Goal: Task Accomplishment & Management: Complete application form

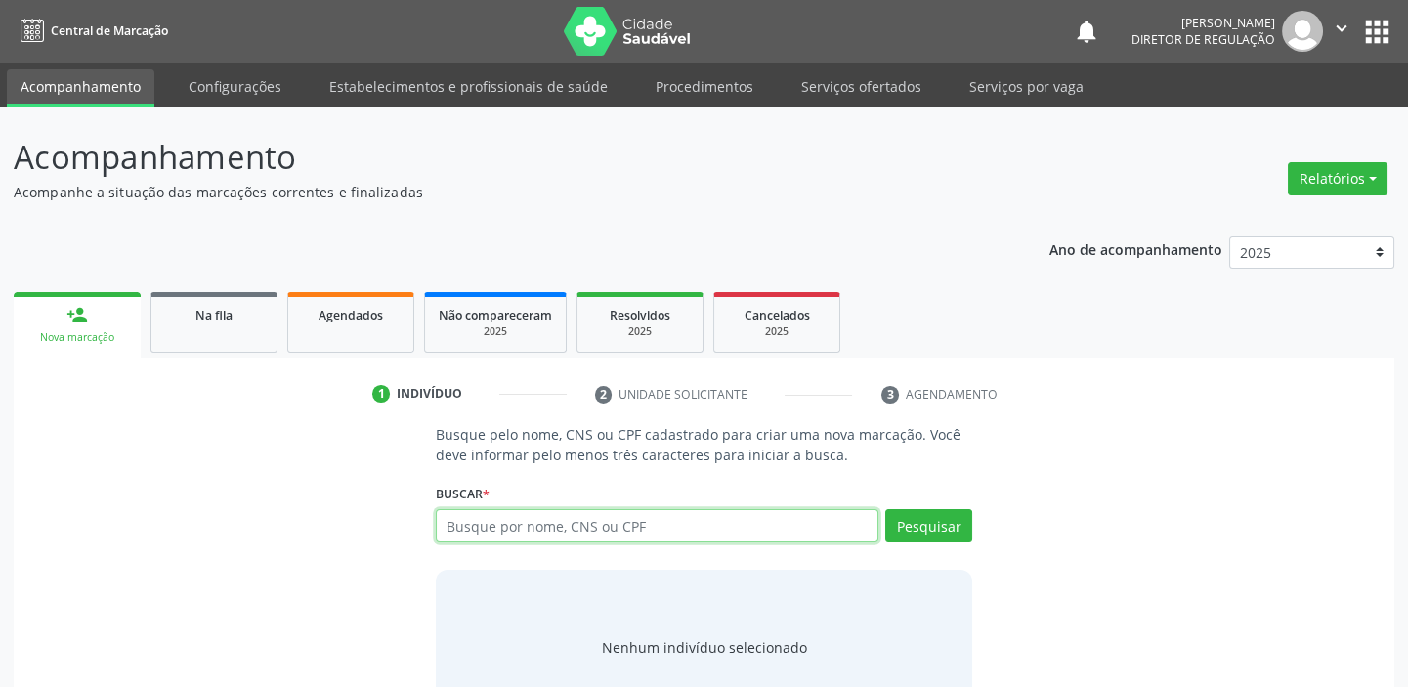
click at [527, 521] on input "text" at bounding box center [657, 525] width 443 height 33
type input "700008951365403"
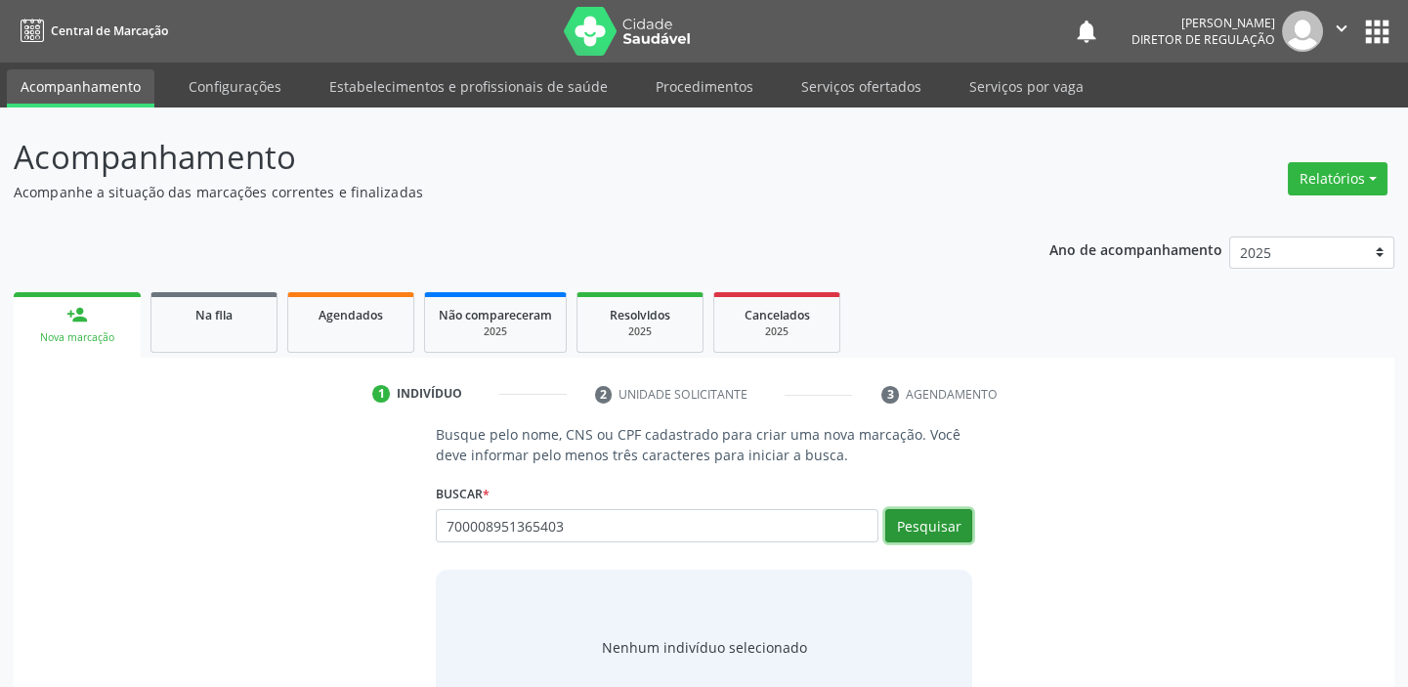
click at [936, 521] on button "Pesquisar" at bounding box center [928, 525] width 87 height 33
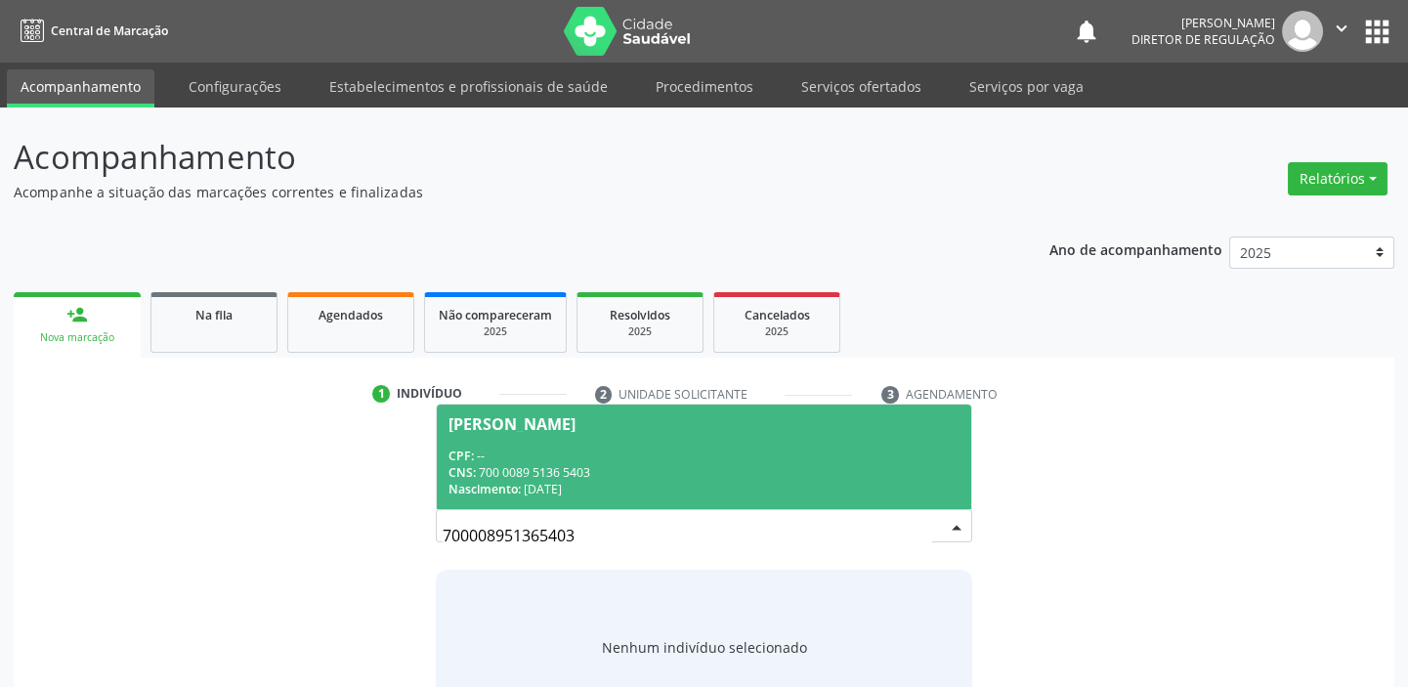
click at [565, 458] on div "CPF: --" at bounding box center [703, 455] width 511 height 17
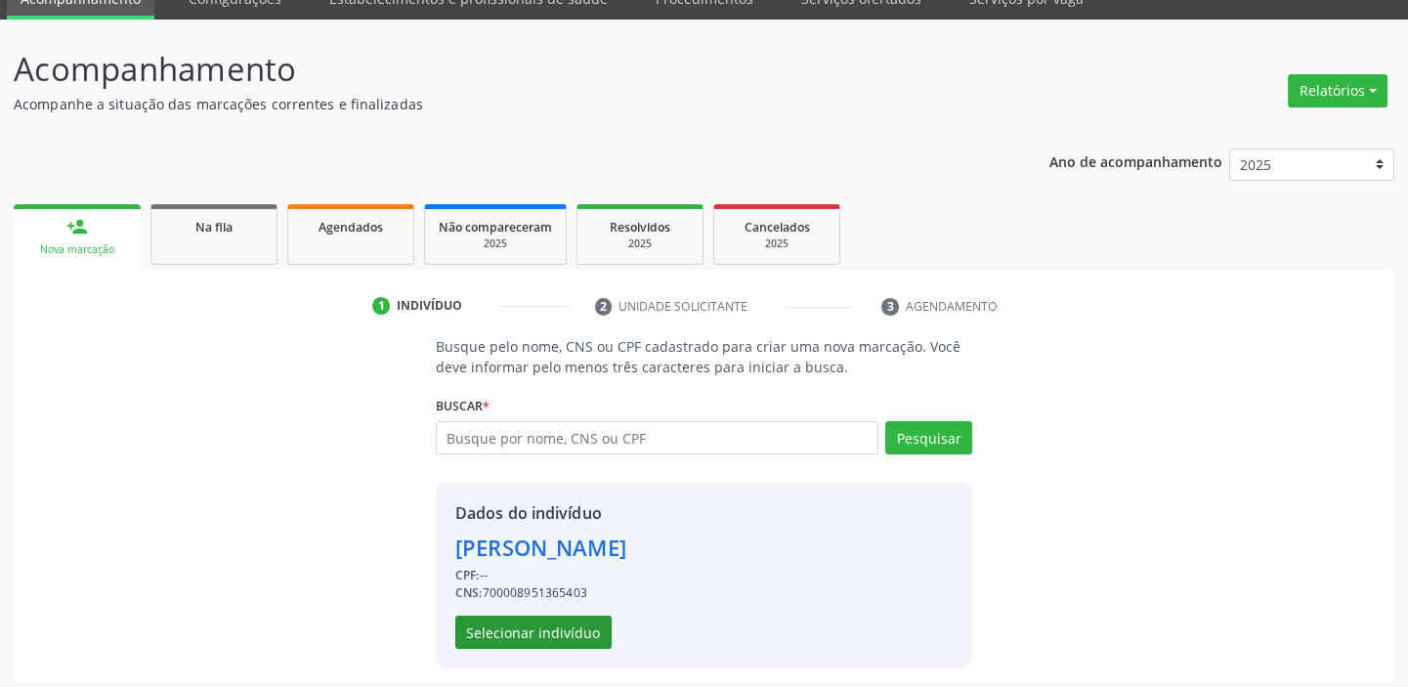
scroll to position [96, 0]
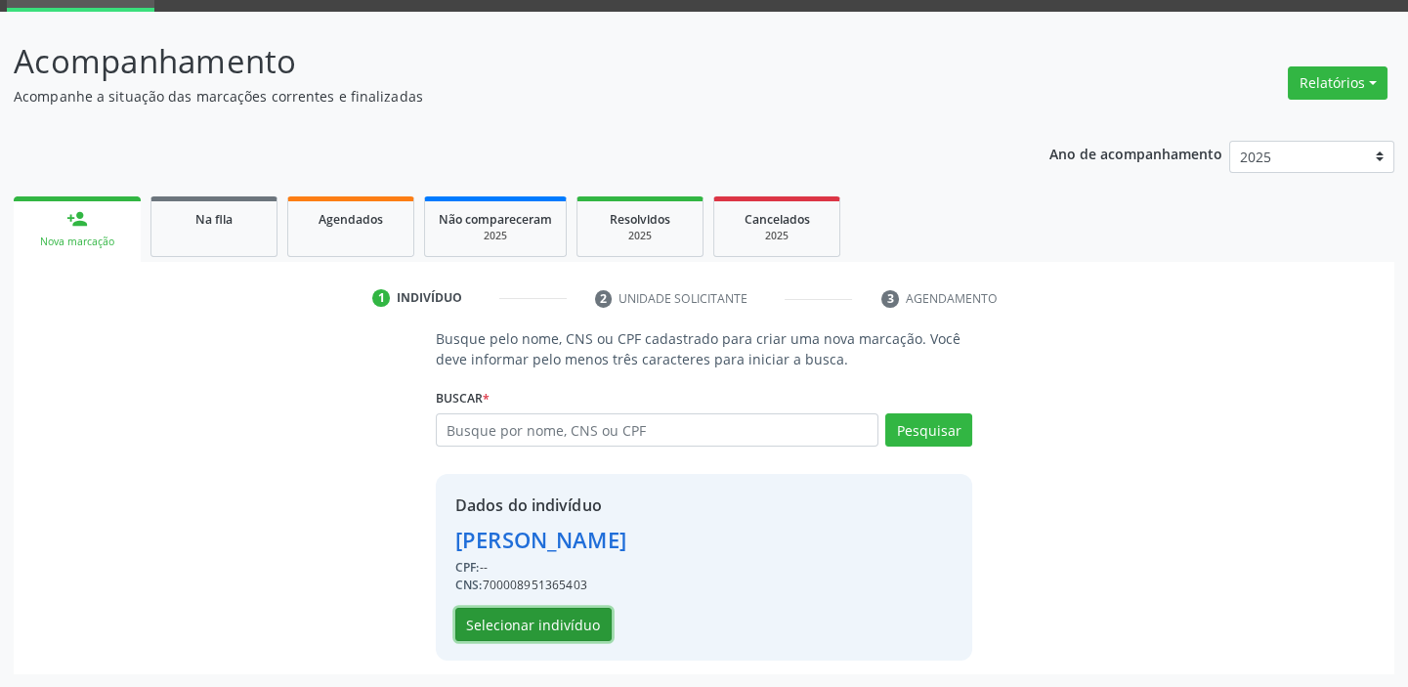
click at [544, 616] on button "Selecionar indivíduo" at bounding box center [533, 624] width 156 height 33
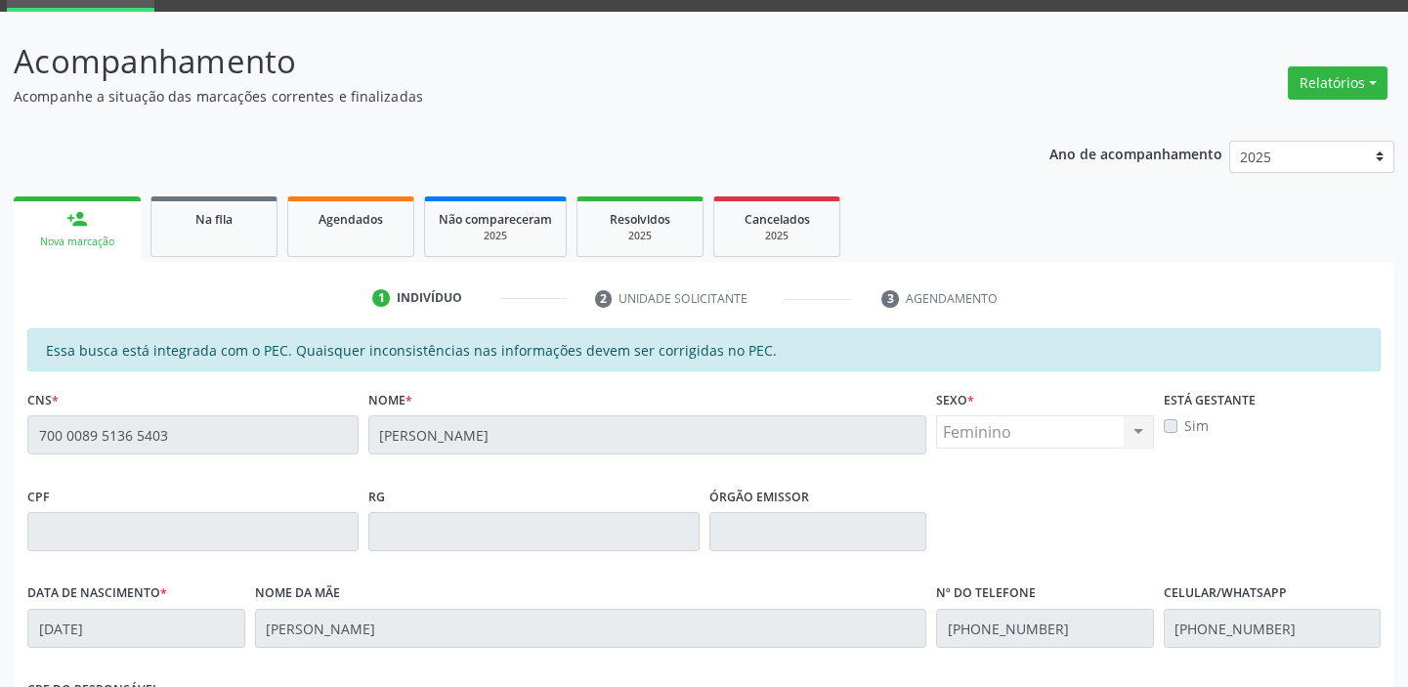
scroll to position [428, 0]
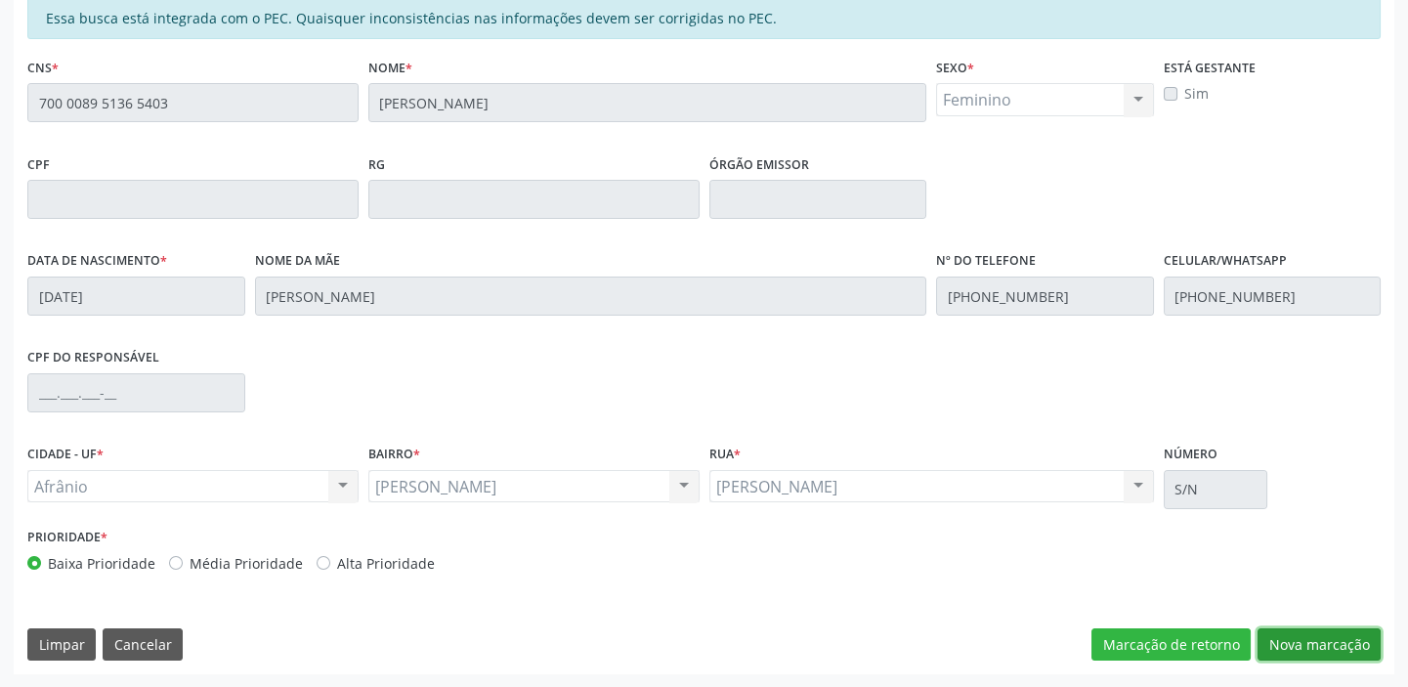
click at [1347, 645] on button "Nova marcação" at bounding box center [1318, 644] width 123 height 33
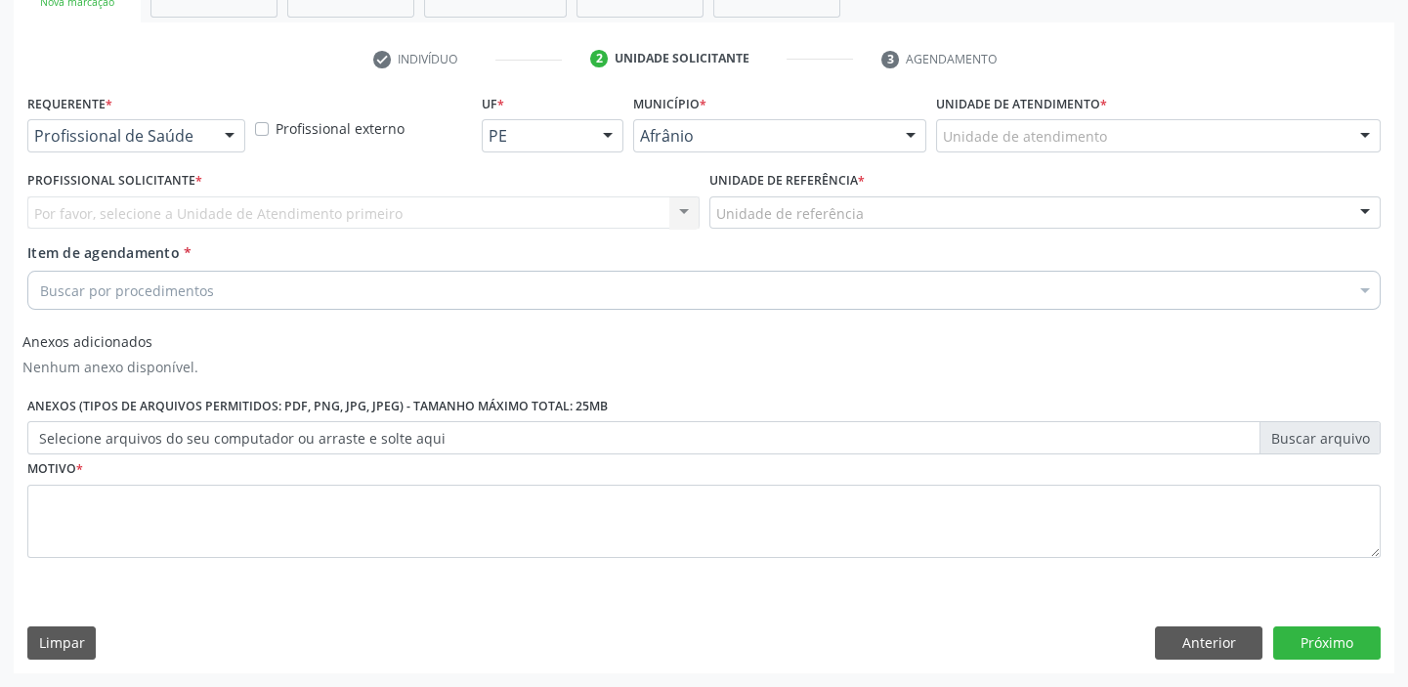
scroll to position [333, 0]
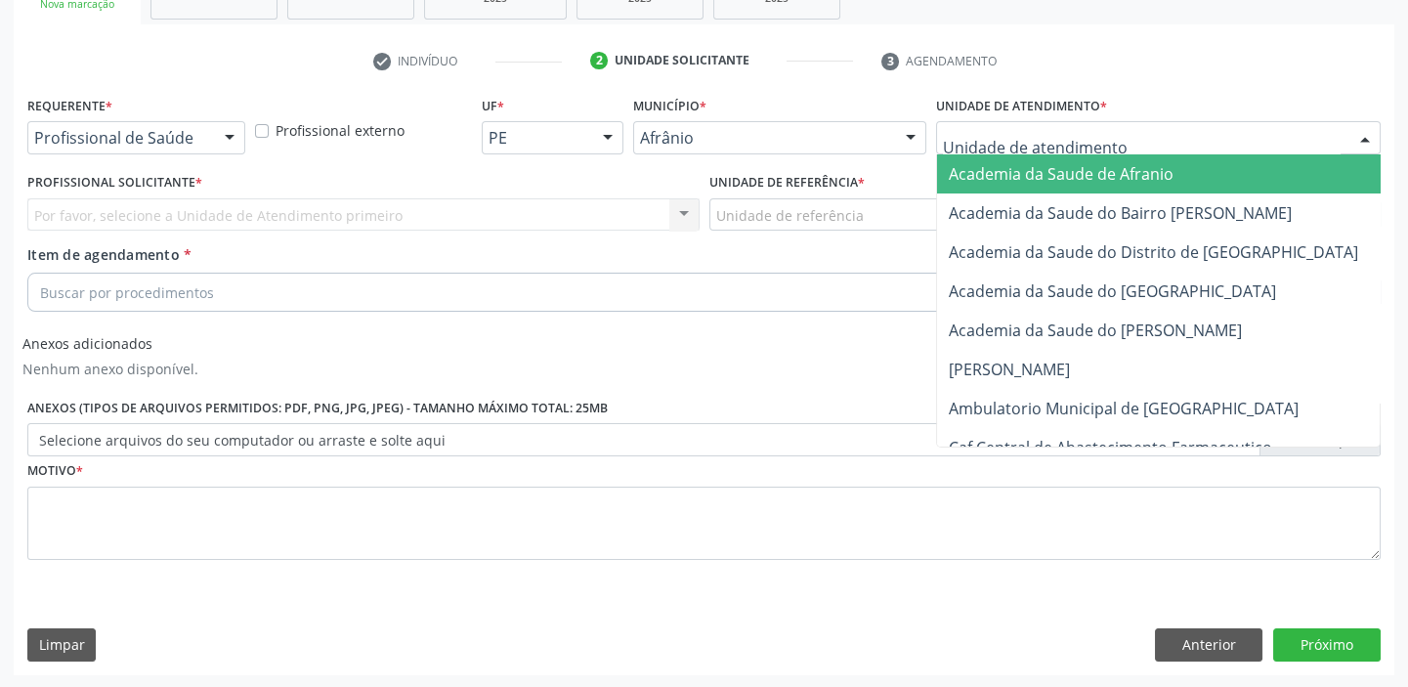
click at [1110, 134] on div at bounding box center [1158, 137] width 444 height 33
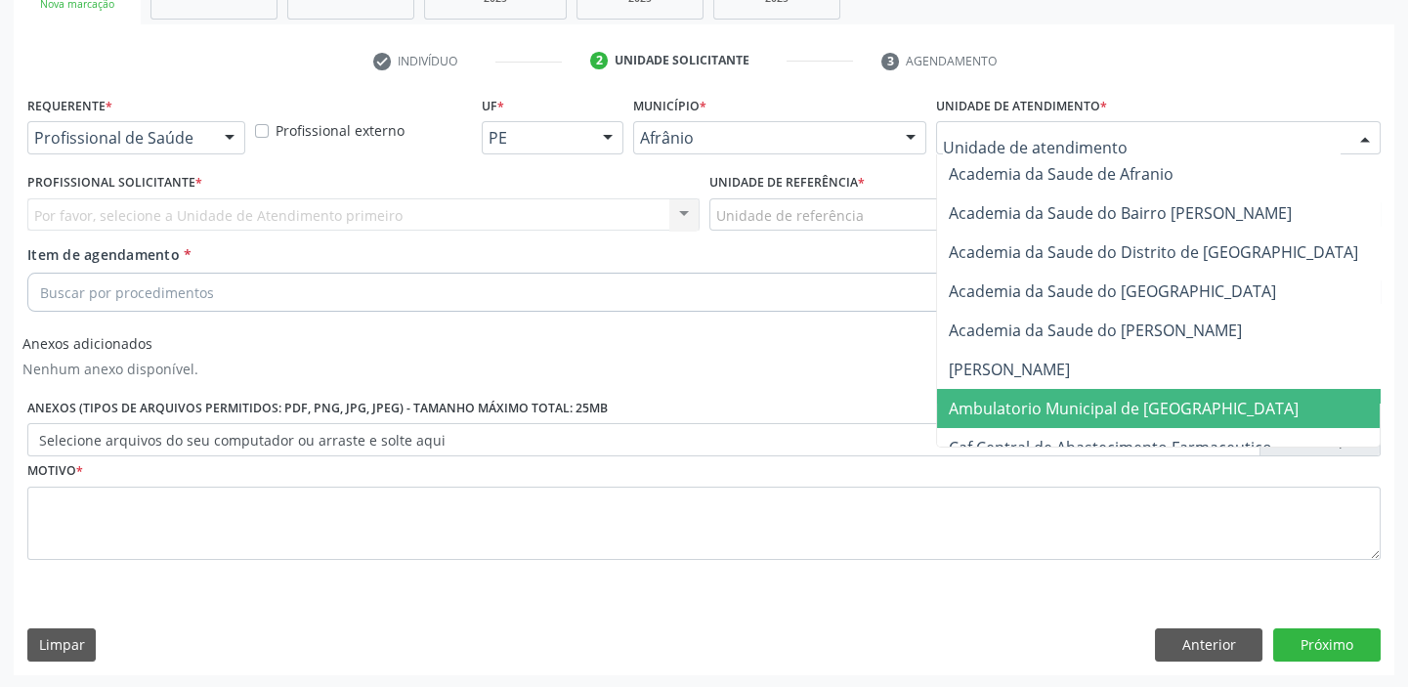
click at [1077, 414] on span "Ambulatorio Municipal de [GEOGRAPHIC_DATA]" at bounding box center [1124, 408] width 350 height 21
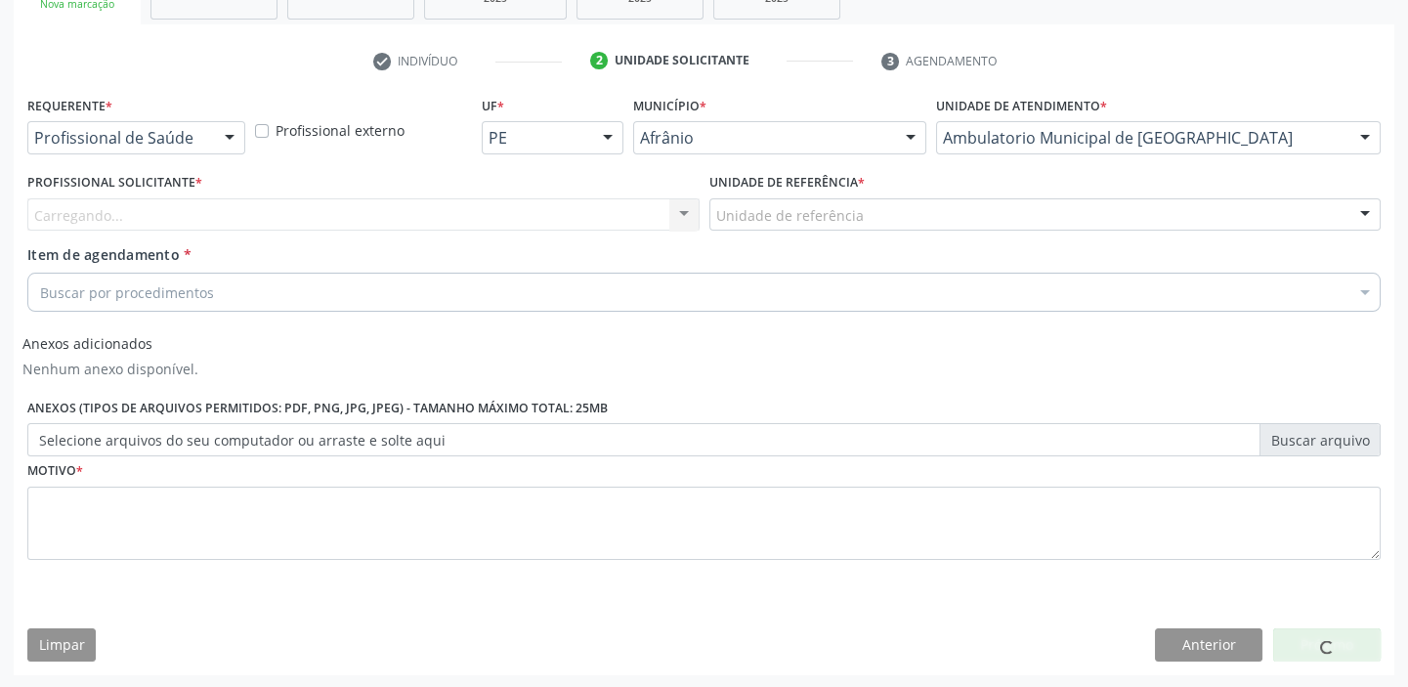
click at [858, 222] on div "Unidade de referência" at bounding box center [1045, 214] width 672 height 33
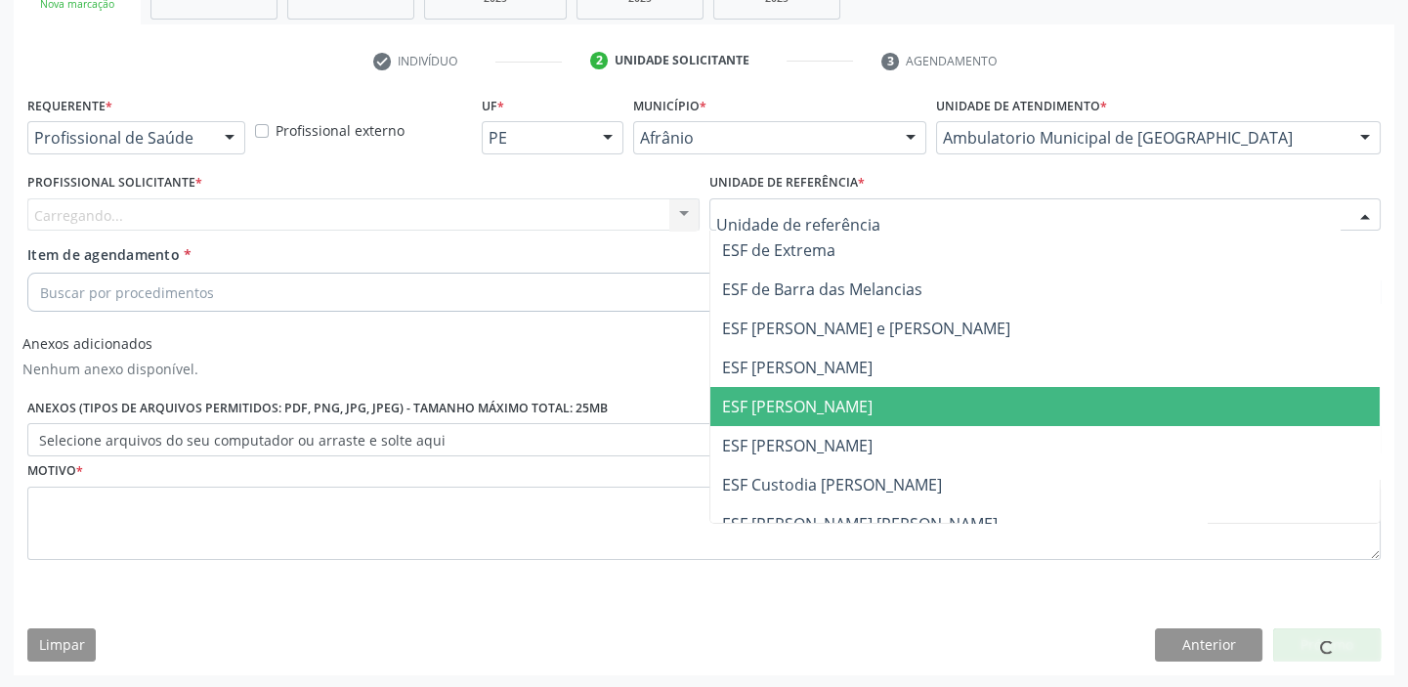
click at [849, 399] on span "ESF [PERSON_NAME]" at bounding box center [1045, 406] width 670 height 39
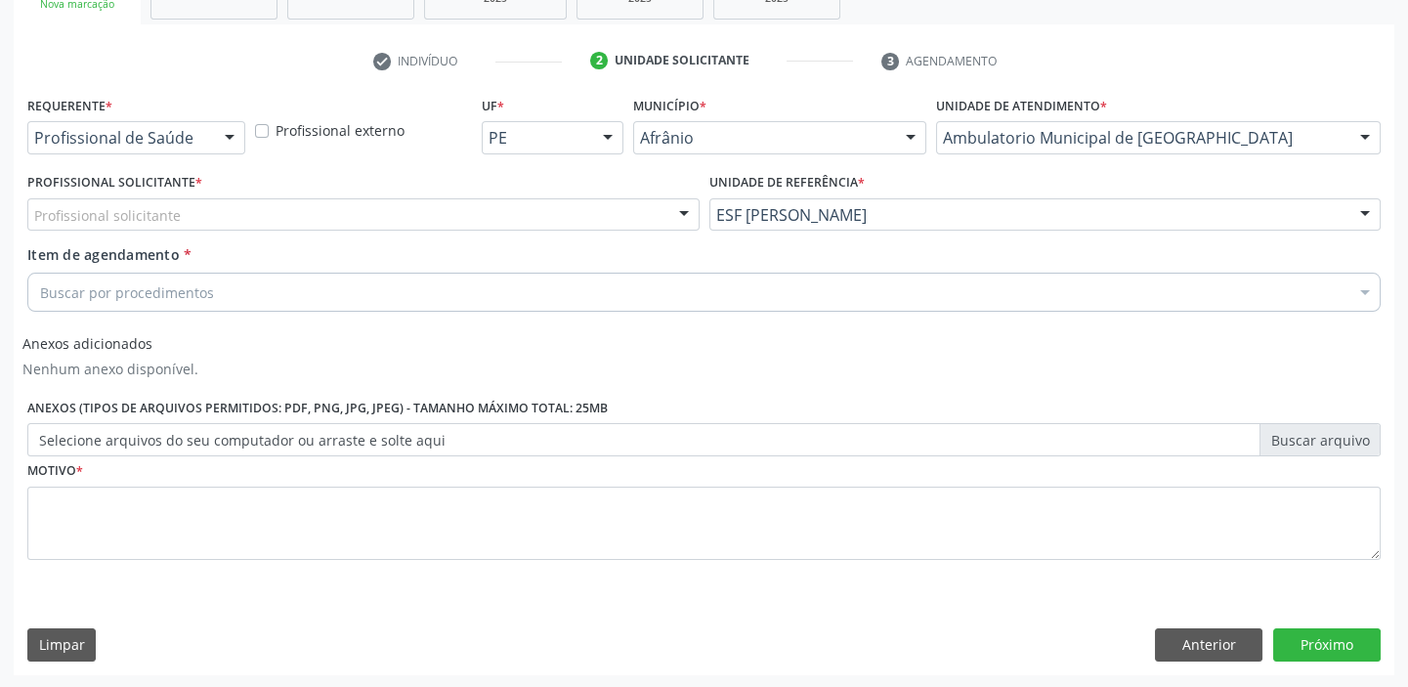
click at [401, 209] on div "Profissional solicitante" at bounding box center [363, 214] width 672 height 33
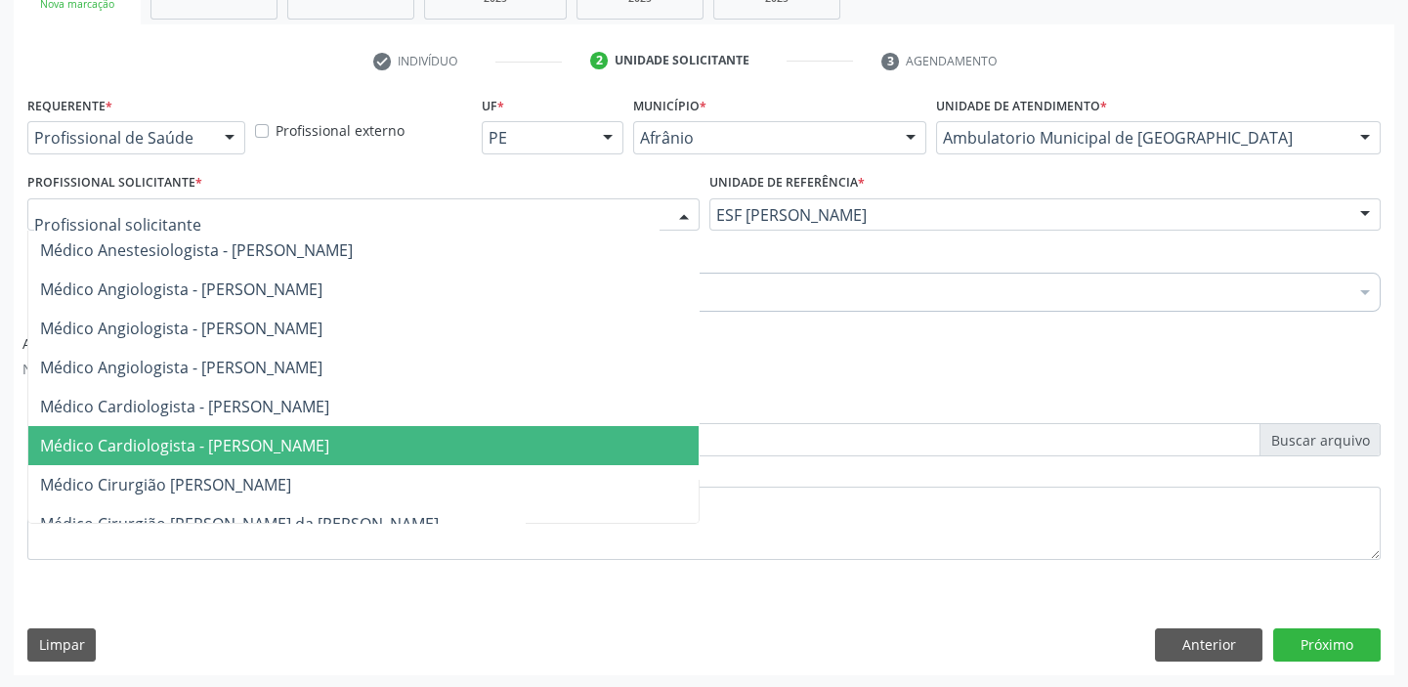
click at [329, 442] on span "Médico Cardiologista - [PERSON_NAME]" at bounding box center [184, 445] width 289 height 21
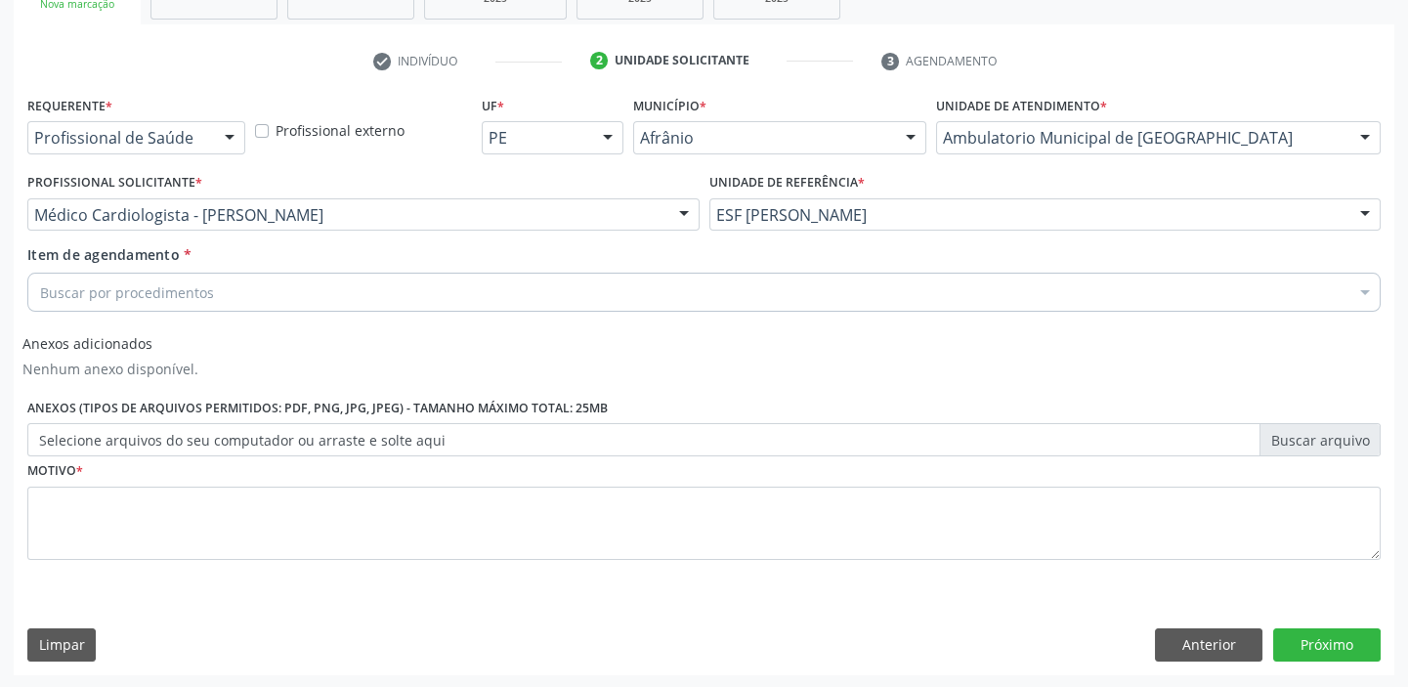
click at [284, 293] on div "Buscar por procedimentos" at bounding box center [703, 292] width 1353 height 39
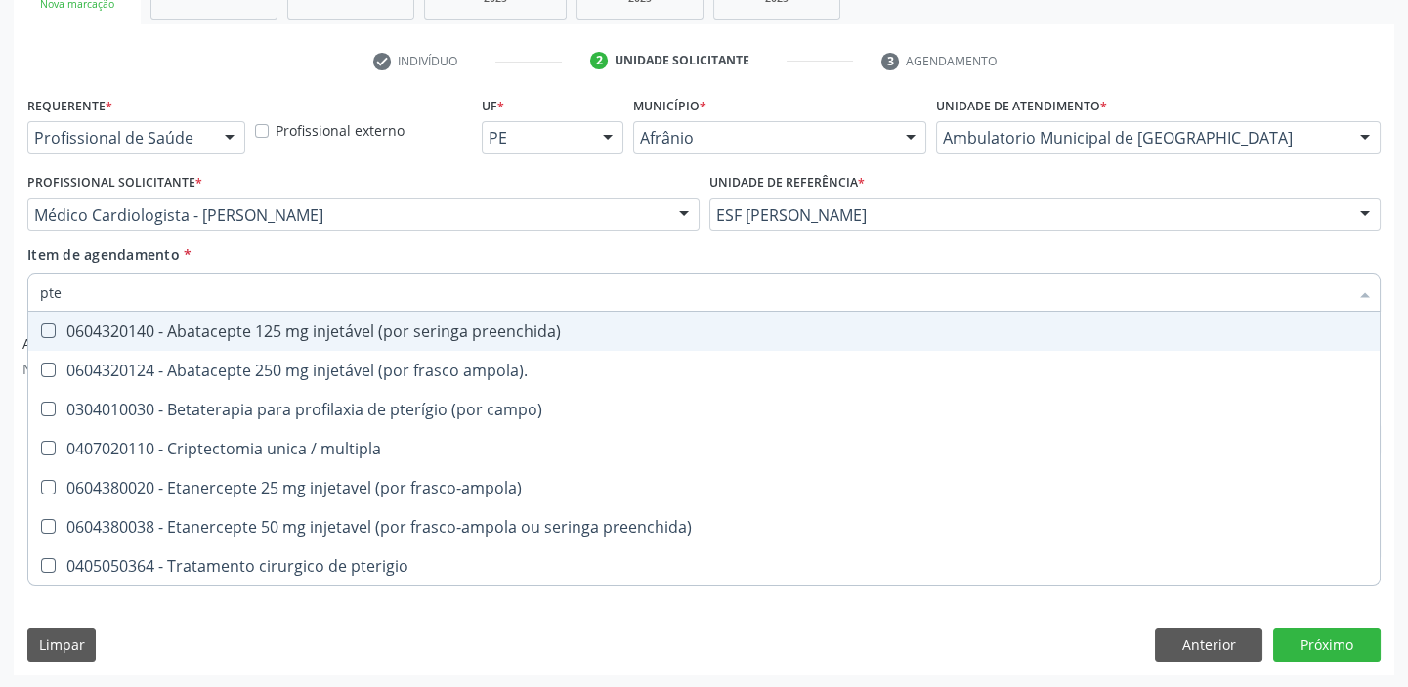
type input "pter"
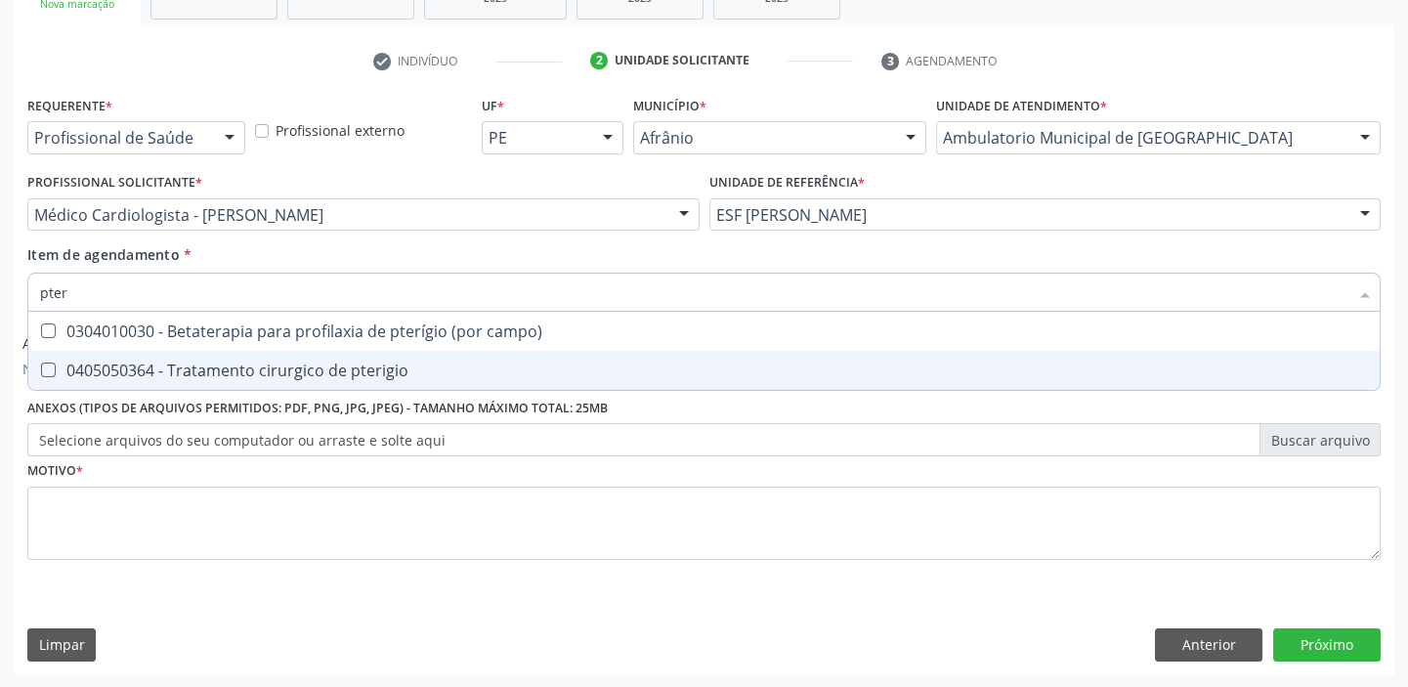
click at [299, 370] on div "0405050364 - Tratamento cirurgico de pterigio" at bounding box center [704, 370] width 1328 height 16
checkbox pterigio "true"
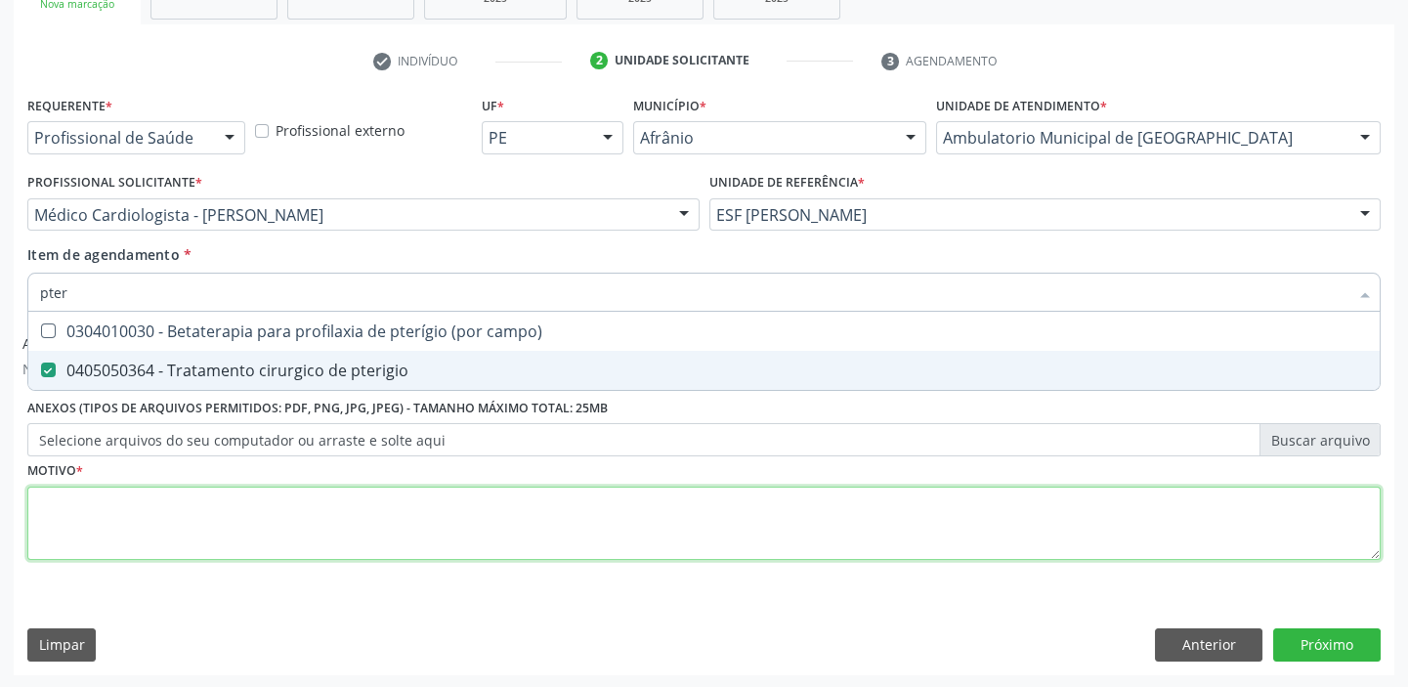
click at [297, 530] on div "Requerente * Profissional de Saúde Profissional de Saúde Paciente Nenhum result…" at bounding box center [703, 339] width 1353 height 496
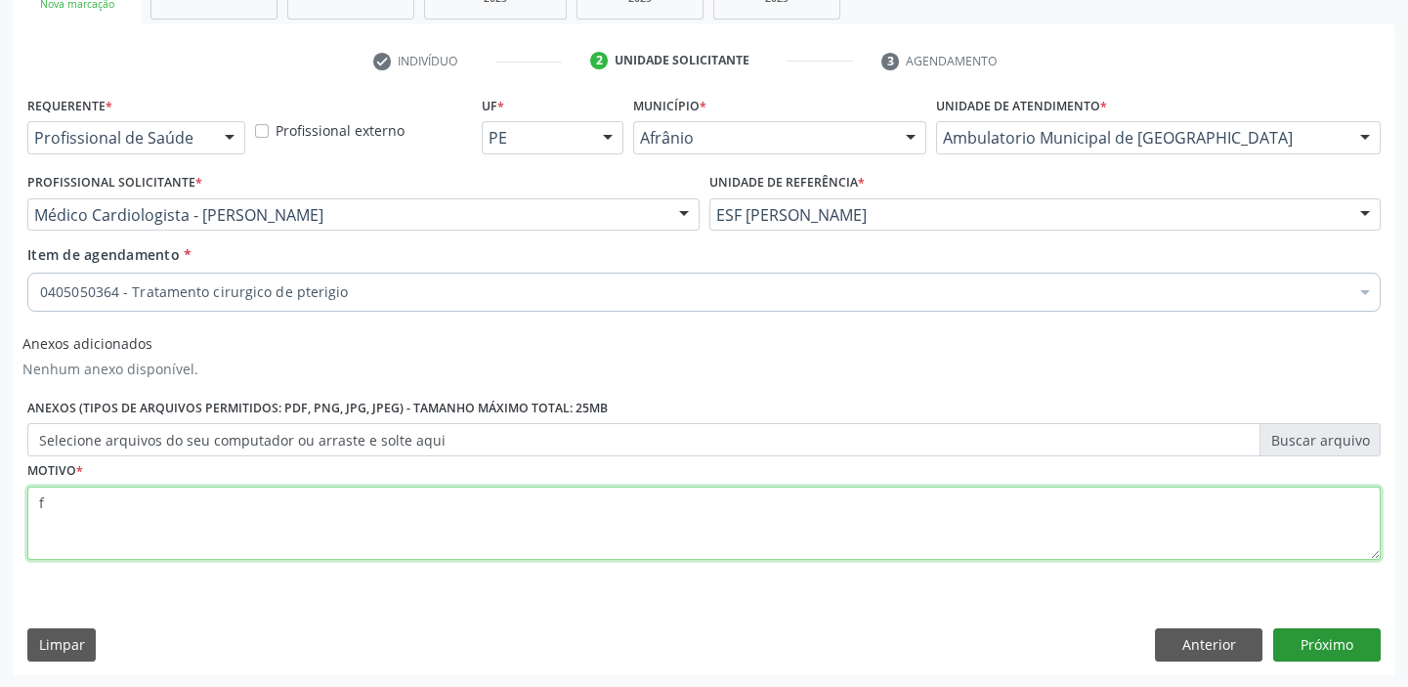
type textarea "f"
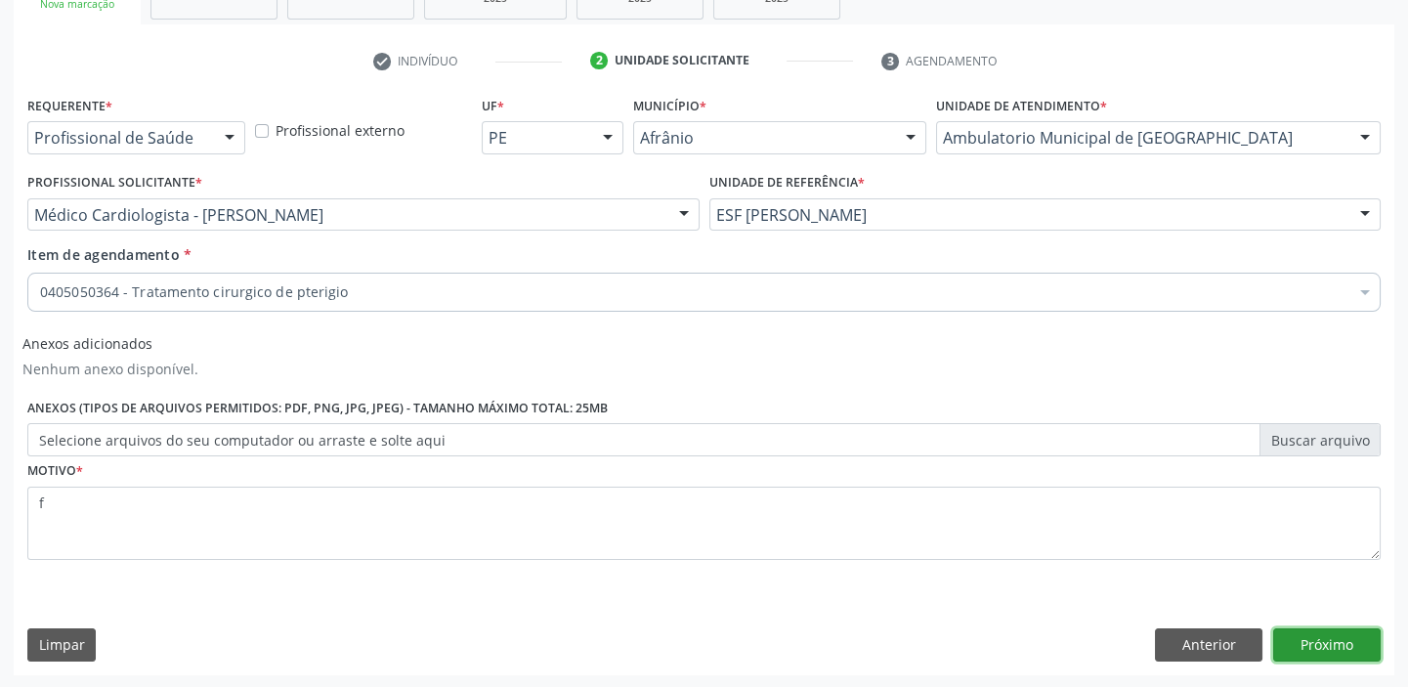
click at [1330, 645] on button "Próximo" at bounding box center [1326, 644] width 107 height 33
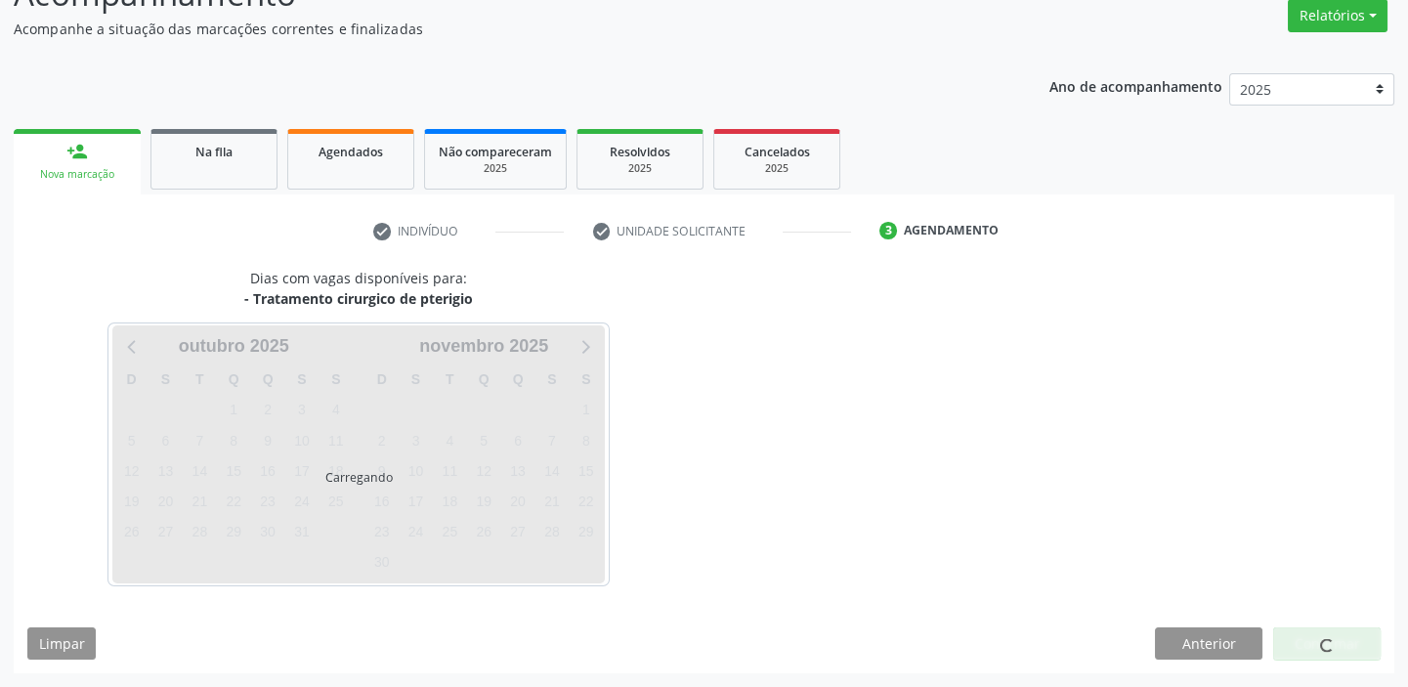
scroll to position [162, 0]
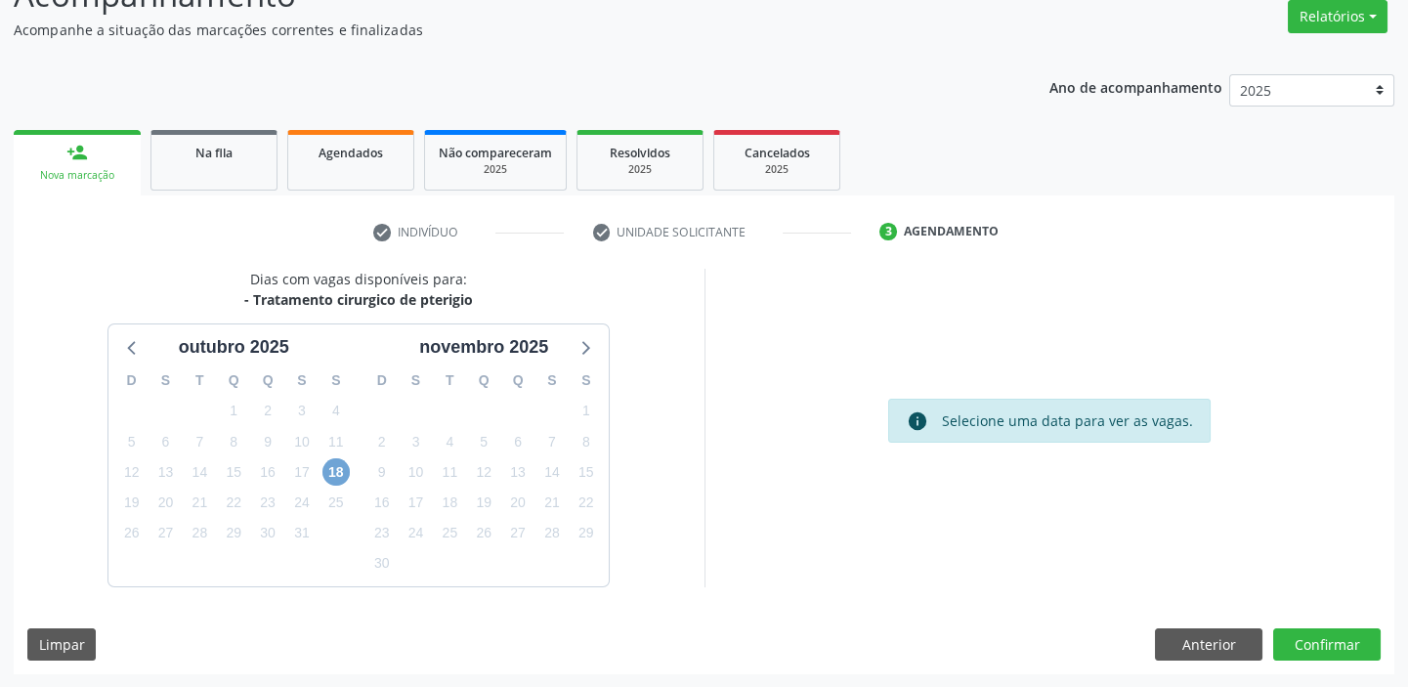
click at [336, 470] on span "18" at bounding box center [335, 471] width 27 height 27
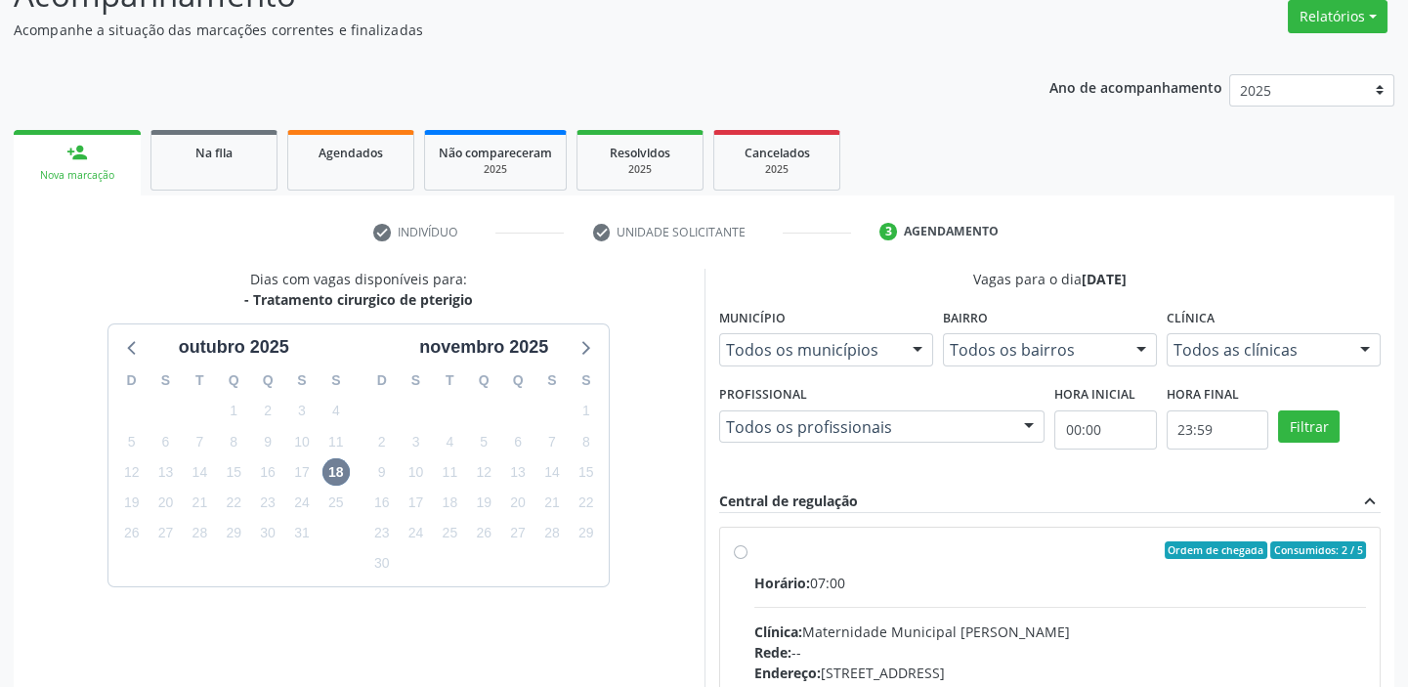
click at [791, 549] on div "Ordem de chegada Consumidos: 2 / 5" at bounding box center [1060, 550] width 612 height 18
click at [747, 549] on input "Ordem de chegada Consumidos: 2 / 5 Horário: 07:00 Clínica: Maternidade Municipa…" at bounding box center [741, 550] width 14 height 18
radio input "true"
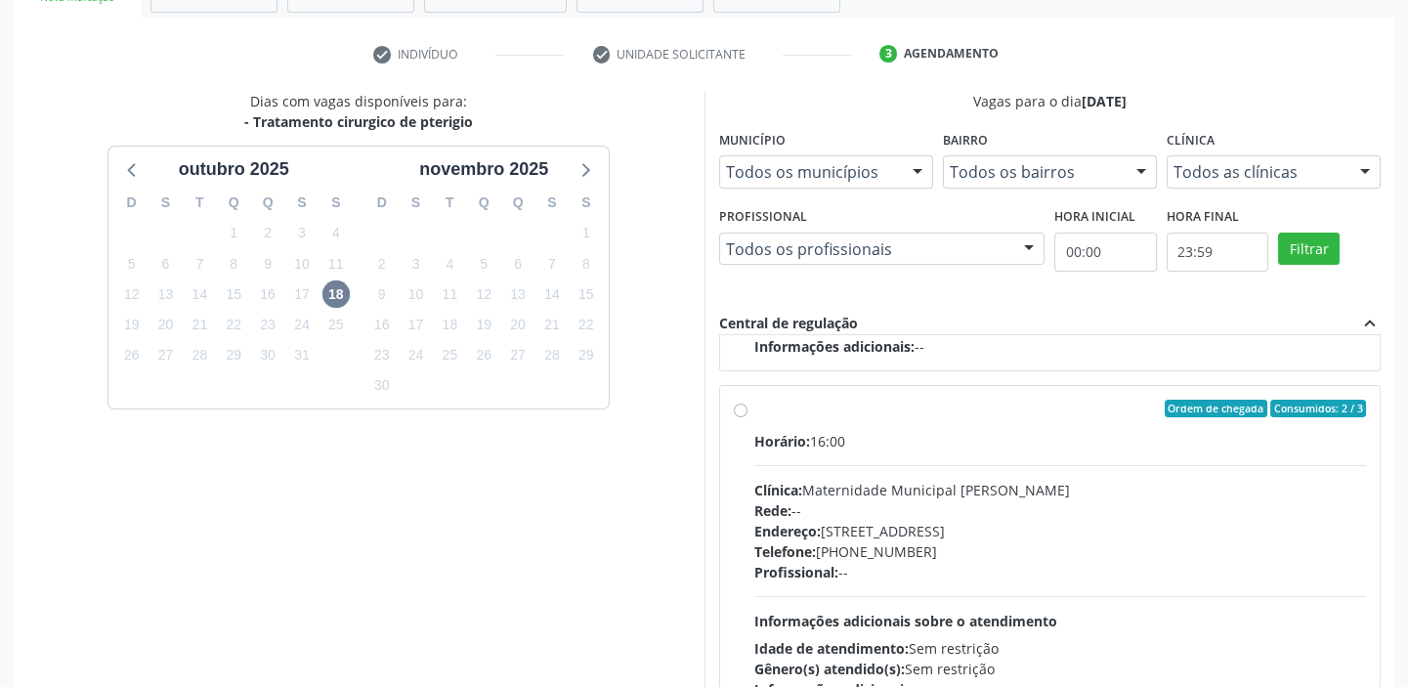
scroll to position [479, 0]
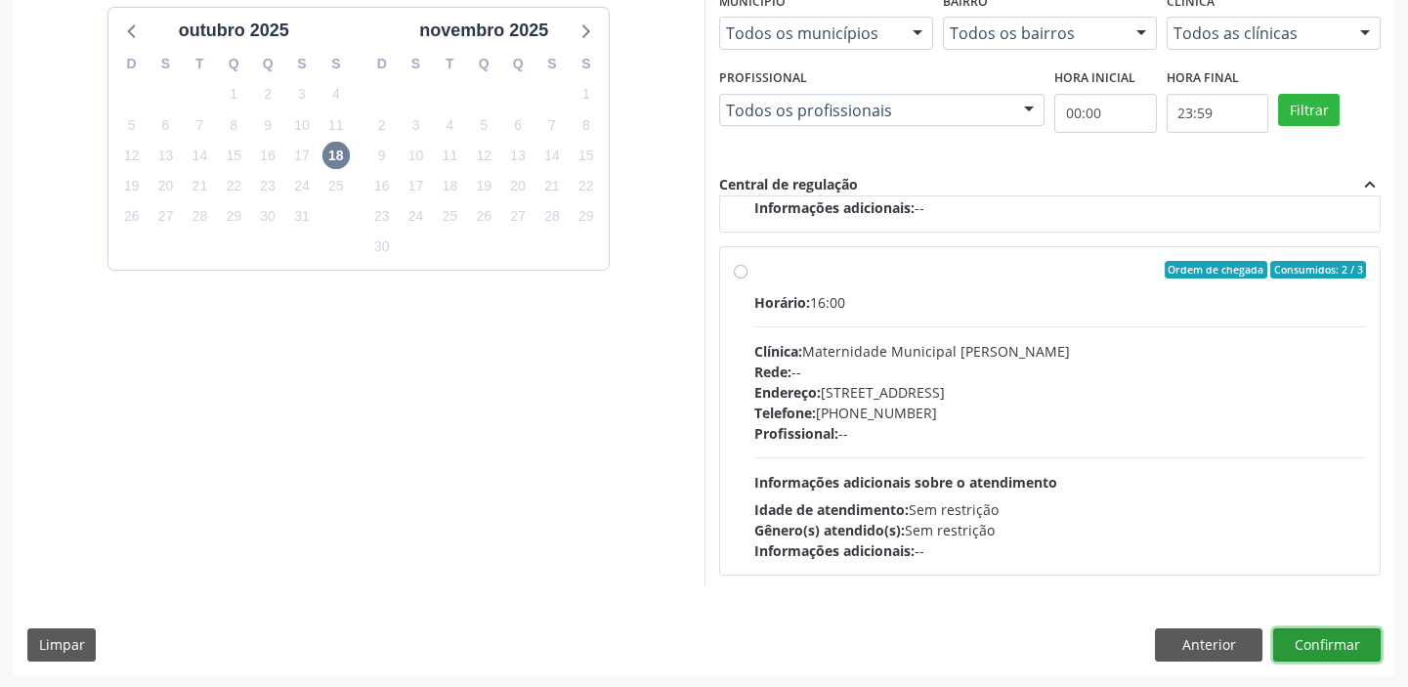
click at [1321, 647] on button "Confirmar" at bounding box center [1326, 644] width 107 height 33
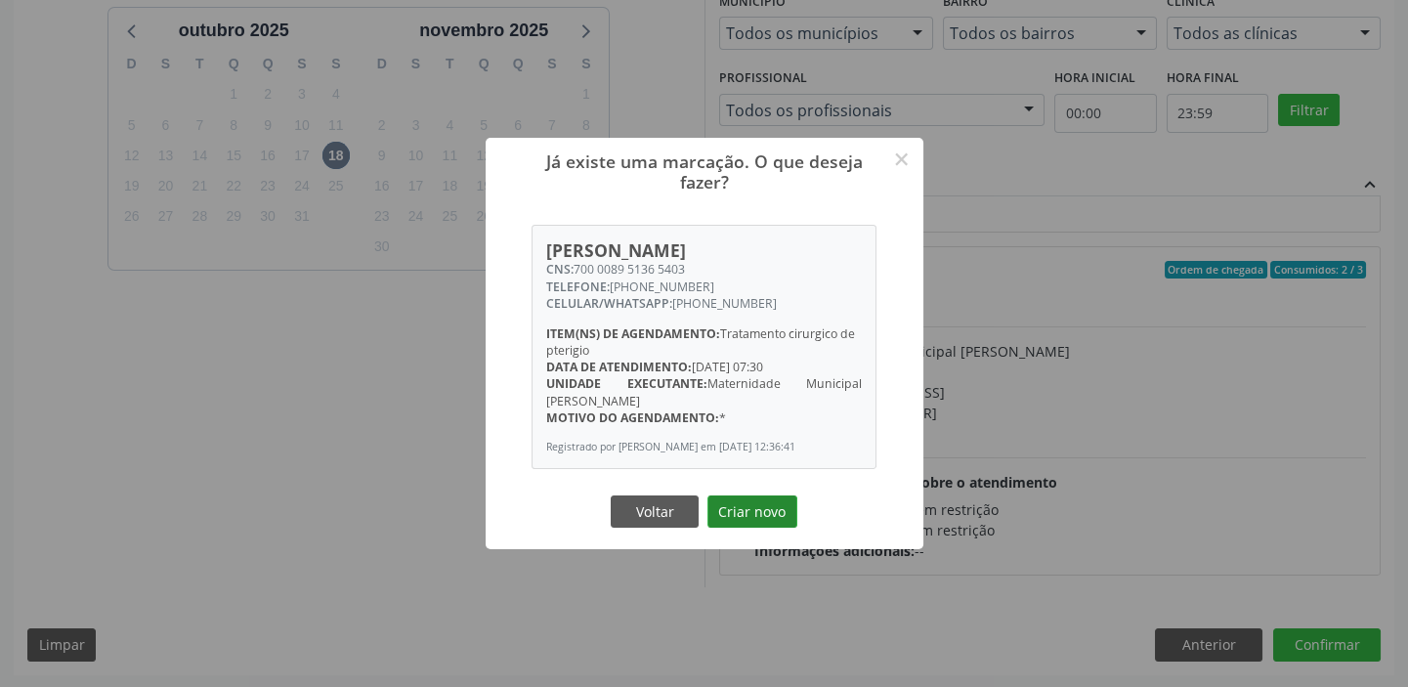
click at [781, 519] on button "Criar novo" at bounding box center [752, 511] width 90 height 33
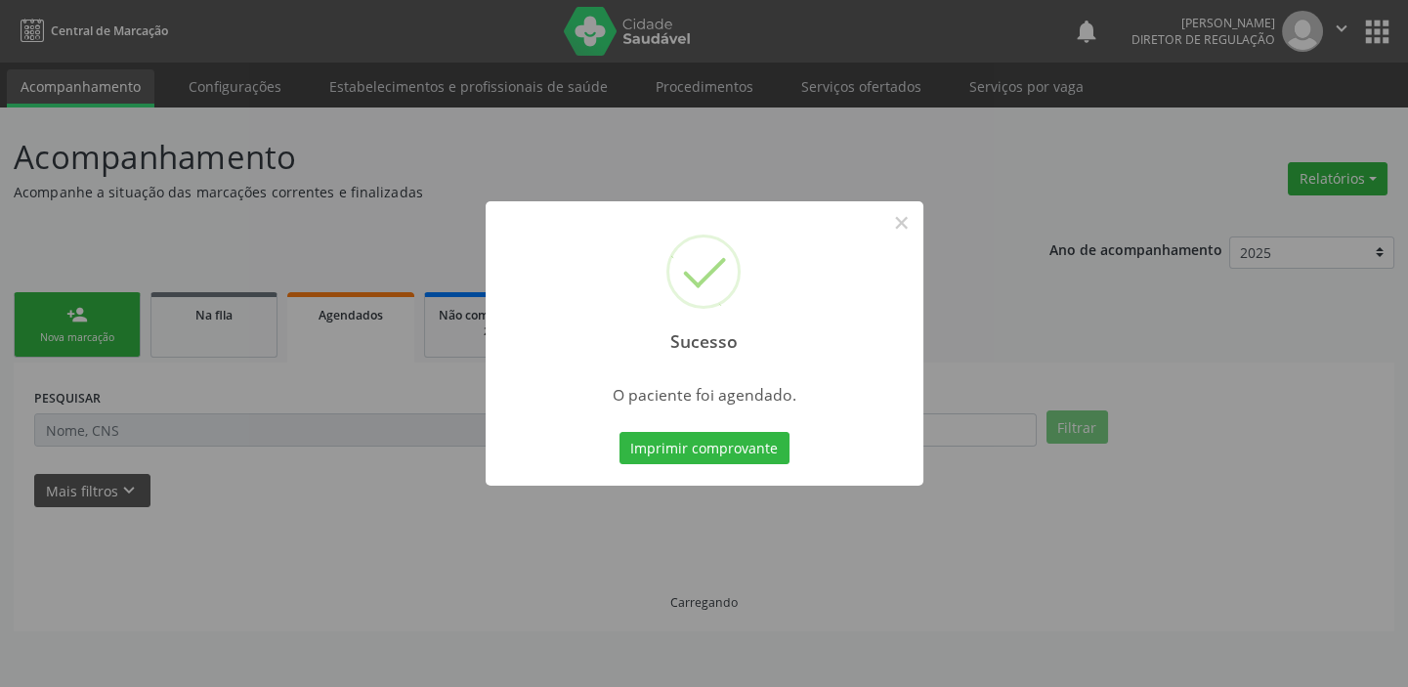
scroll to position [0, 0]
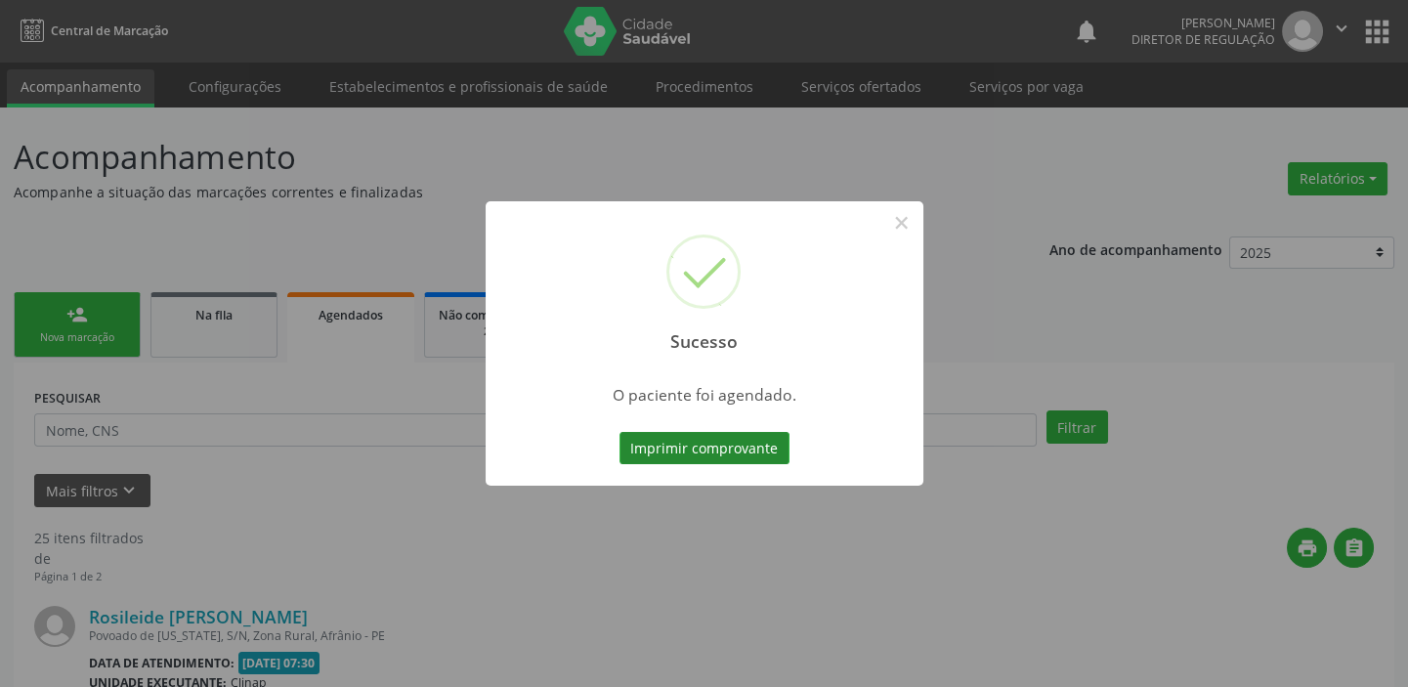
click at [712, 450] on button "Imprimir comprovante" at bounding box center [704, 448] width 170 height 33
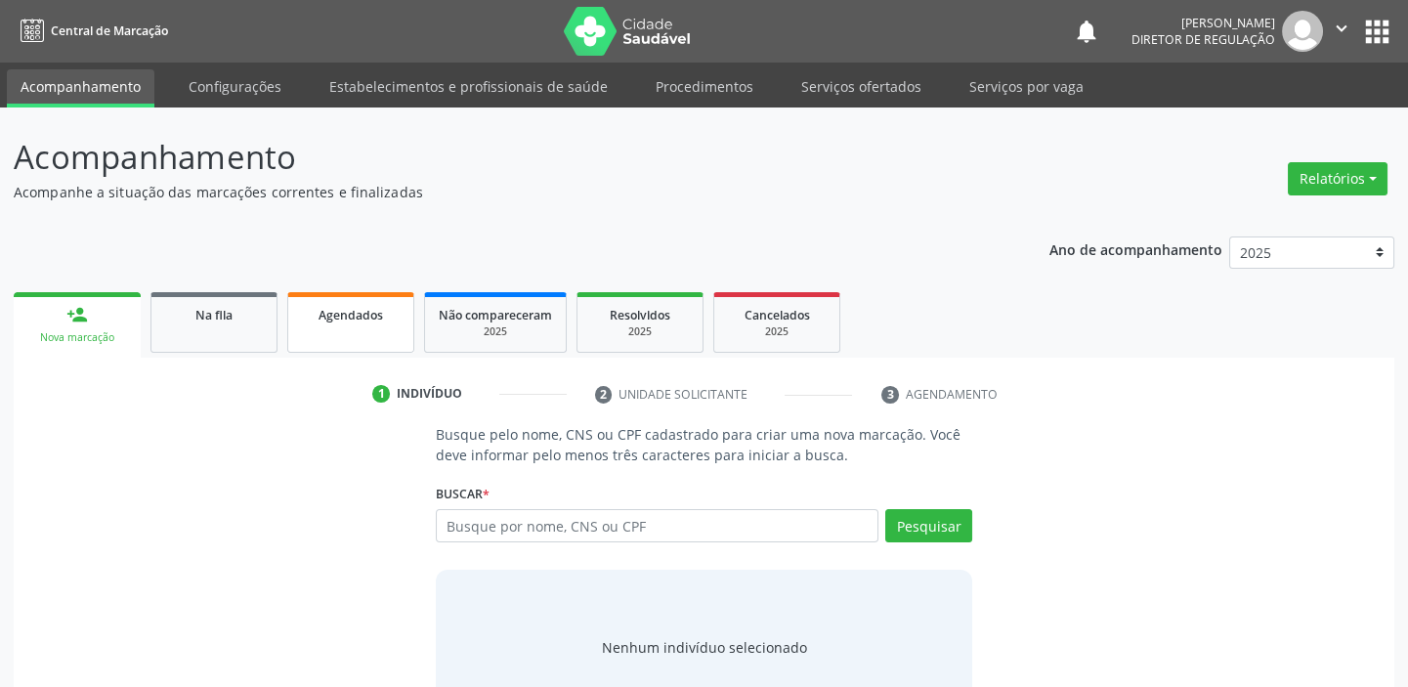
click at [355, 308] on span "Agendados" at bounding box center [350, 315] width 64 height 17
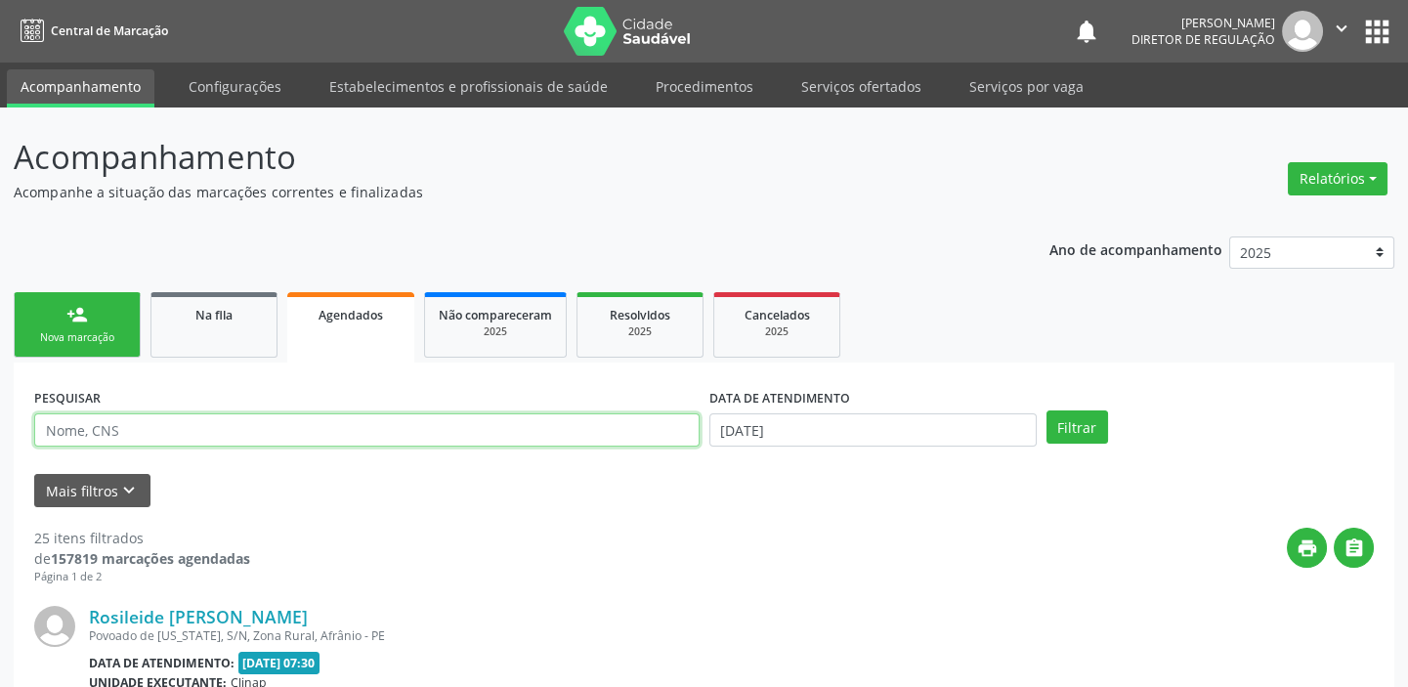
click at [209, 424] on input "text" at bounding box center [366, 429] width 665 height 33
type input "eva lopes"
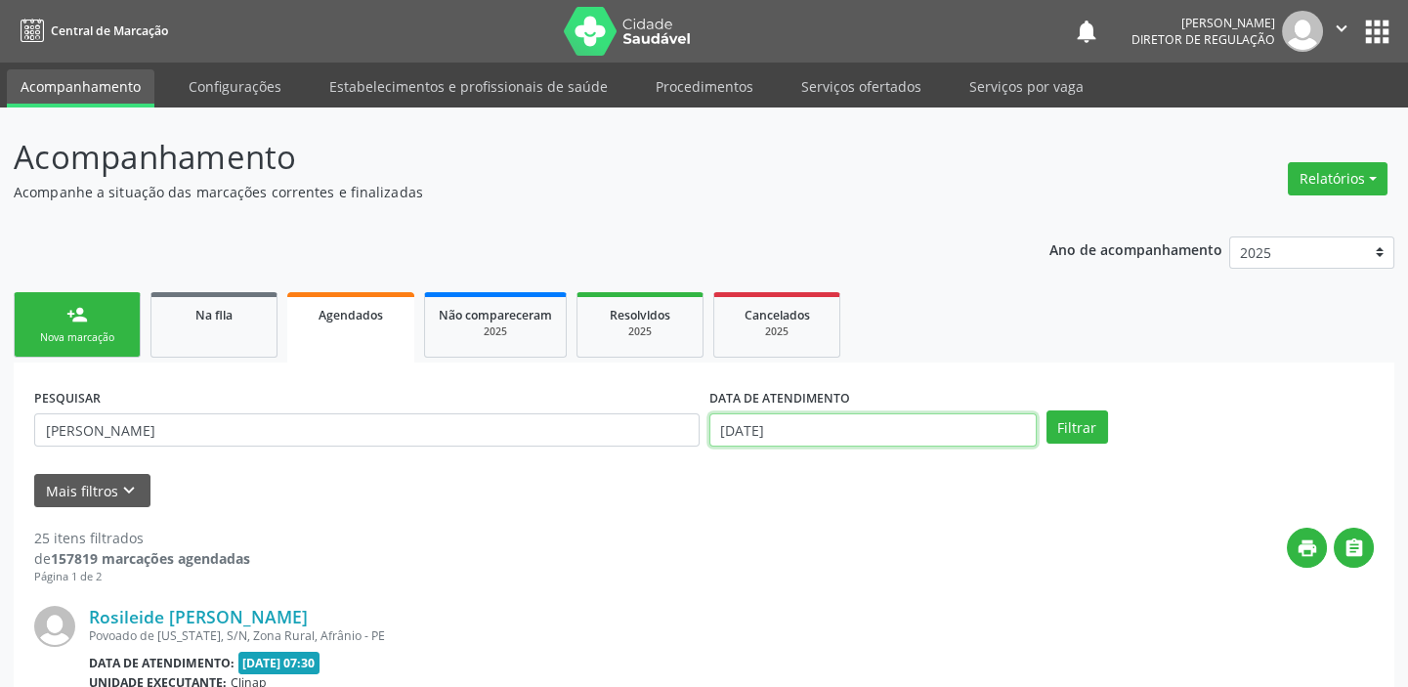
click at [950, 434] on input "[DATE]" at bounding box center [872, 429] width 327 height 33
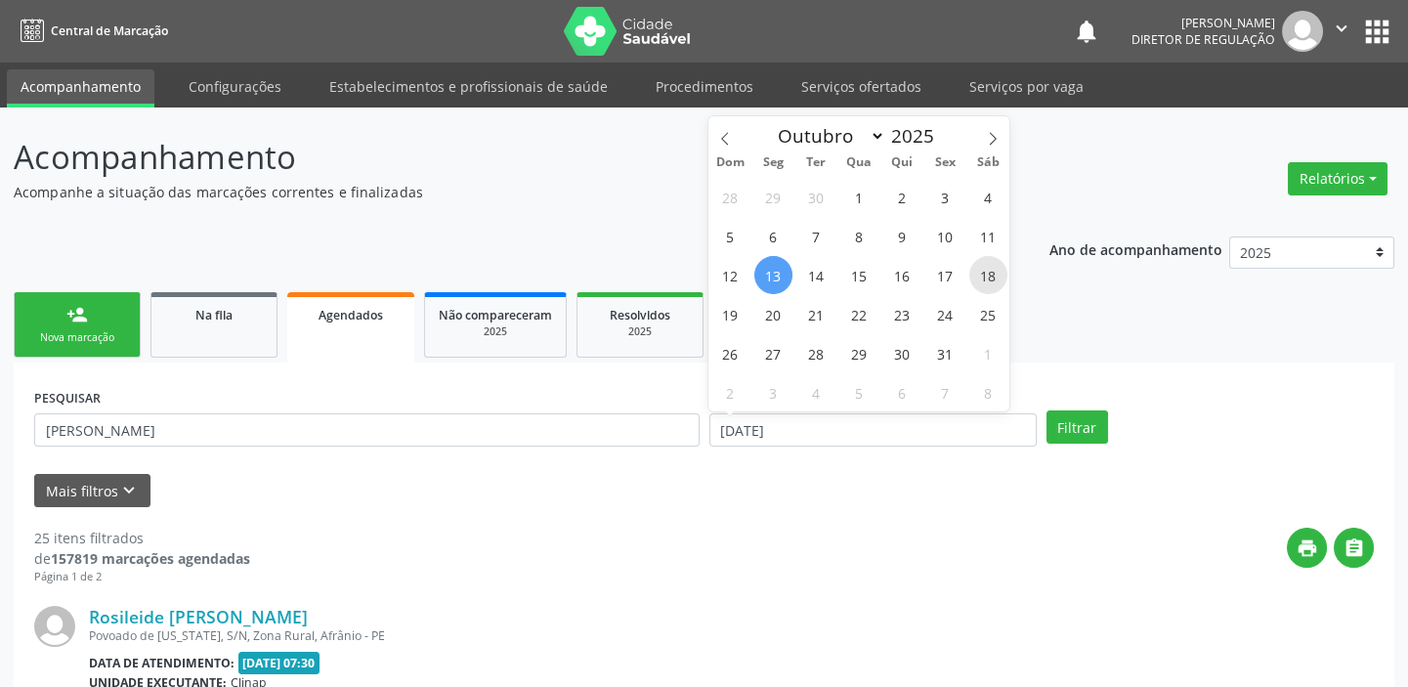
click at [986, 278] on span "18" at bounding box center [988, 275] width 38 height 38
type input "[DATE]"
click at [986, 278] on span "18" at bounding box center [988, 275] width 38 height 38
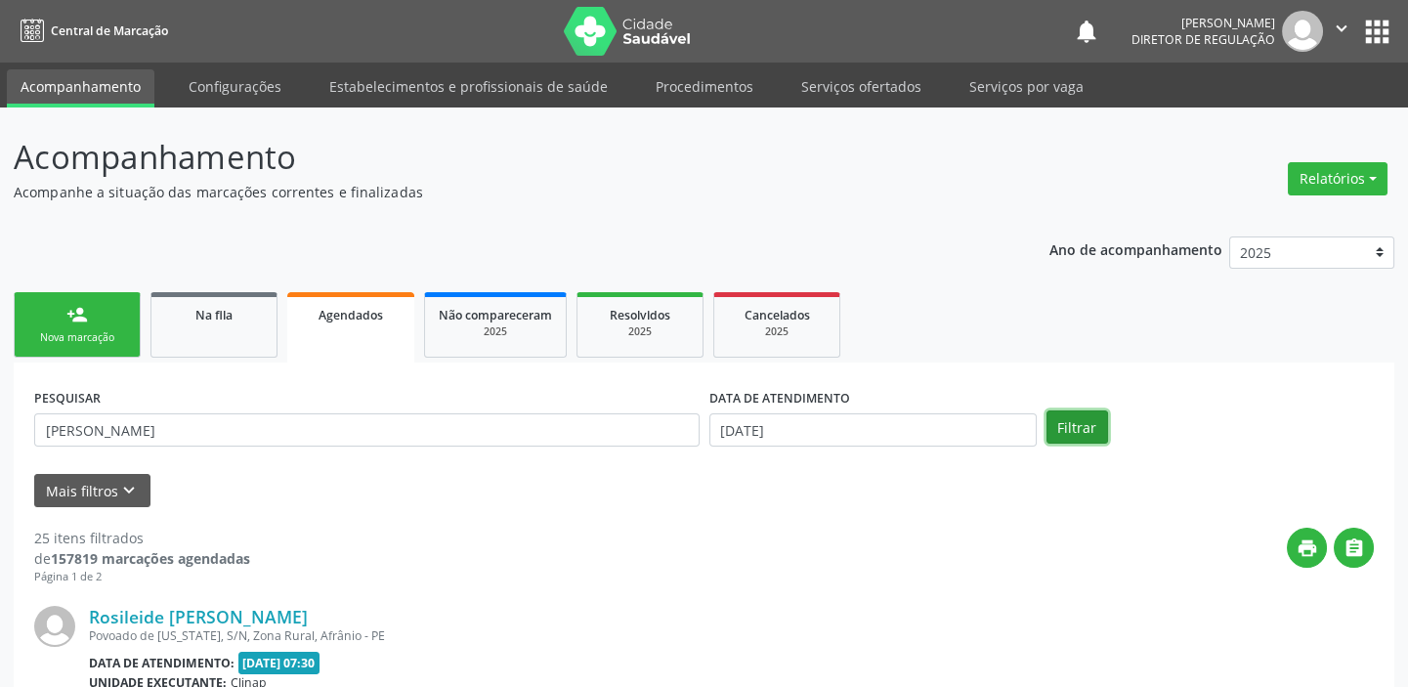
click at [1083, 430] on button "Filtrar" at bounding box center [1077, 426] width 62 height 33
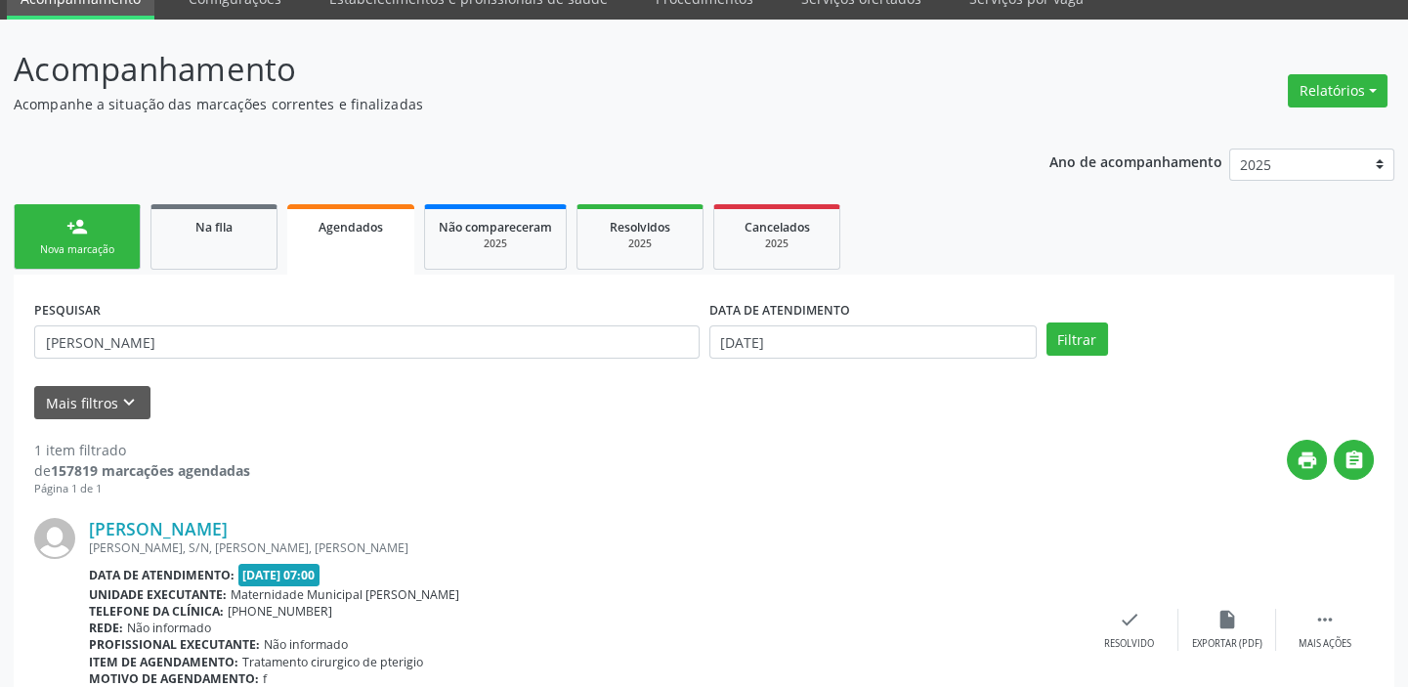
scroll to position [177, 0]
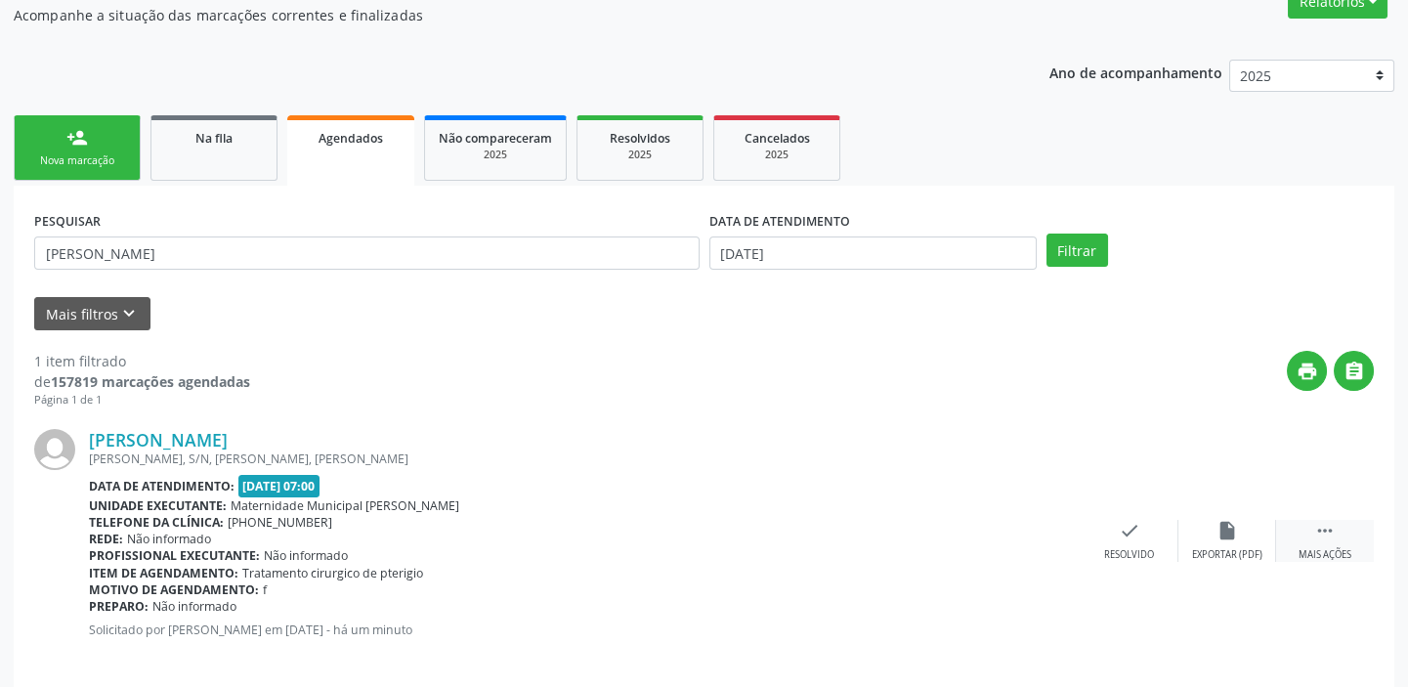
click at [1327, 528] on icon "" at bounding box center [1324, 530] width 21 height 21
click at [936, 527] on icon "print" at bounding box center [933, 530] width 21 height 21
click at [104, 159] on div "Nova marcação" at bounding box center [77, 160] width 98 height 15
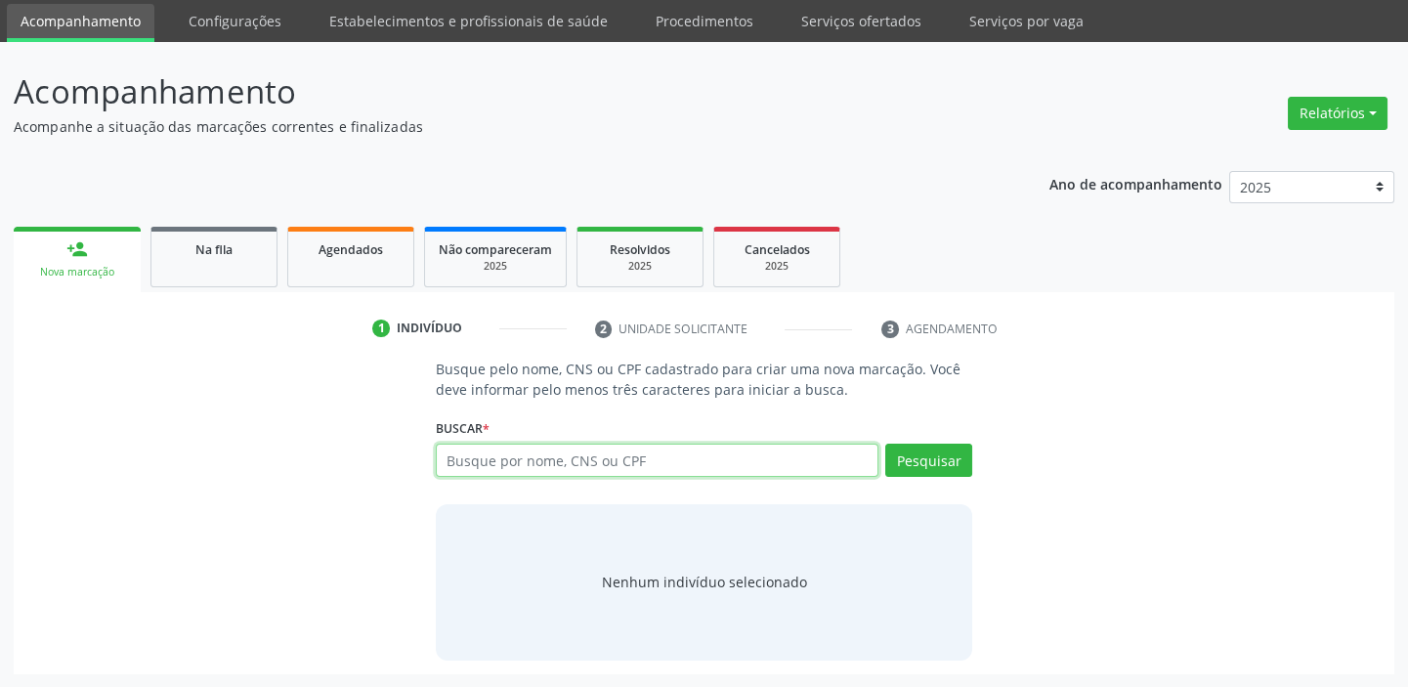
click at [557, 458] on input "text" at bounding box center [657, 459] width 443 height 33
type input "705007884884750"
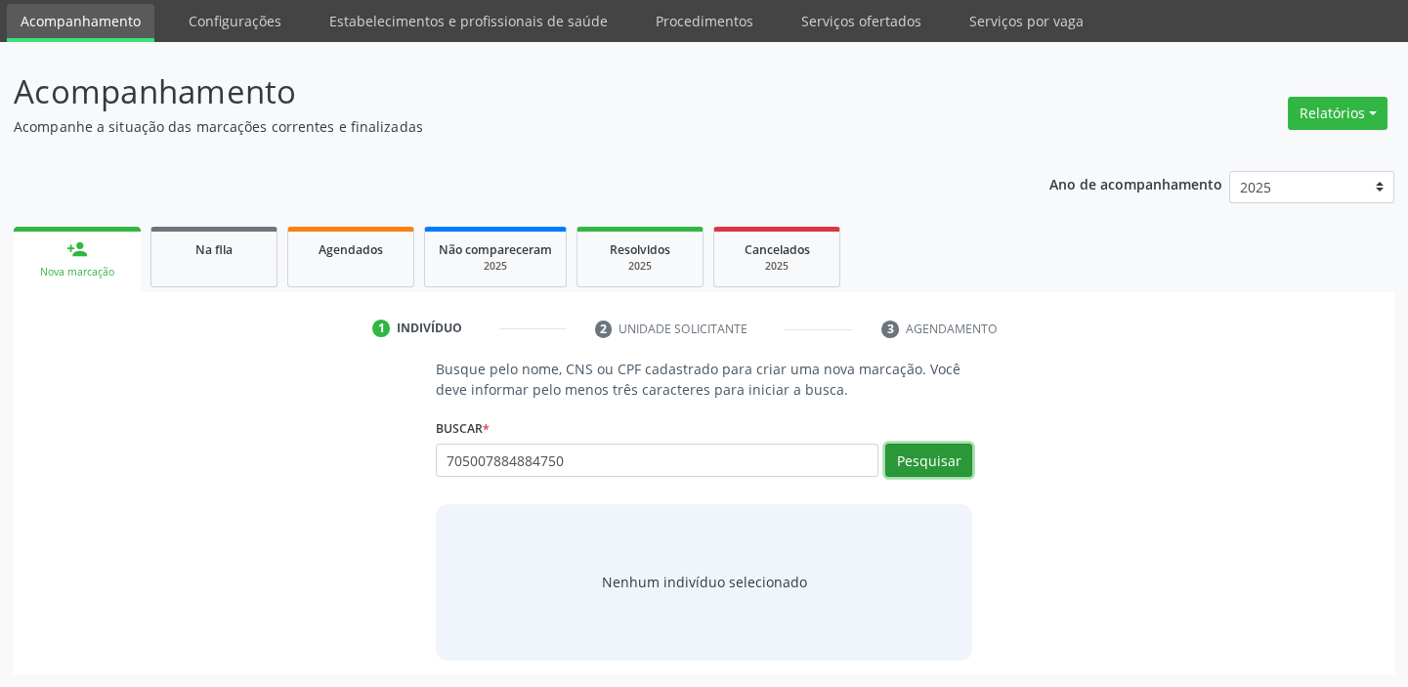
click at [948, 456] on button "Pesquisar" at bounding box center [928, 459] width 87 height 33
type input "705007884884750"
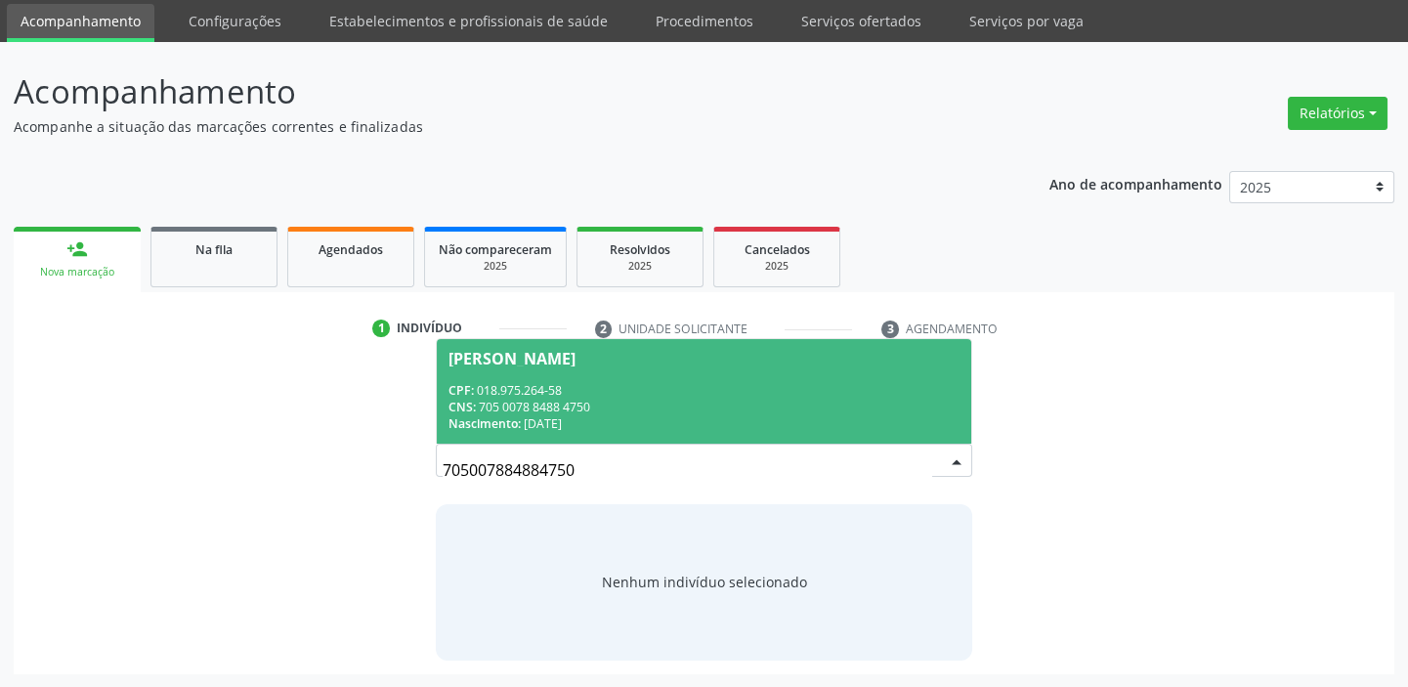
click at [540, 407] on div "CNS: 705 0078 8488 4750" at bounding box center [703, 407] width 511 height 17
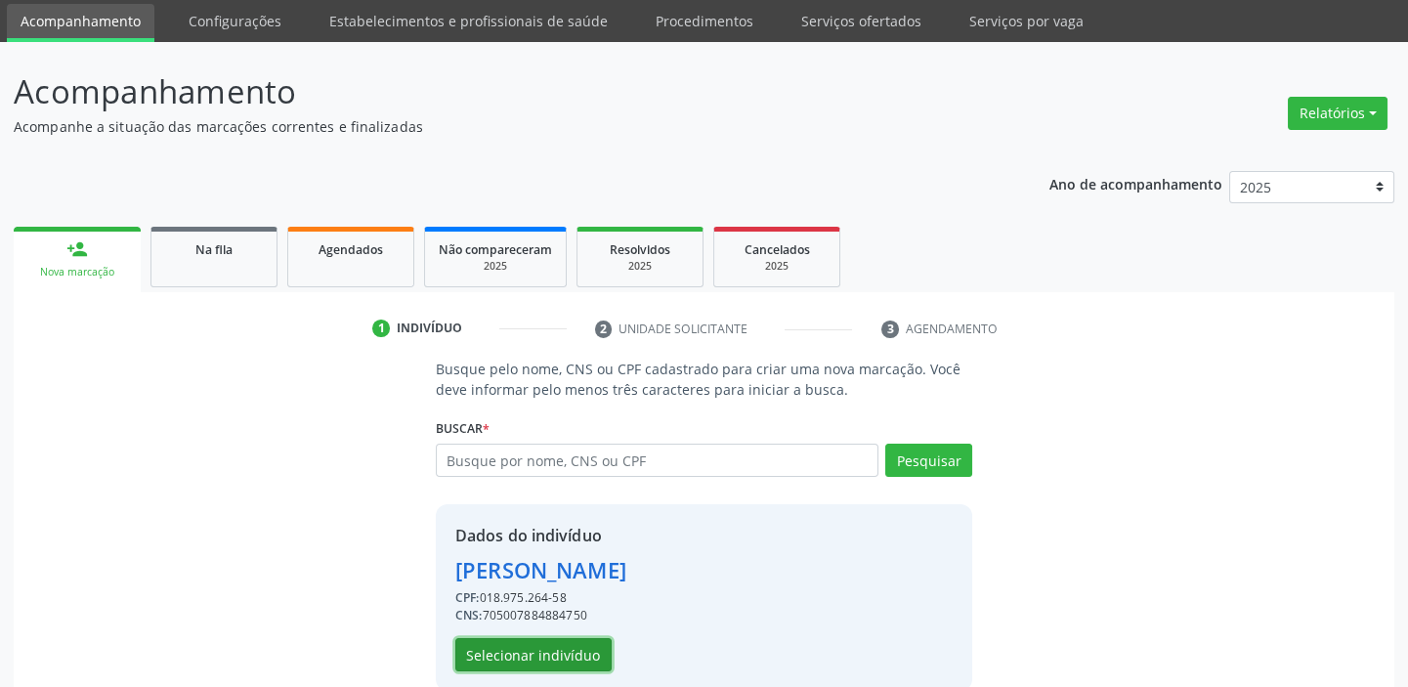
click at [578, 649] on button "Selecionar indivíduo" at bounding box center [533, 654] width 156 height 33
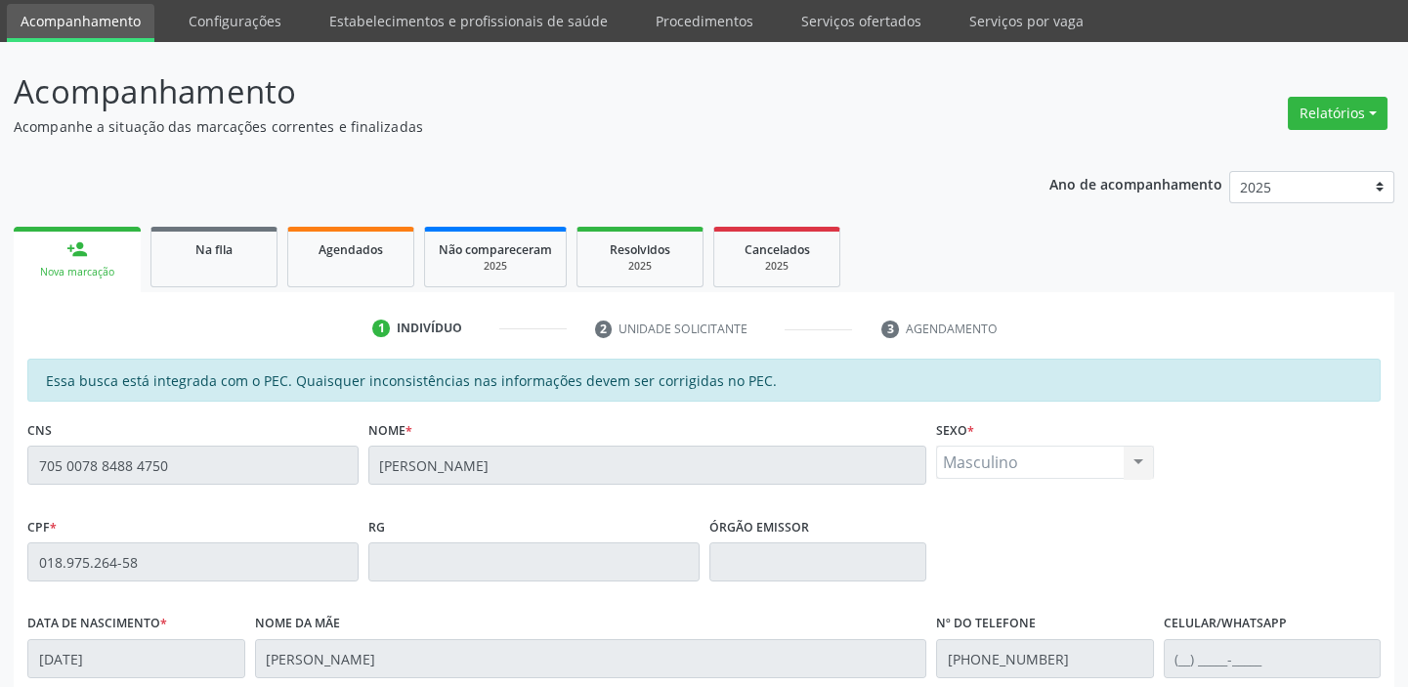
scroll to position [420, 0]
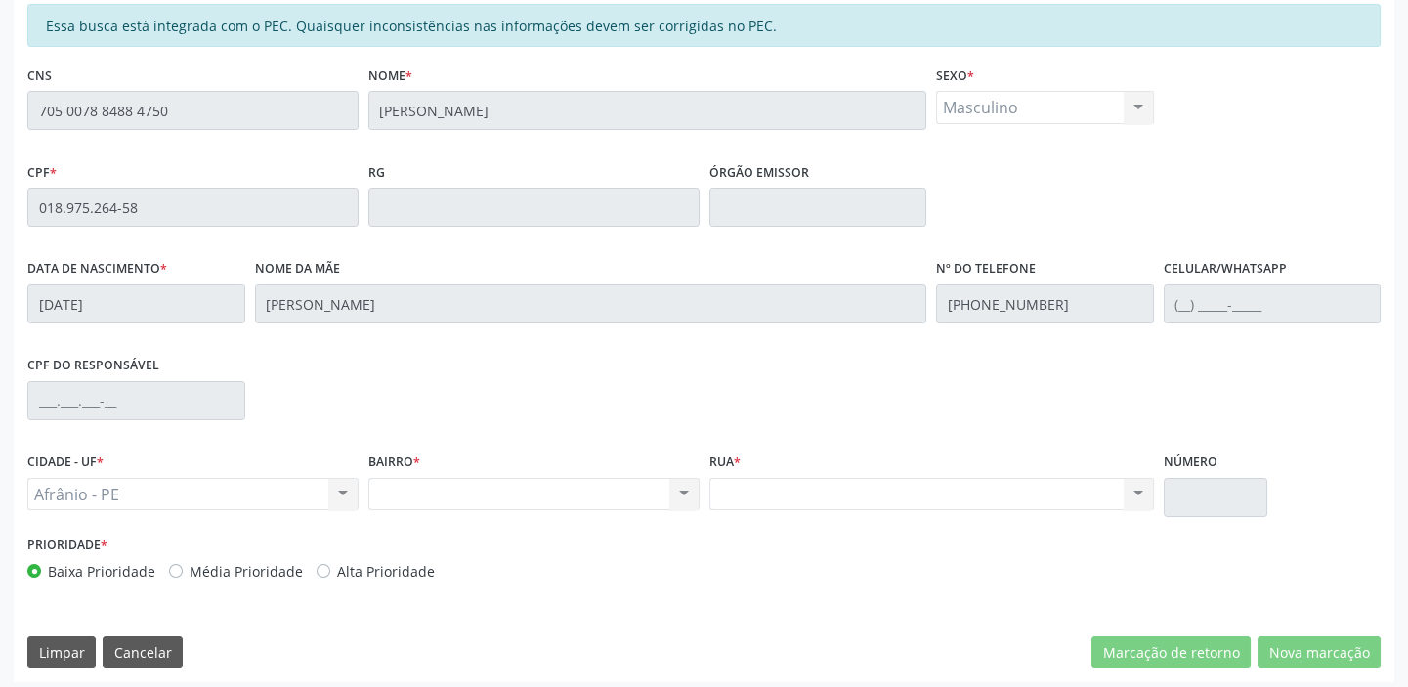
click at [0, 104] on div "Acompanhamento Acompanhe a situação das marcações correntes e finalizadas Relat…" at bounding box center [704, 191] width 1408 height 1008
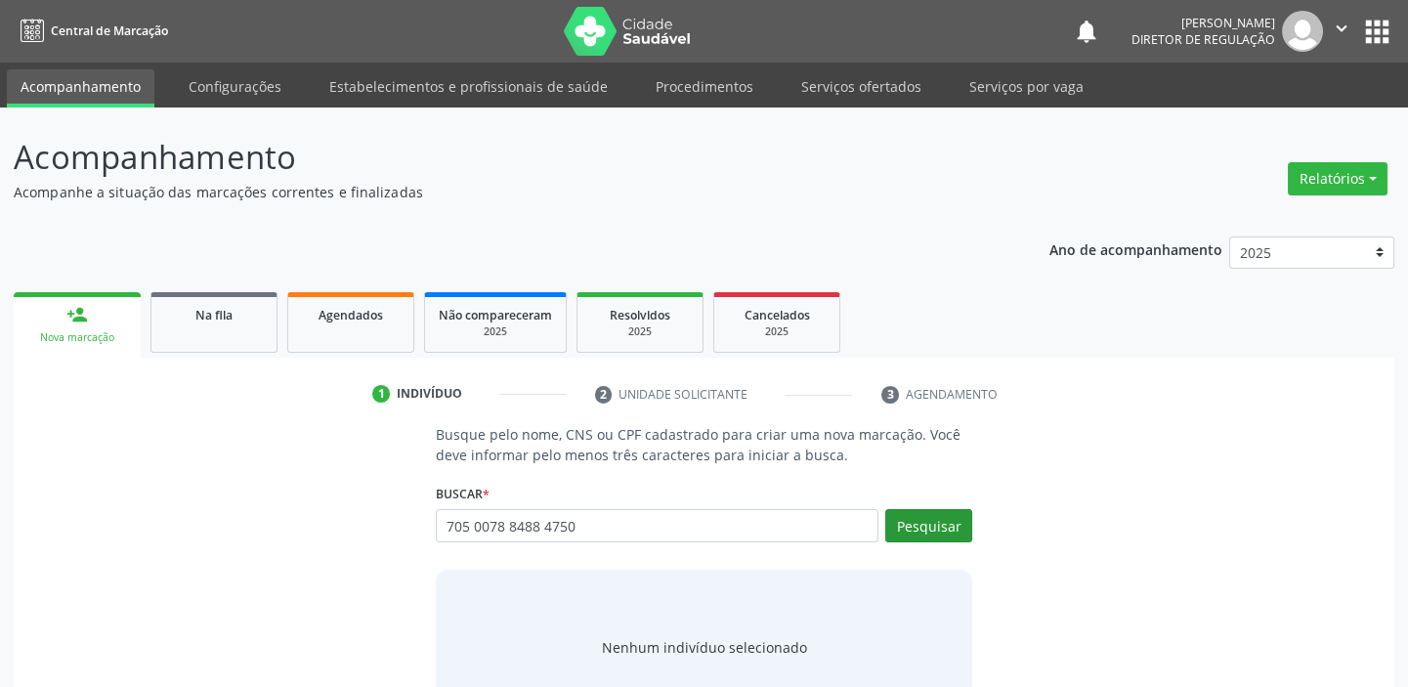
type input "705 0078 8488 4750"
click at [937, 526] on button "Pesquisar" at bounding box center [928, 525] width 87 height 33
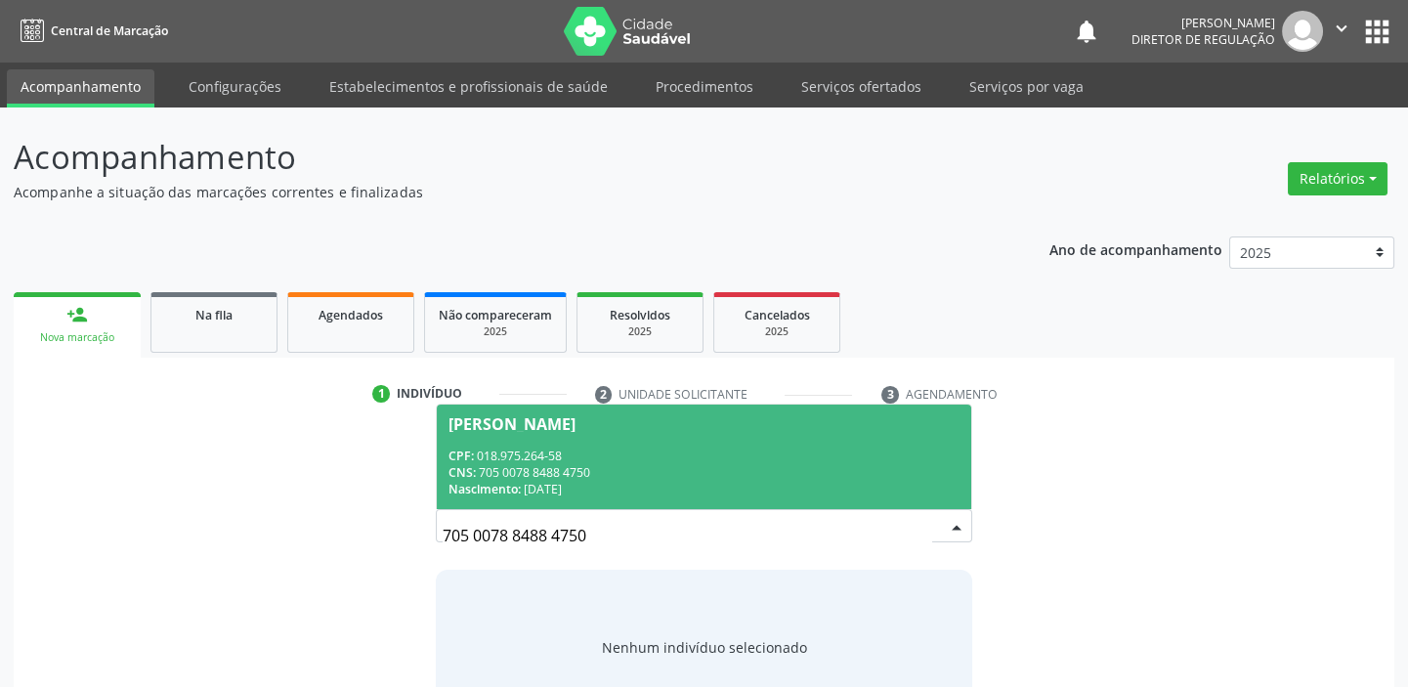
click at [599, 450] on div "CPF: 018.975.264-58" at bounding box center [703, 455] width 511 height 17
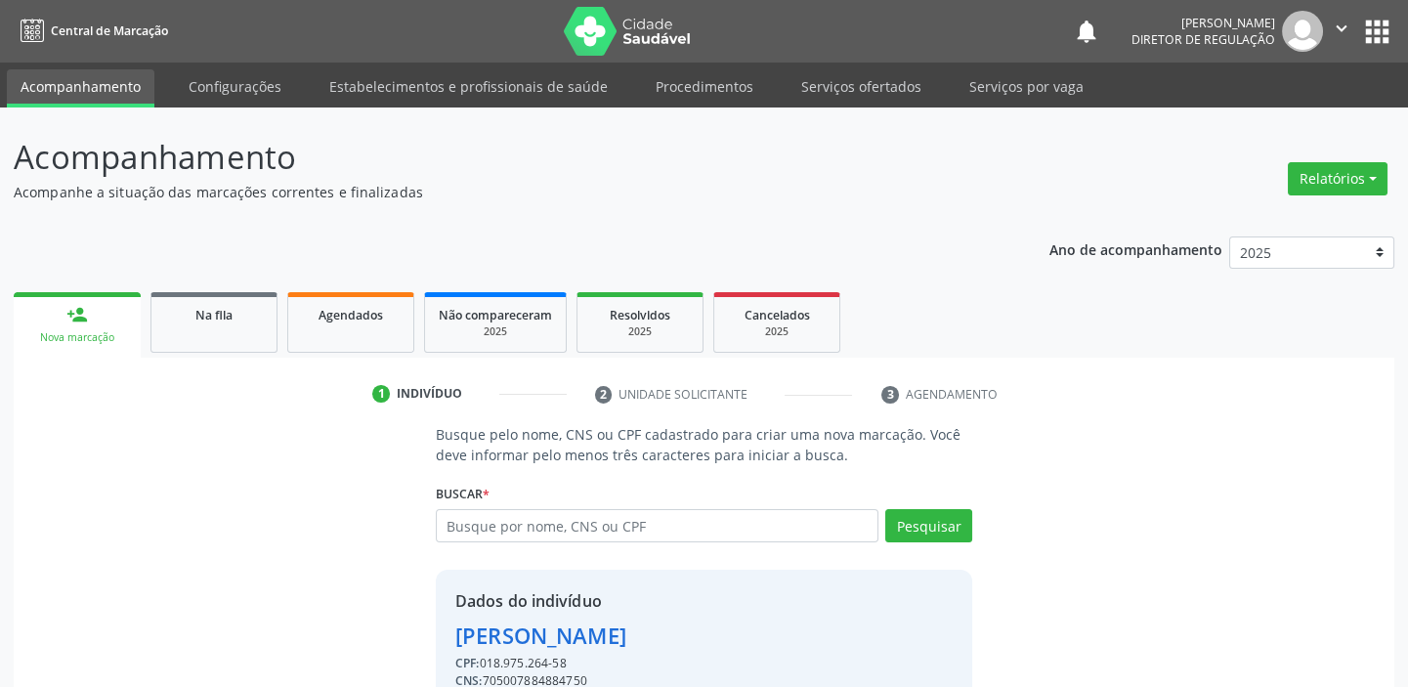
scroll to position [96, 0]
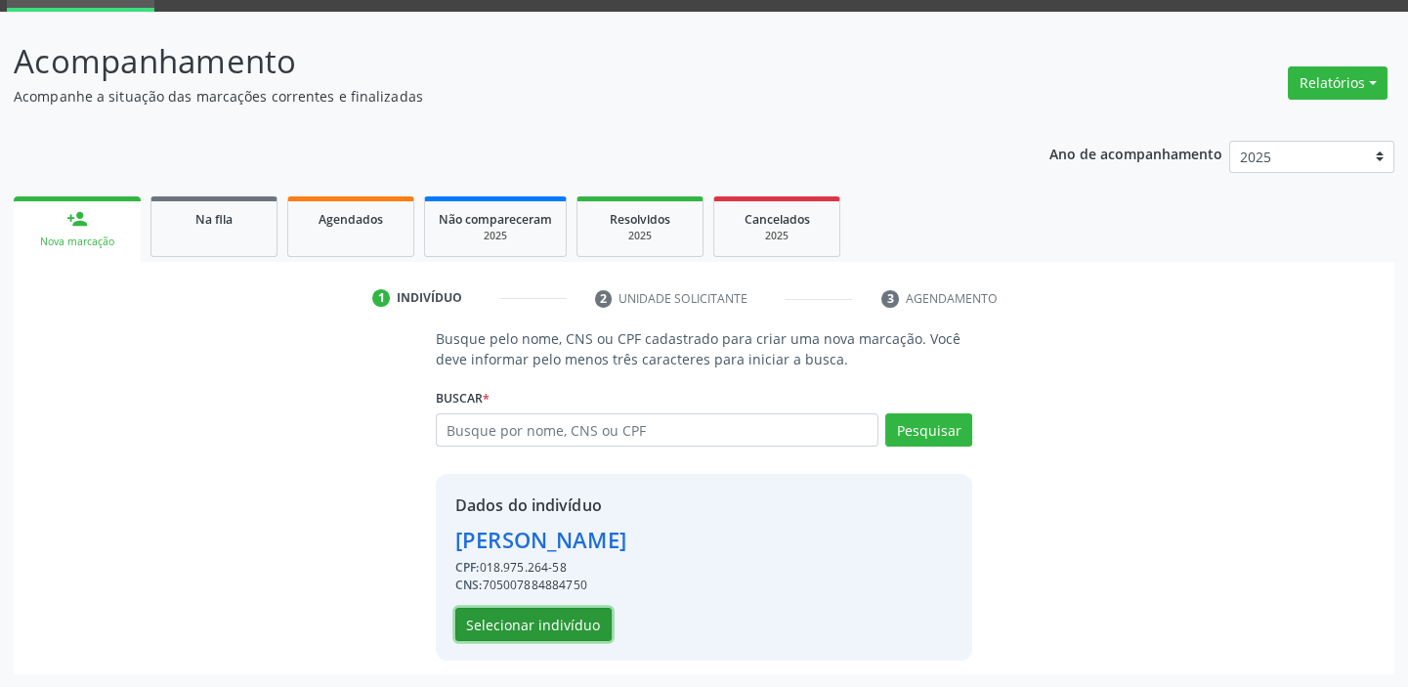
click at [596, 625] on button "Selecionar indivíduo" at bounding box center [533, 624] width 156 height 33
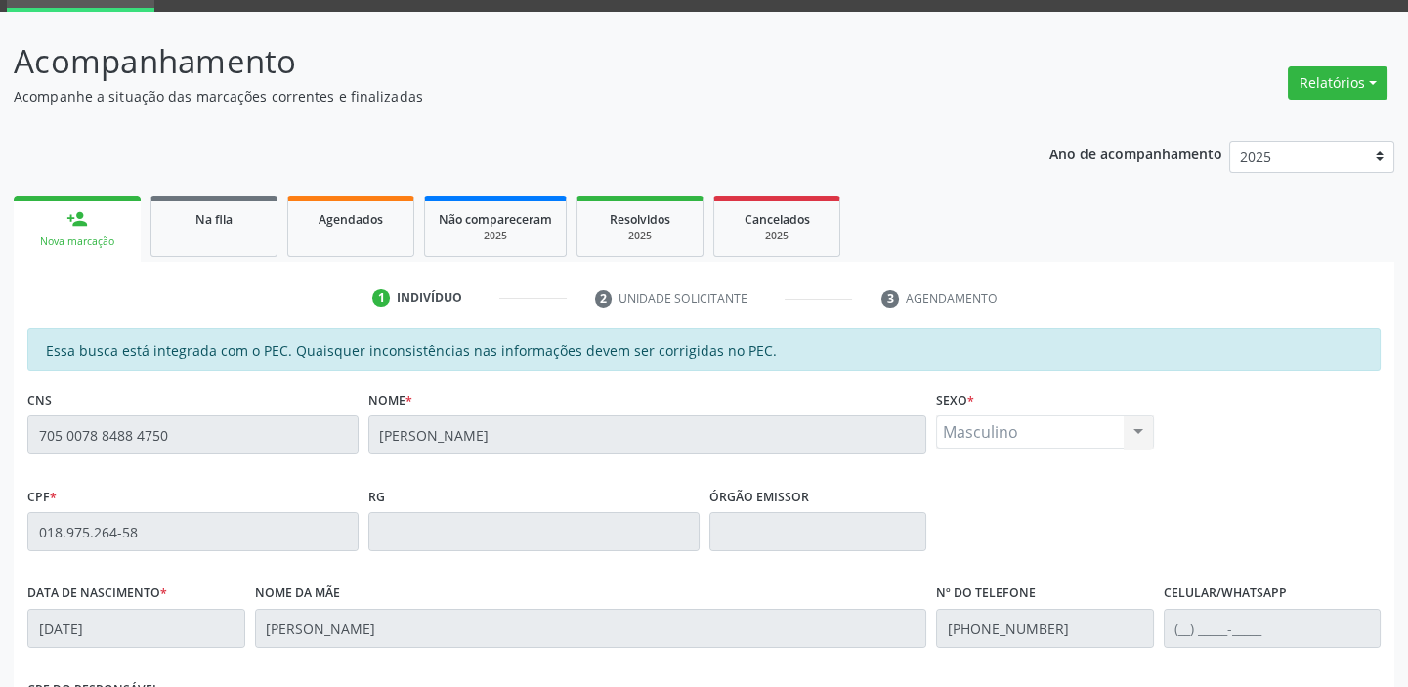
scroll to position [428, 0]
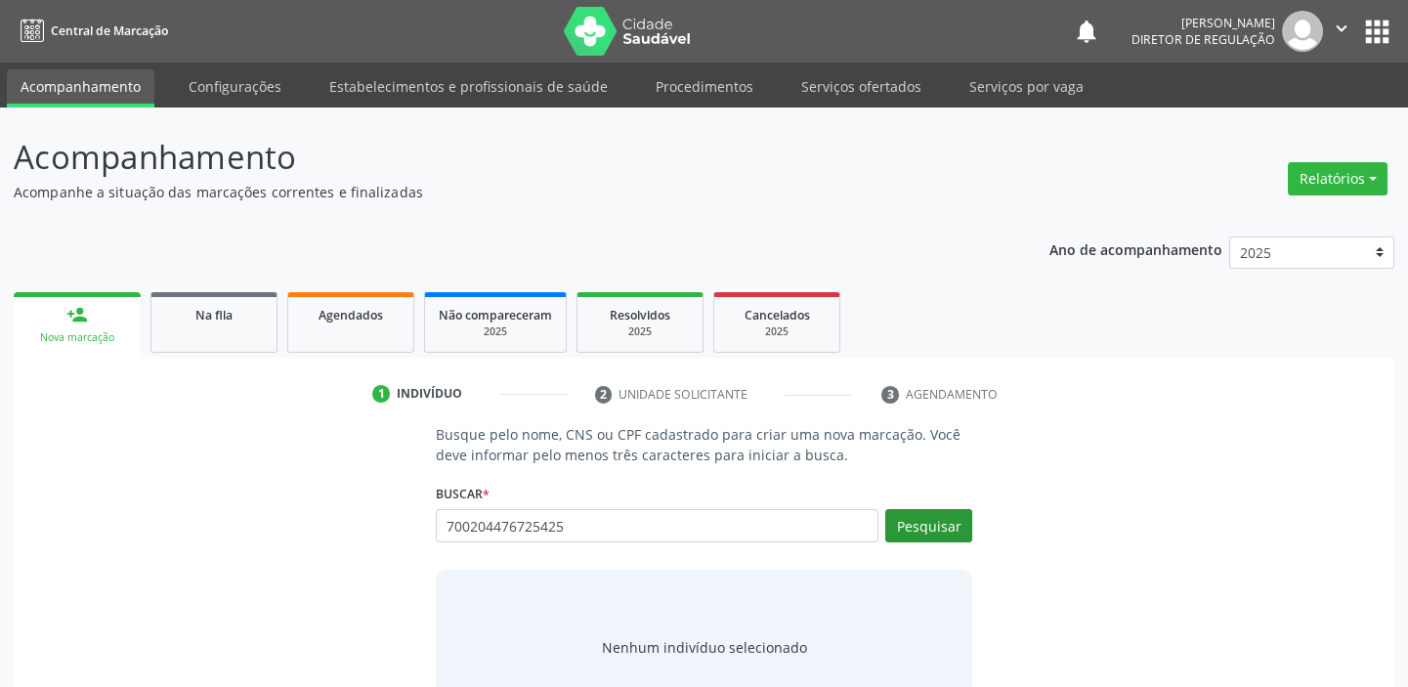
type input "700204476725425"
click at [928, 524] on button "Pesquisar" at bounding box center [928, 525] width 87 height 33
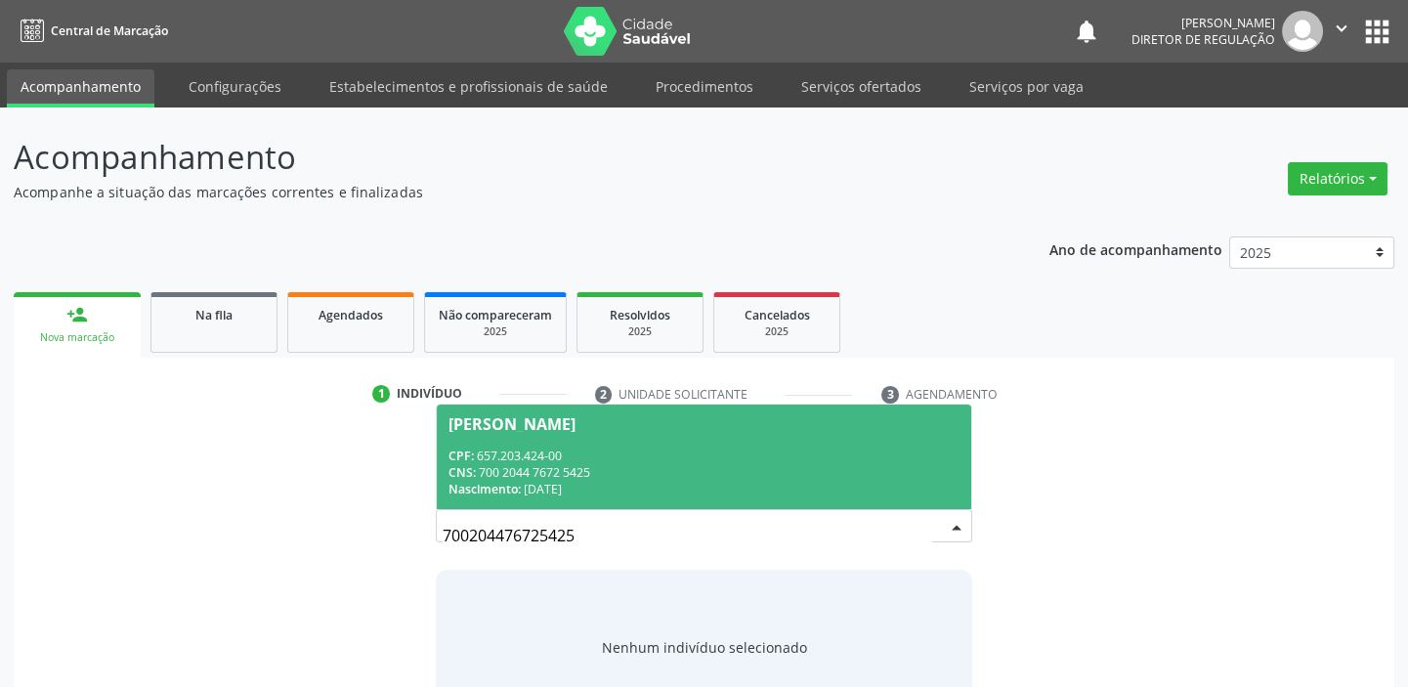
click at [573, 467] on div "CNS: 700 2044 7672 5425" at bounding box center [703, 472] width 511 height 17
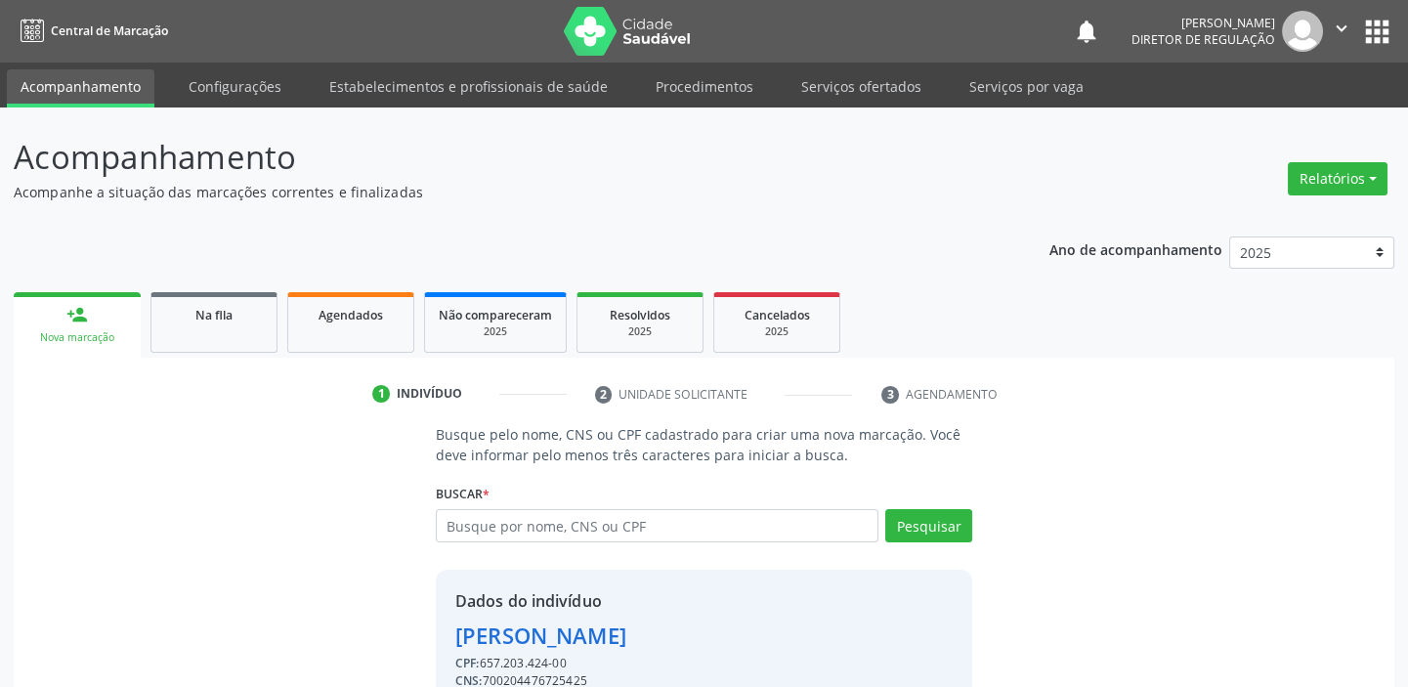
scroll to position [96, 0]
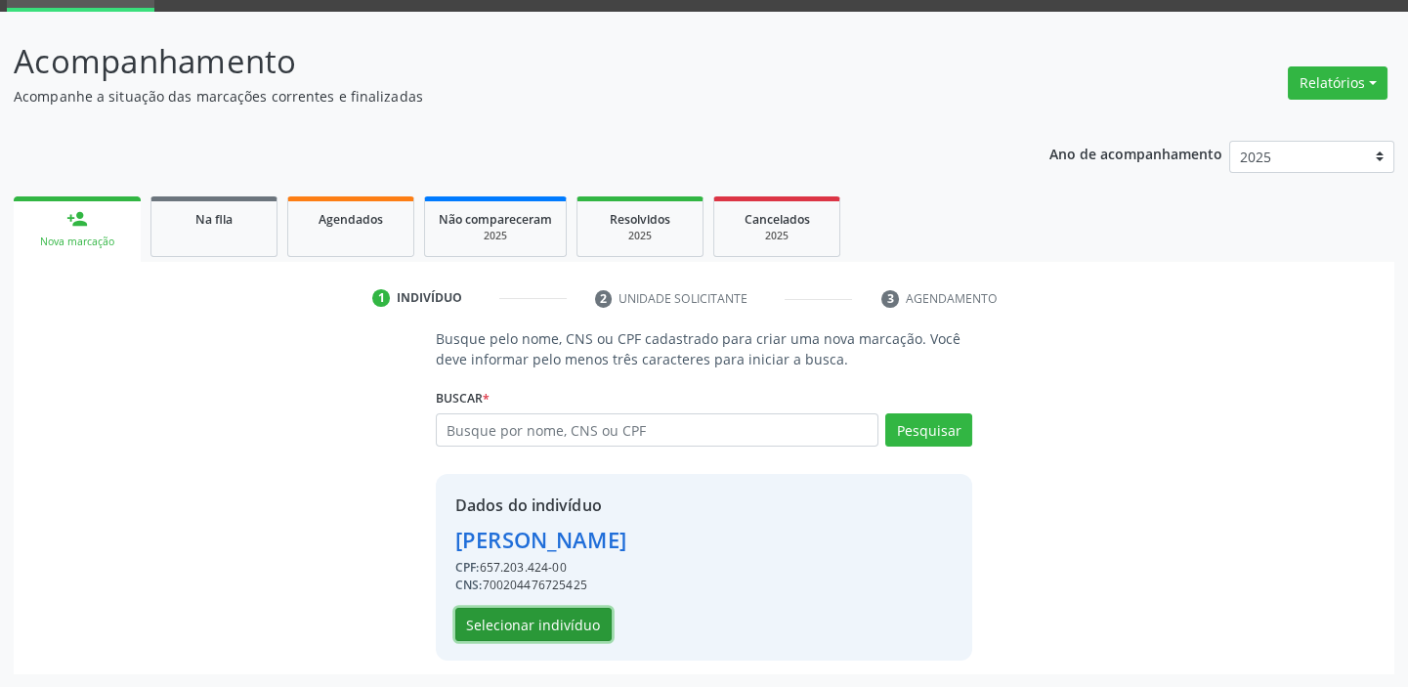
click at [546, 621] on button "Selecionar indivíduo" at bounding box center [533, 624] width 156 height 33
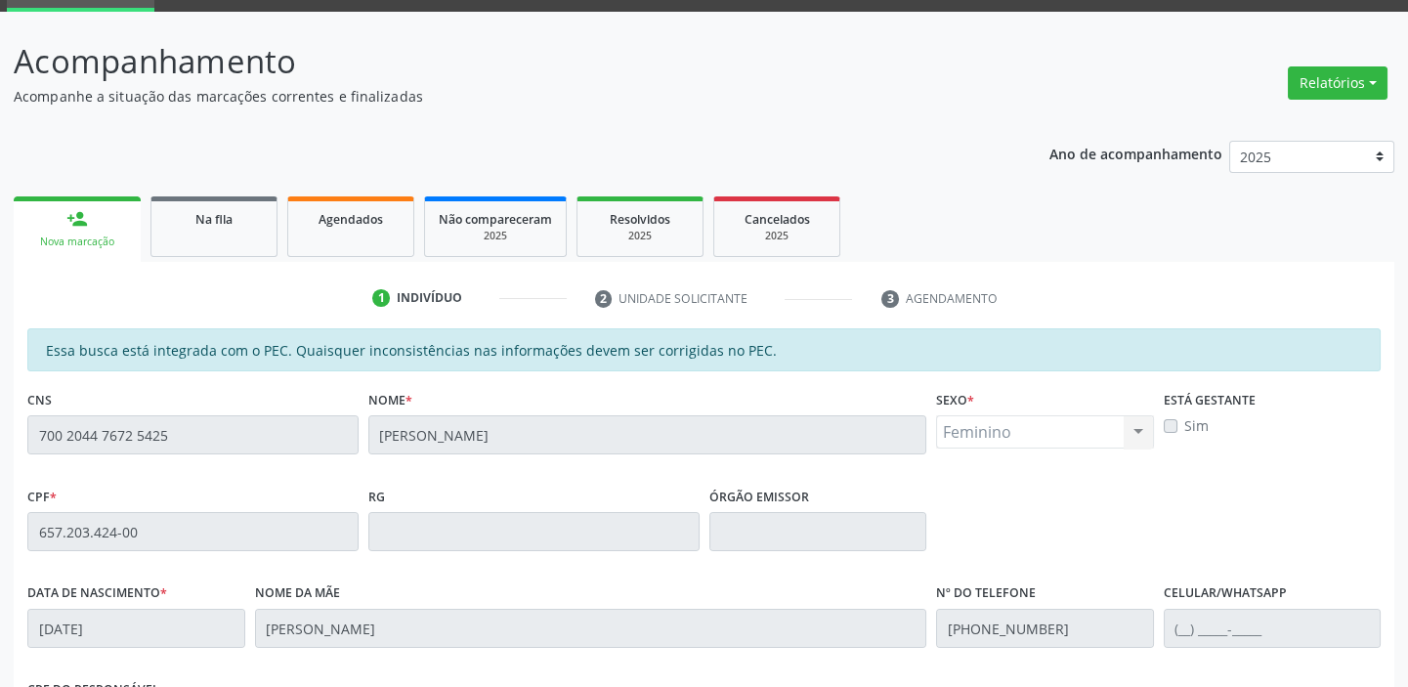
scroll to position [428, 0]
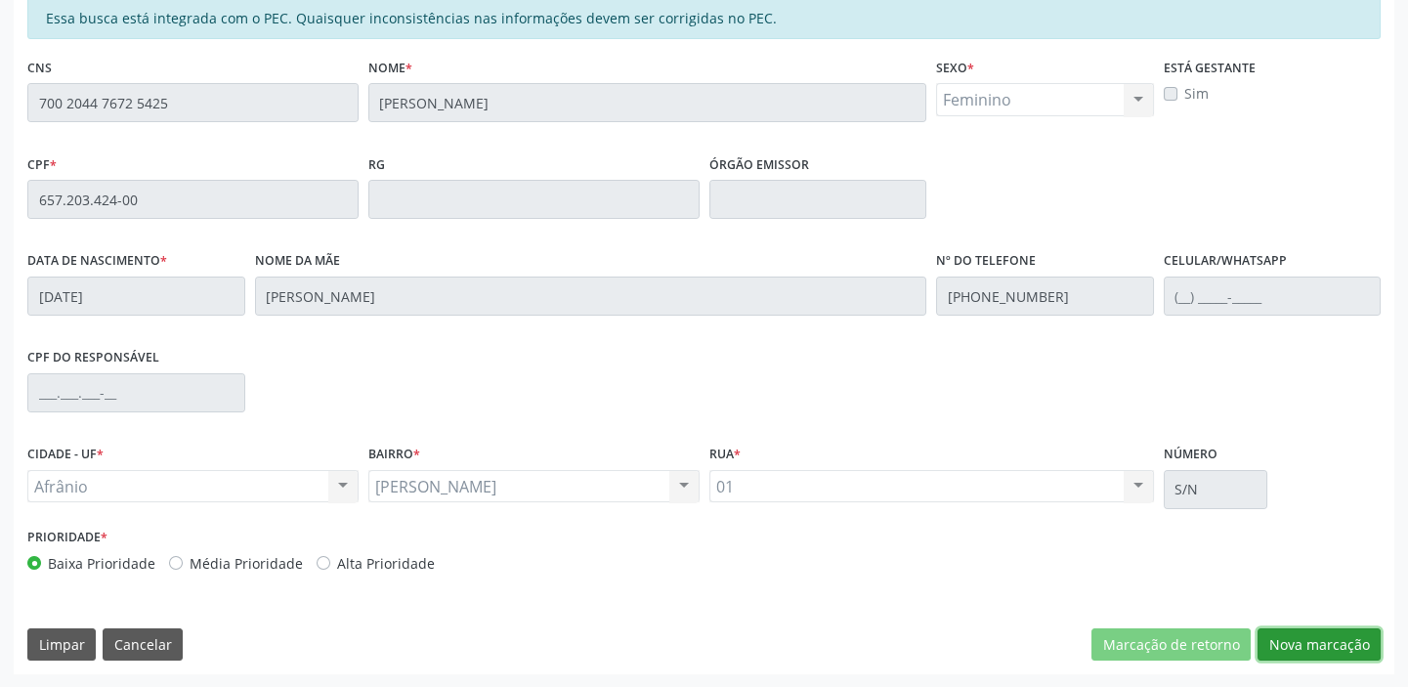
click at [1314, 645] on button "Nova marcação" at bounding box center [1318, 644] width 123 height 33
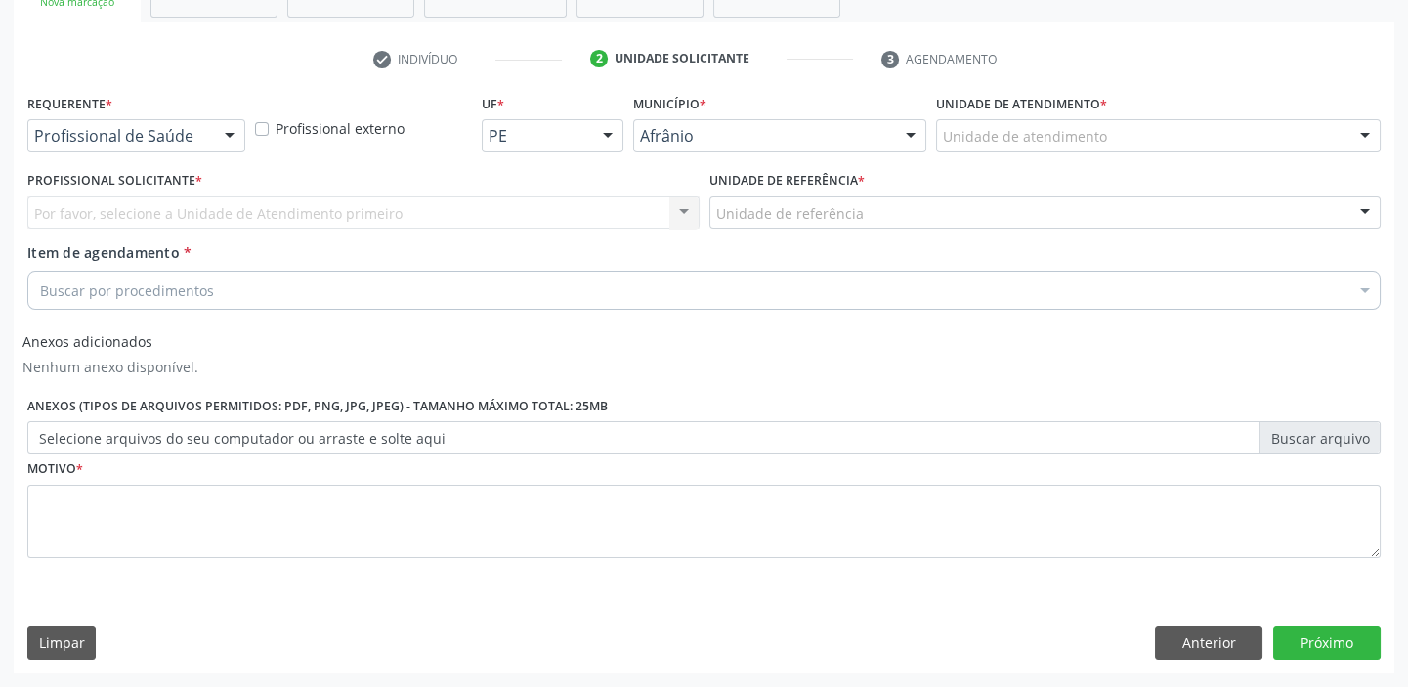
scroll to position [333, 0]
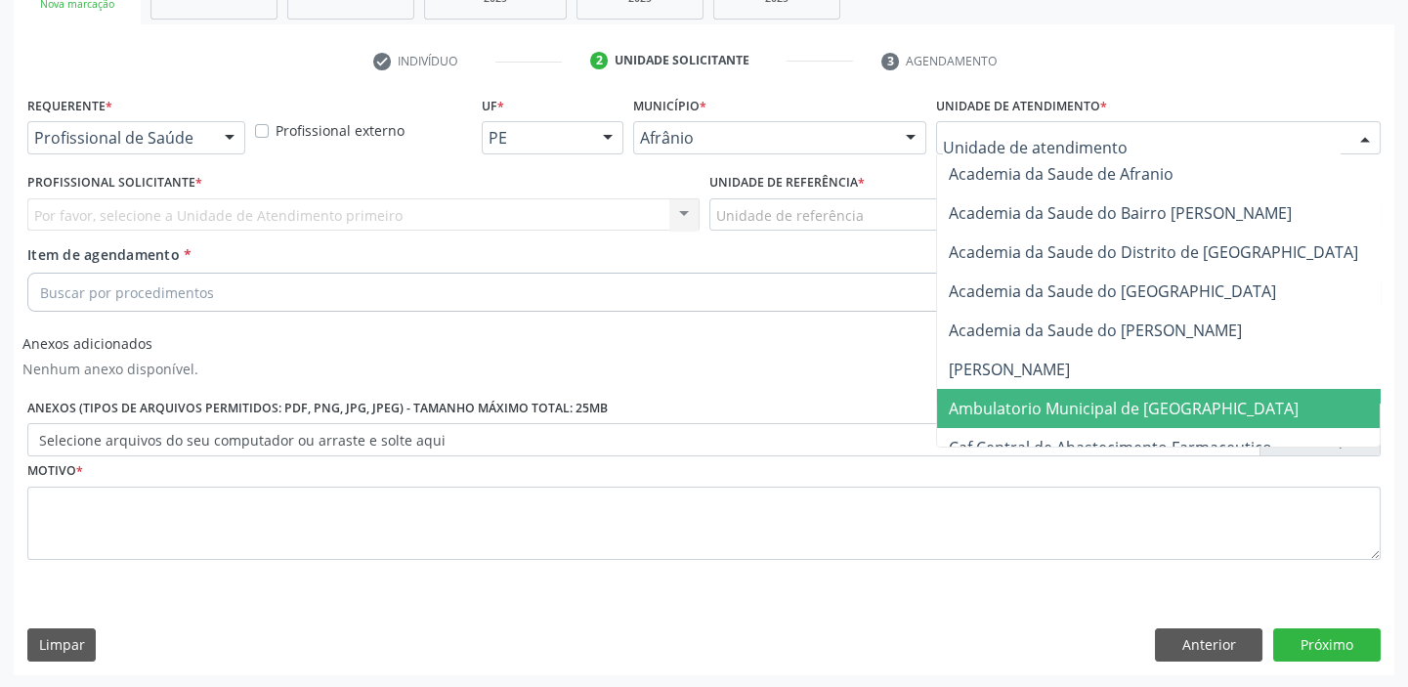
click at [1134, 400] on span "Ambulatorio Municipal de [GEOGRAPHIC_DATA]" at bounding box center [1124, 408] width 350 height 21
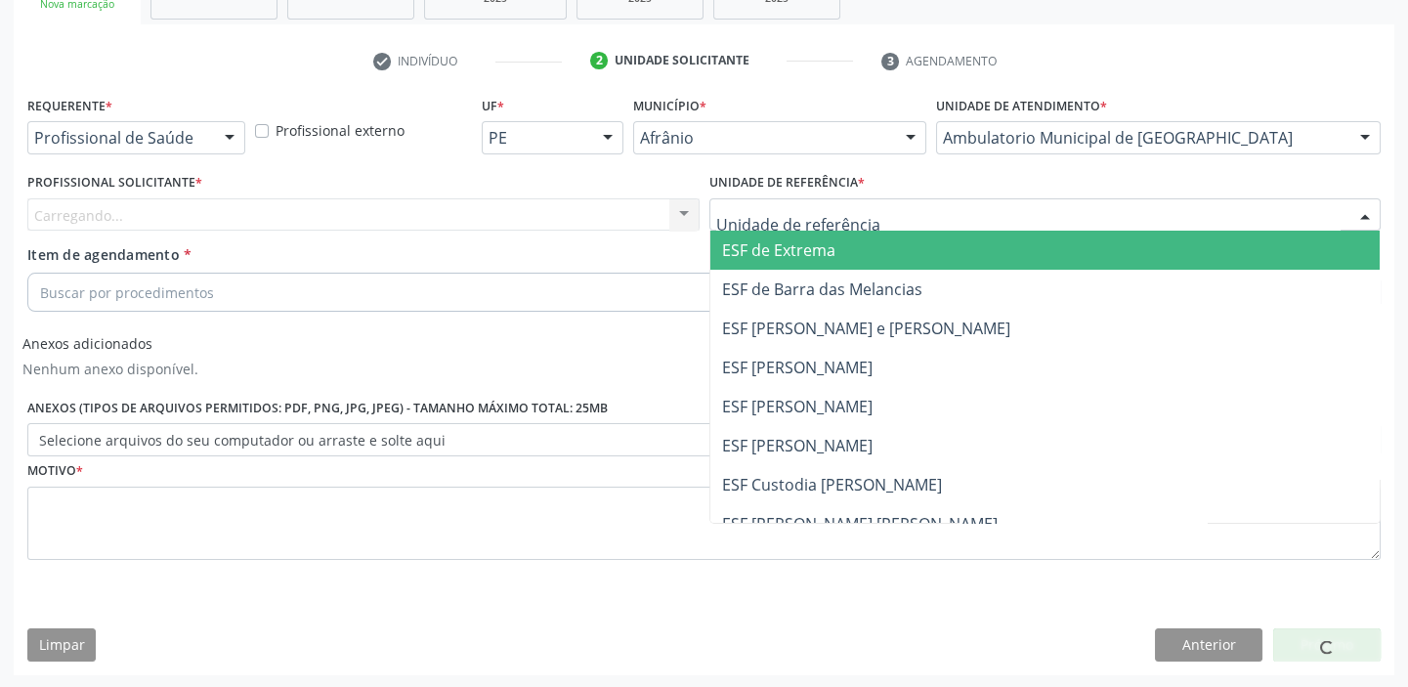
click at [888, 221] on div at bounding box center [1045, 214] width 672 height 33
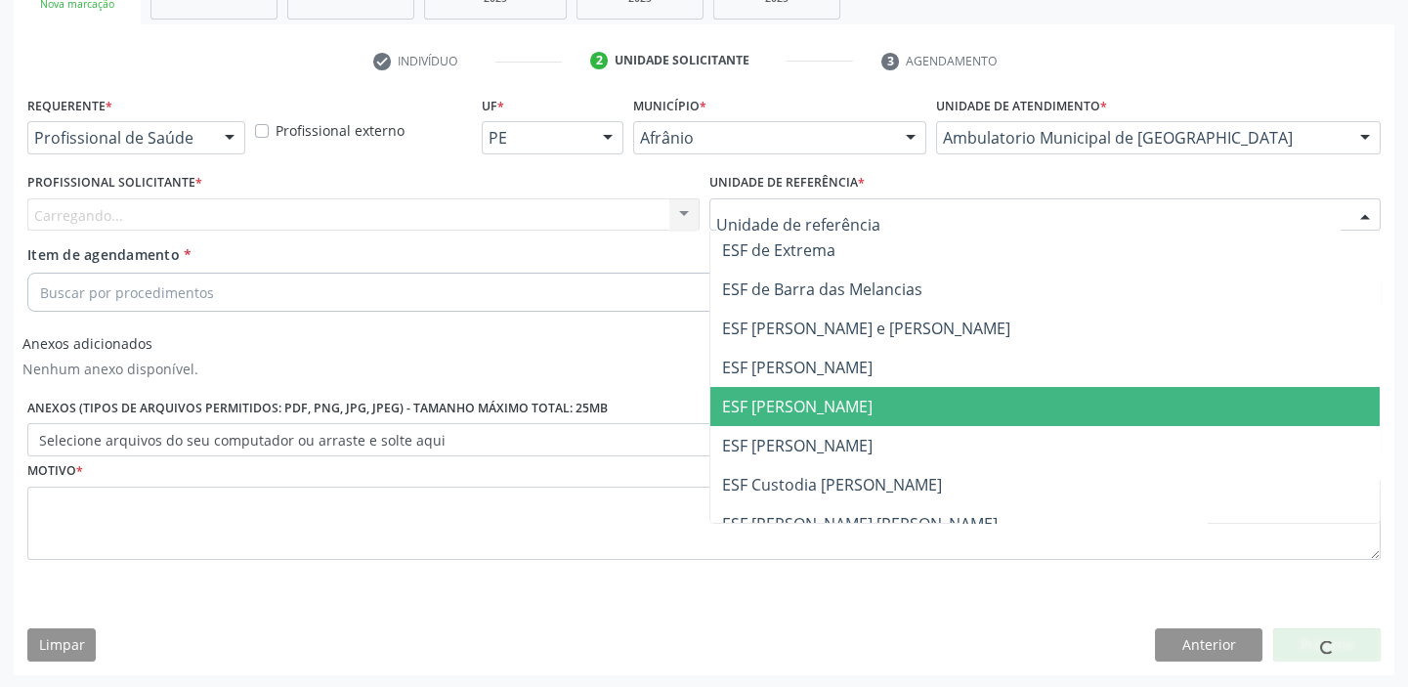
click at [868, 407] on span "ESF [PERSON_NAME]" at bounding box center [1045, 406] width 670 height 39
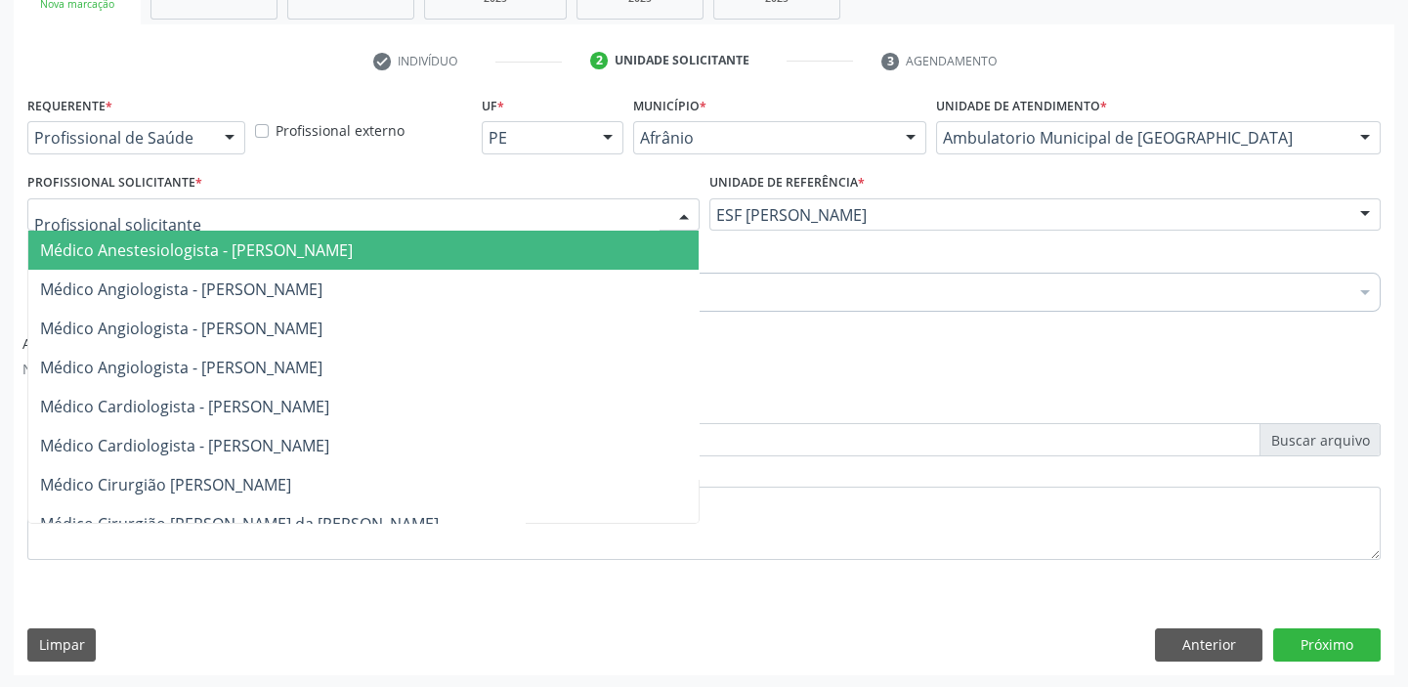
click at [538, 200] on div at bounding box center [363, 214] width 672 height 33
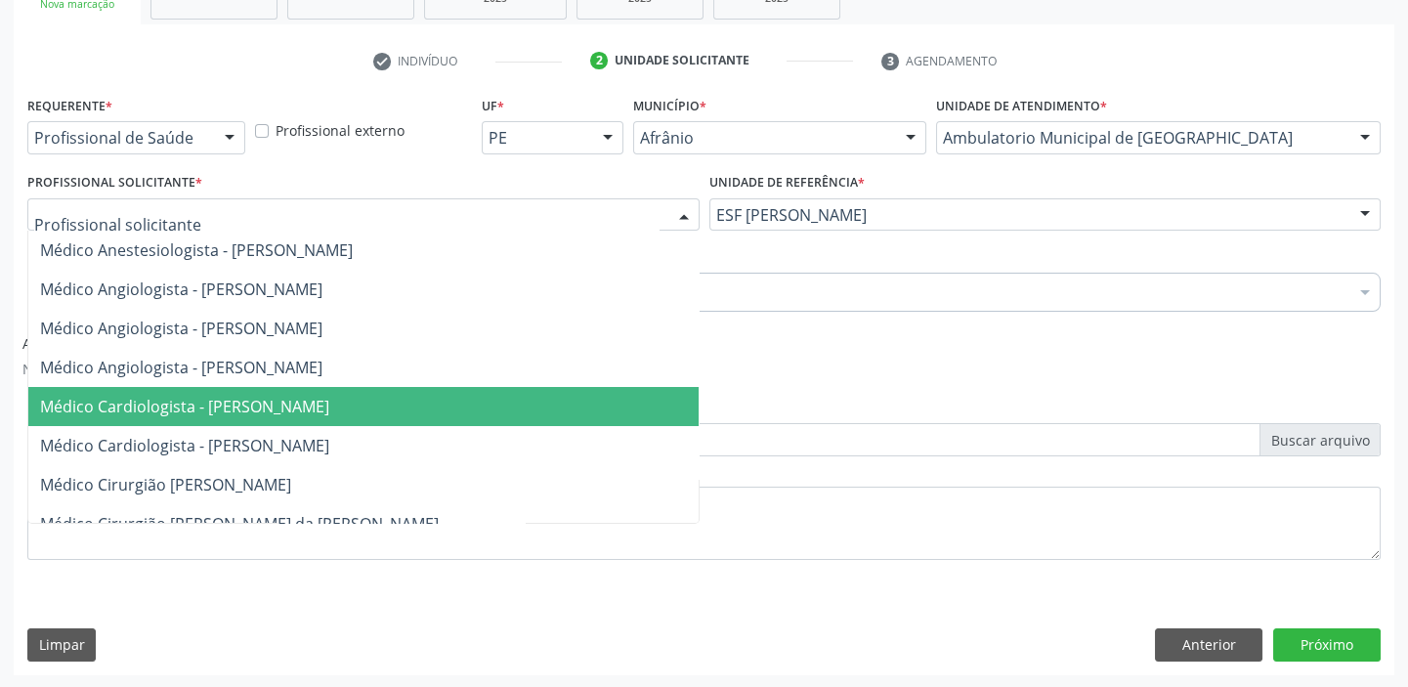
click at [509, 404] on span "Médico Cardiologista - [PERSON_NAME]" at bounding box center [363, 406] width 670 height 39
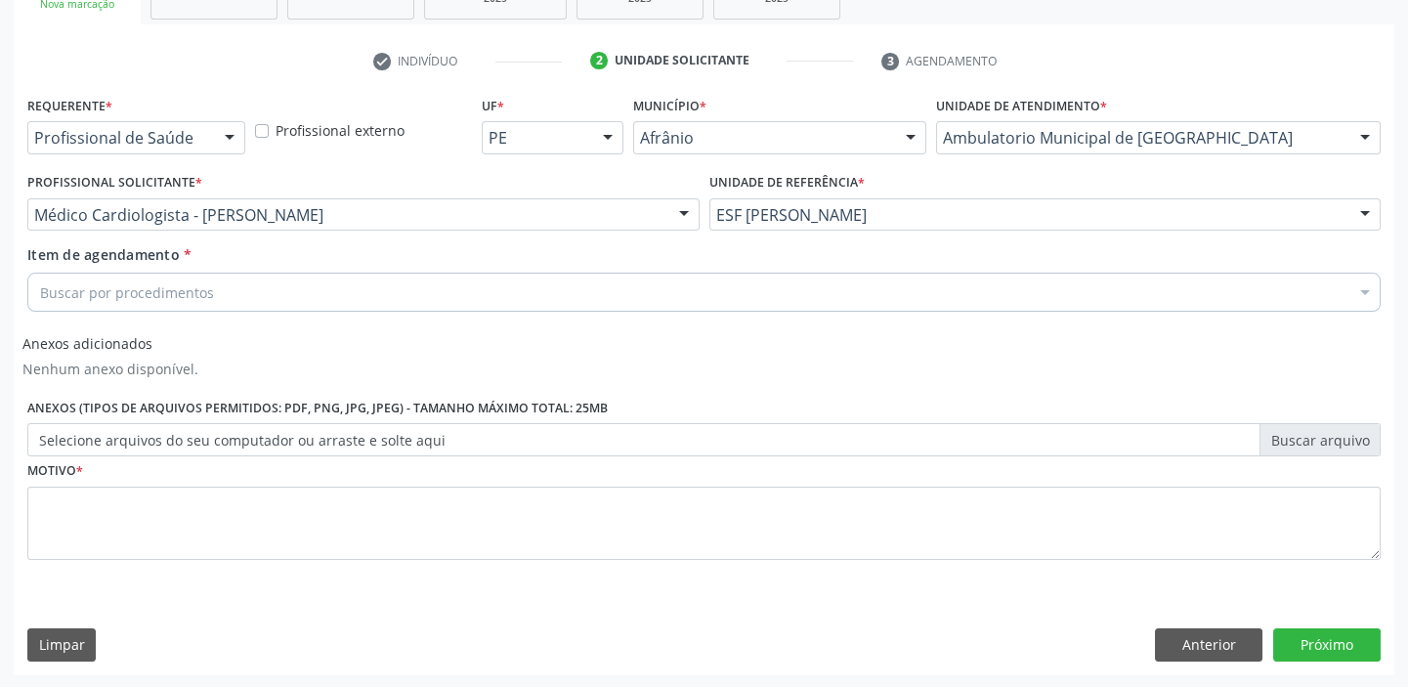
click at [439, 286] on div "Buscar por procedimentos" at bounding box center [703, 292] width 1353 height 39
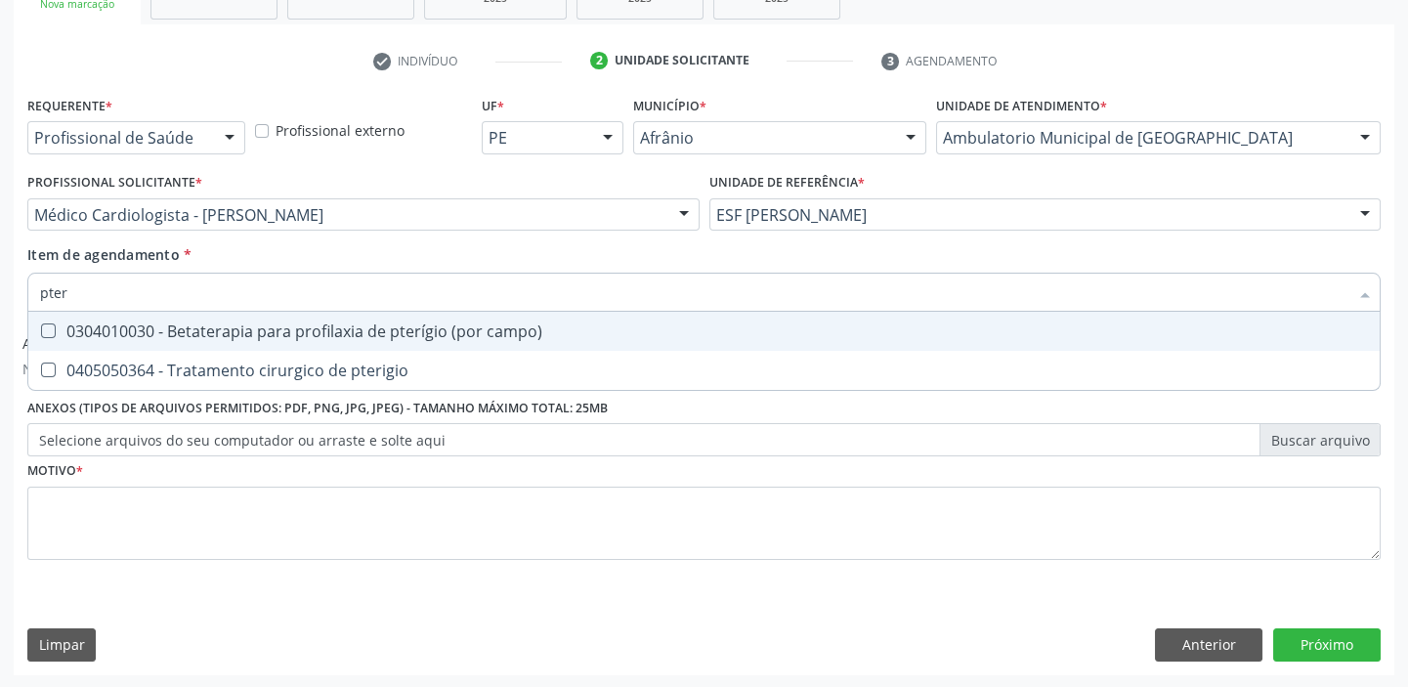
type input "pteri"
click at [432, 332] on div "0405050364 - Tratamento cirurgico de pterigio" at bounding box center [704, 331] width 1328 height 16
checkbox pterigio "true"
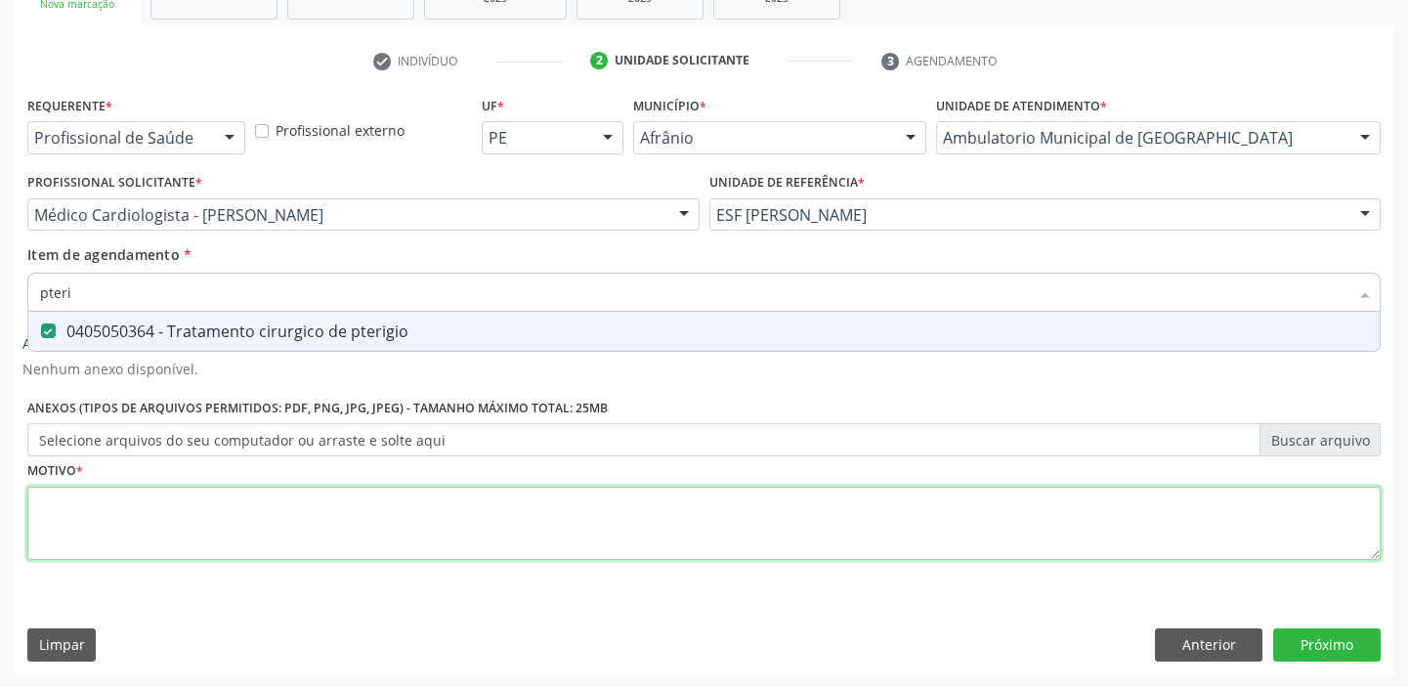
click at [462, 511] on div "Requerente * Profissional de Saúde Profissional de Saúde Paciente Nenhum result…" at bounding box center [703, 339] width 1353 height 496
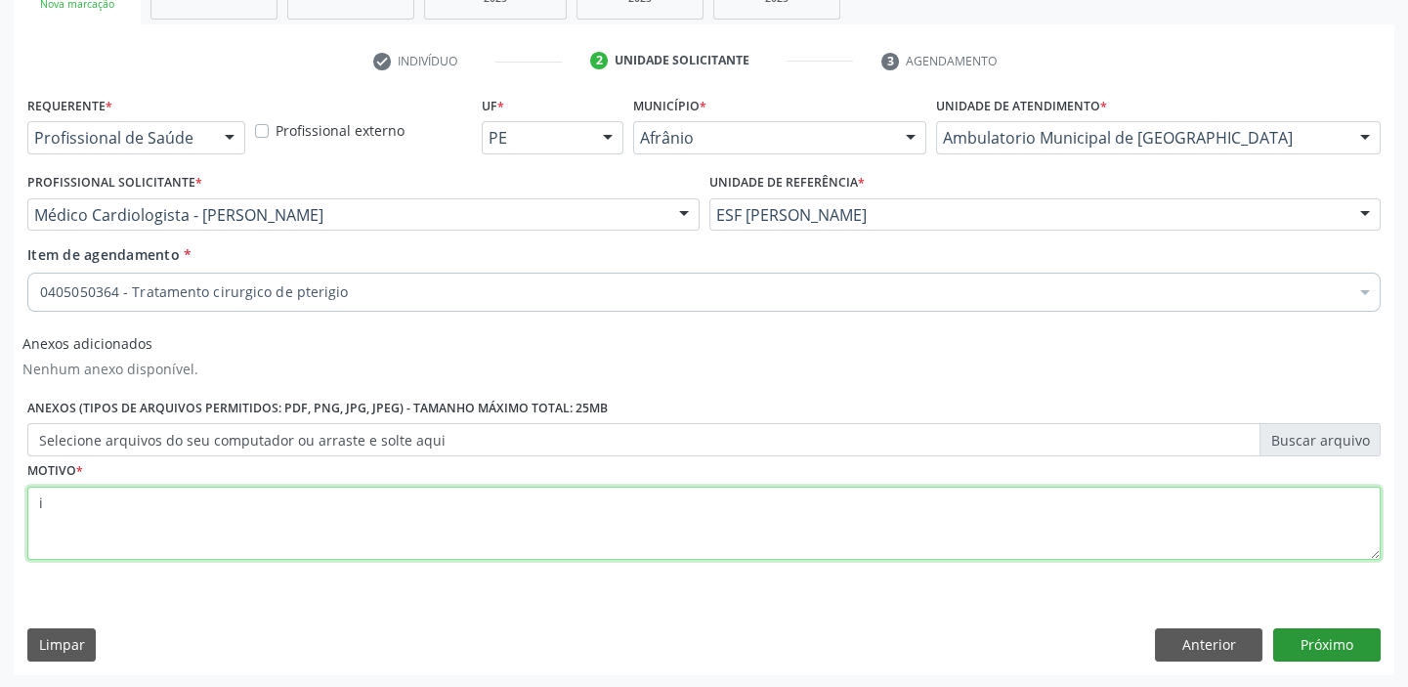
type textarea "i"
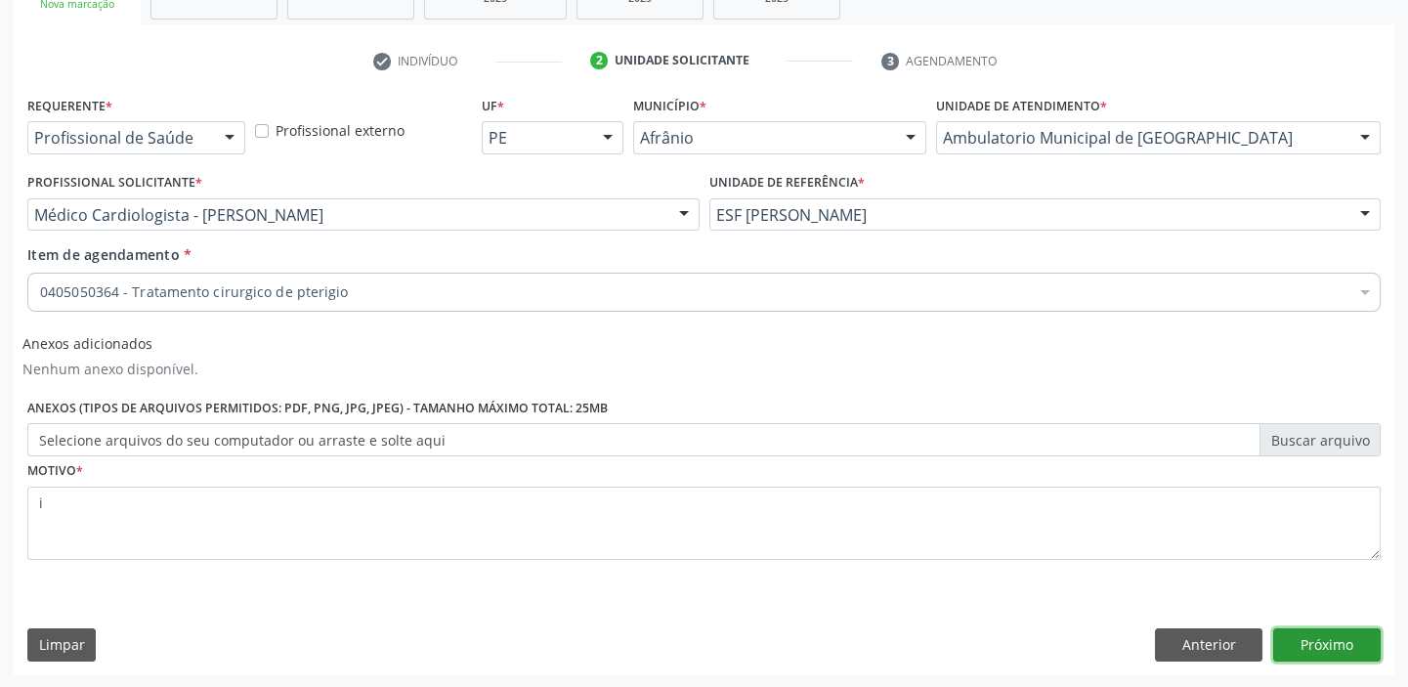
click at [1304, 639] on button "Próximo" at bounding box center [1326, 644] width 107 height 33
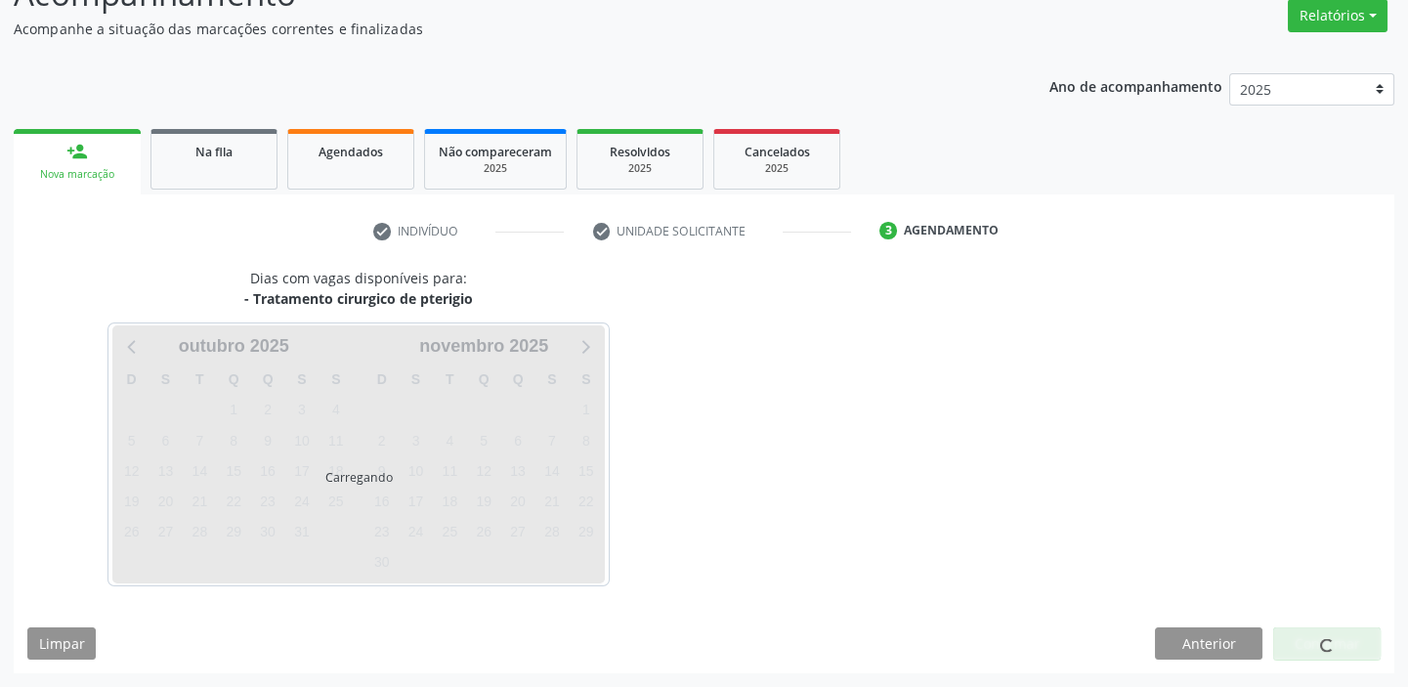
scroll to position [162, 0]
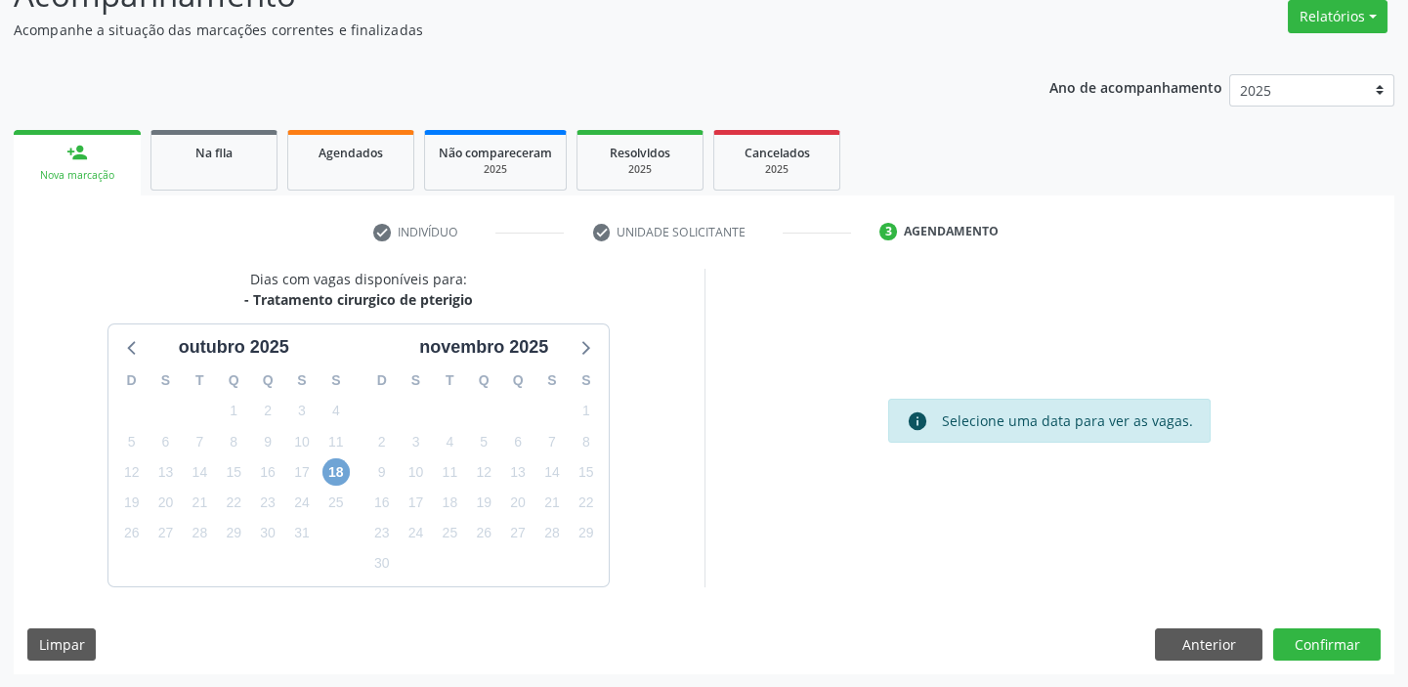
click at [332, 469] on span "18" at bounding box center [335, 471] width 27 height 27
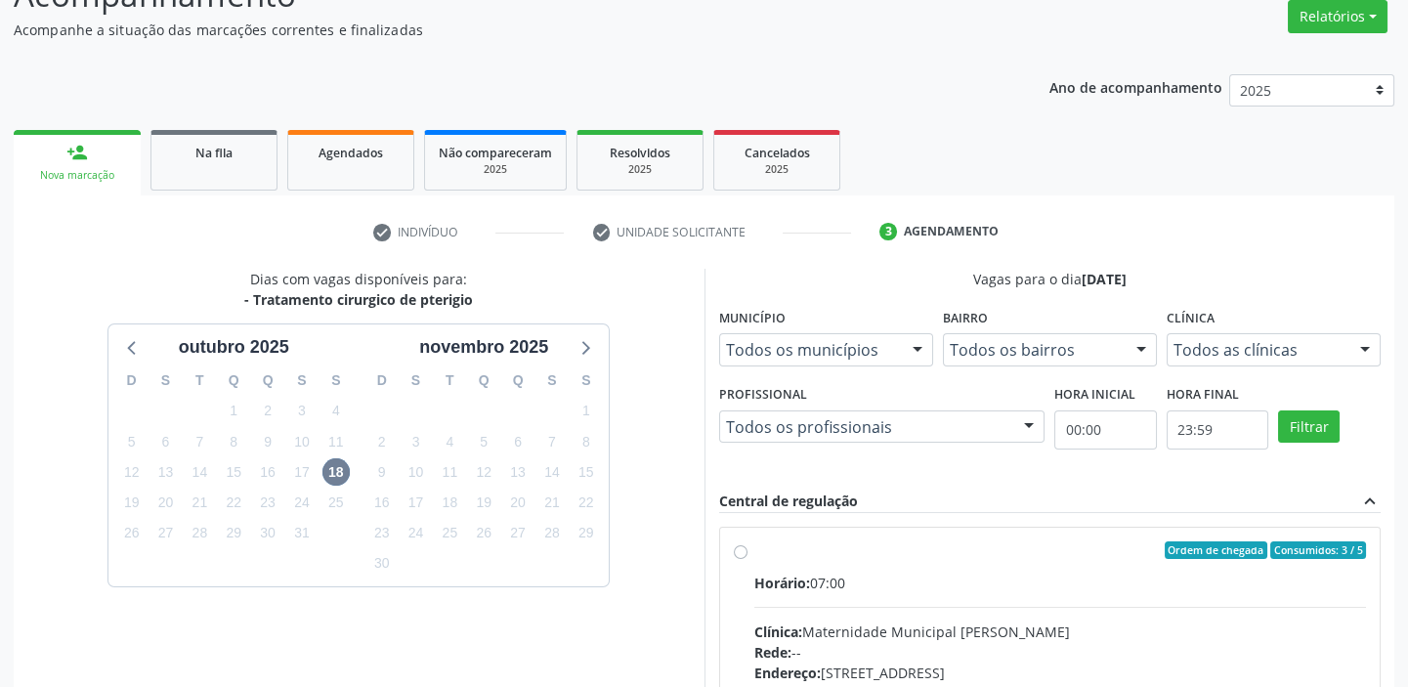
click at [853, 557] on div "Ordem de chegada Consumidos: 3 / 5" at bounding box center [1060, 550] width 612 height 18
click at [747, 557] on input "Ordem de chegada Consumidos: 3 / 5 Horário: 07:00 Clínica: Maternidade Municipa…" at bounding box center [741, 550] width 14 height 18
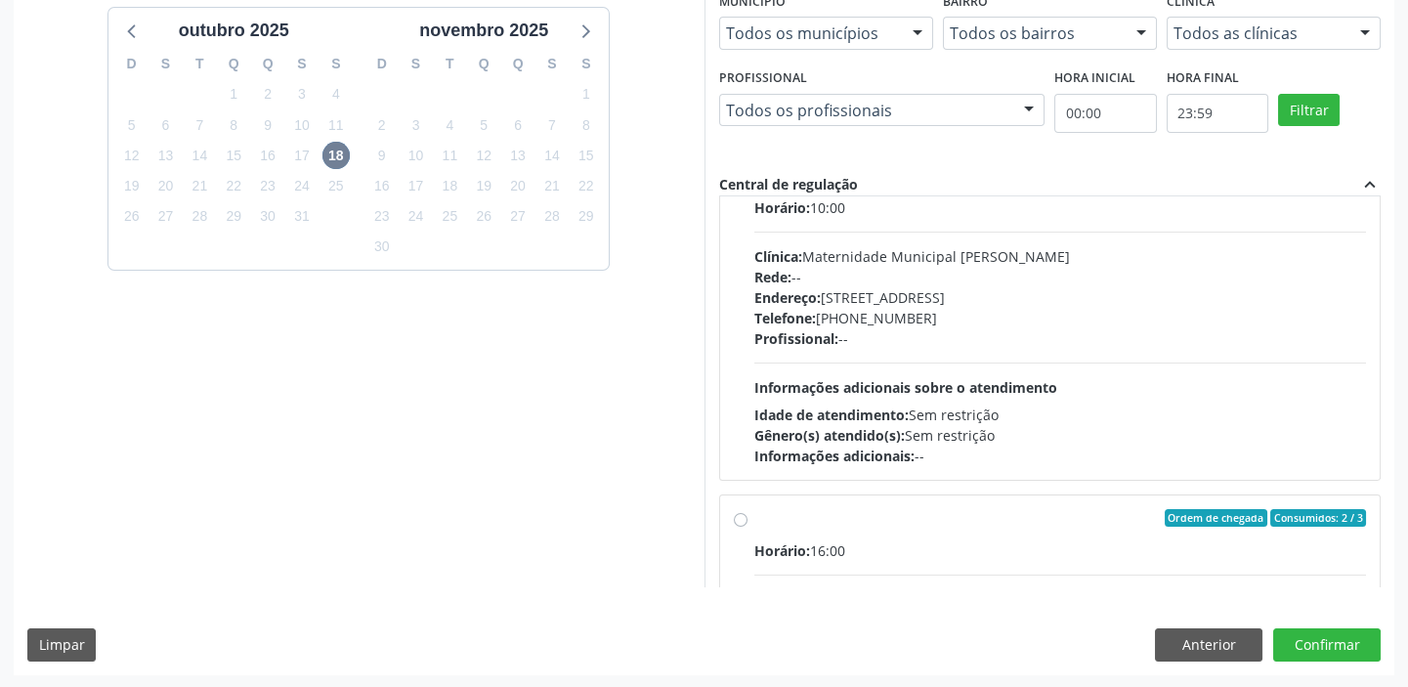
scroll to position [443, 0]
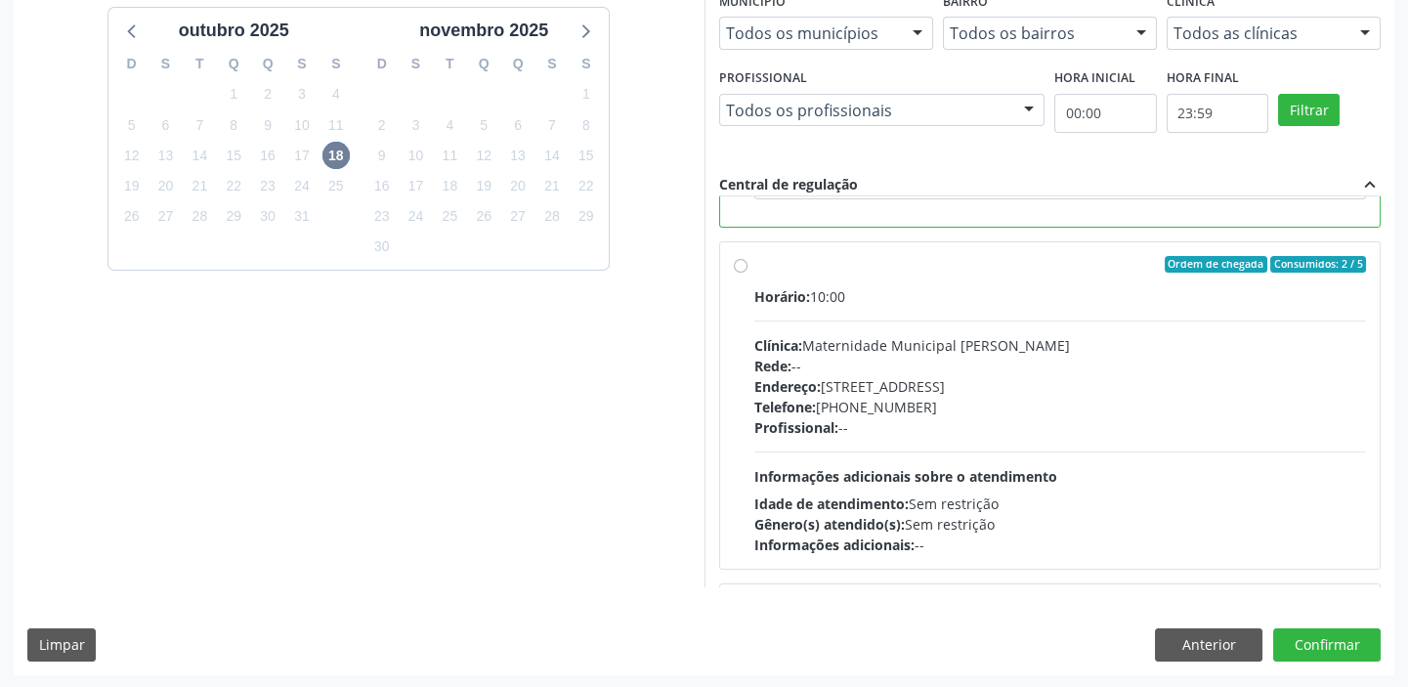
click at [766, 258] on div "Ordem de chegada Consumidos: 2 / 5" at bounding box center [1060, 265] width 612 height 18
click at [747, 258] on input "Ordem de chegada Consumidos: 2 / 5 Horário: 10:00 Clínica: Maternidade Municipa…" at bounding box center [741, 265] width 14 height 18
radio input "false"
radio input "true"
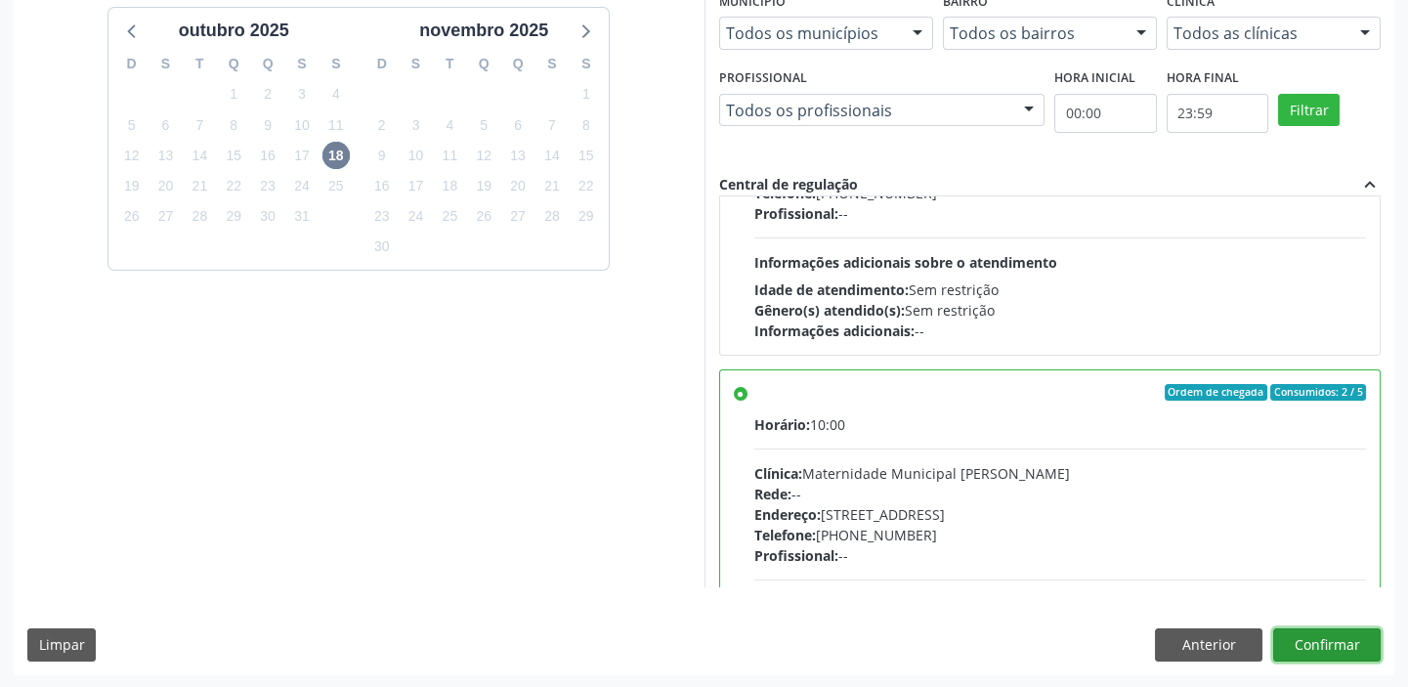
click at [1315, 649] on button "Confirmar" at bounding box center [1326, 644] width 107 height 33
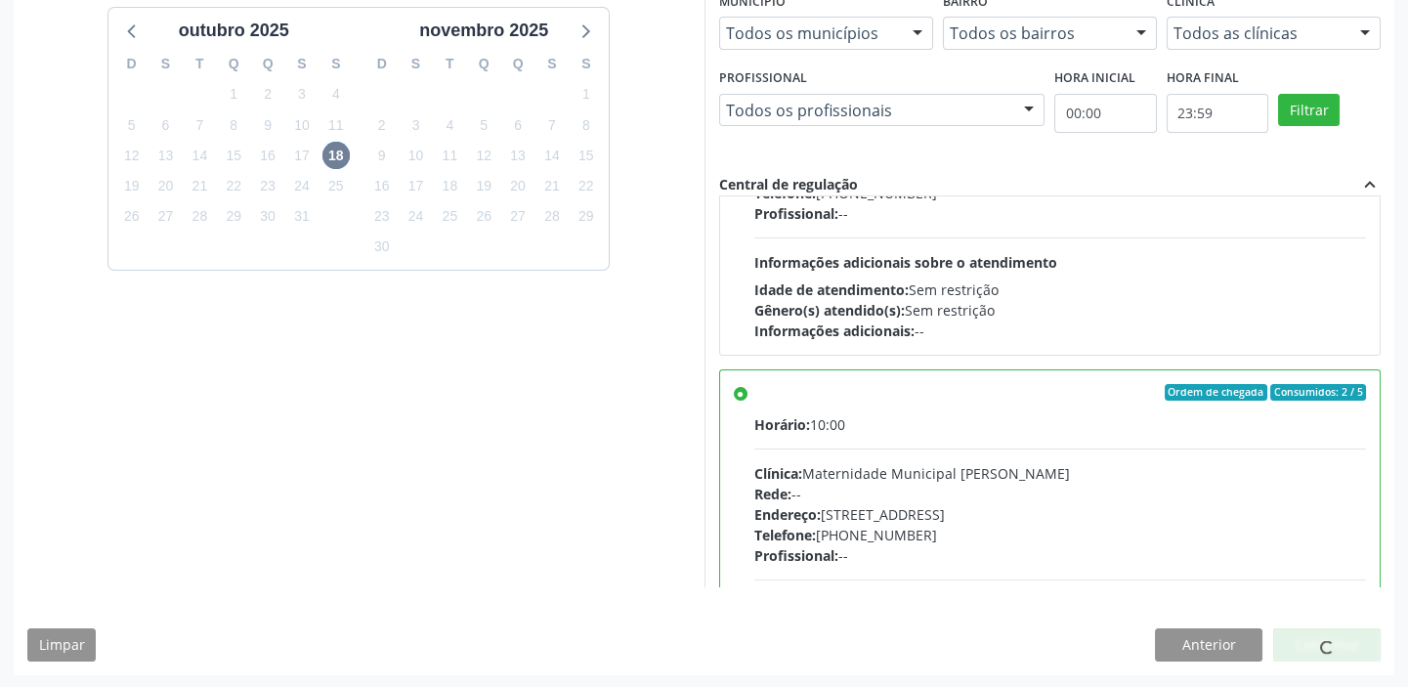
scroll to position [0, 0]
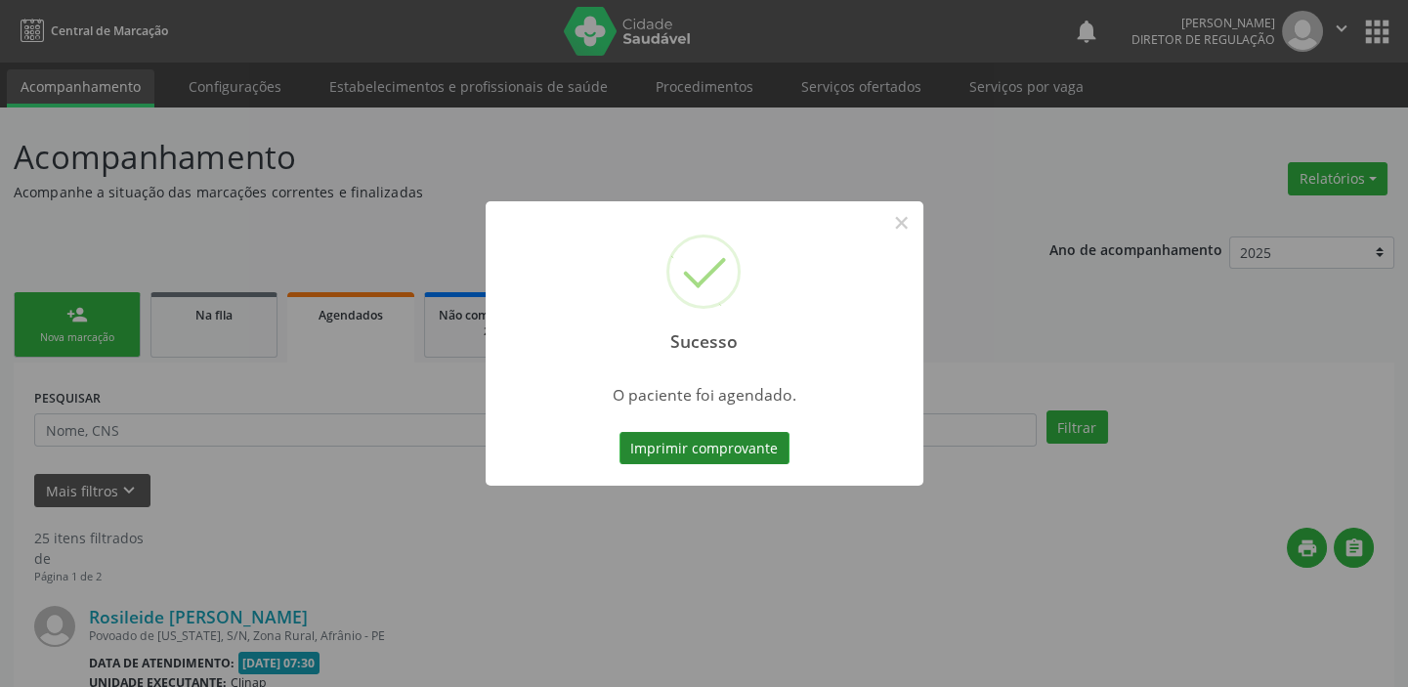
click at [743, 443] on button "Imprimir comprovante" at bounding box center [704, 448] width 170 height 33
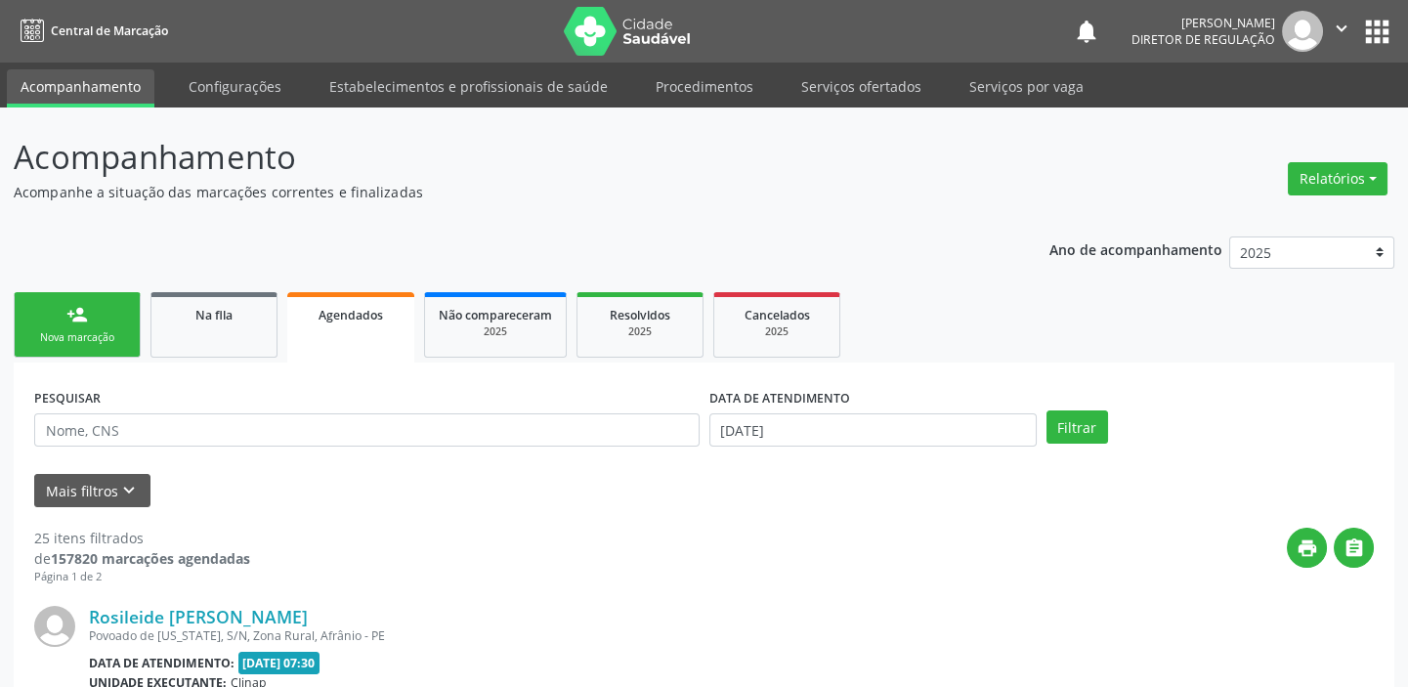
click at [110, 334] on div "Nova marcação" at bounding box center [77, 337] width 98 height 15
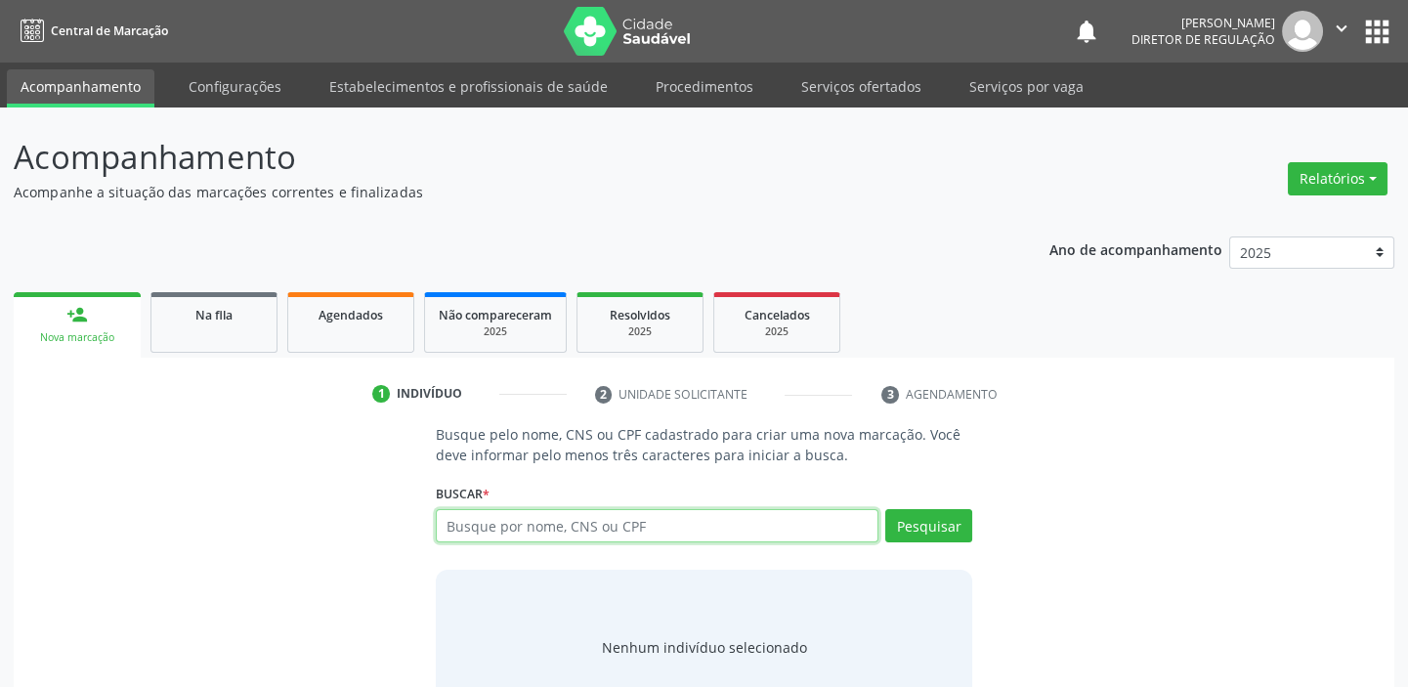
click at [529, 531] on input "text" at bounding box center [657, 525] width 443 height 33
type input "705007884884750"
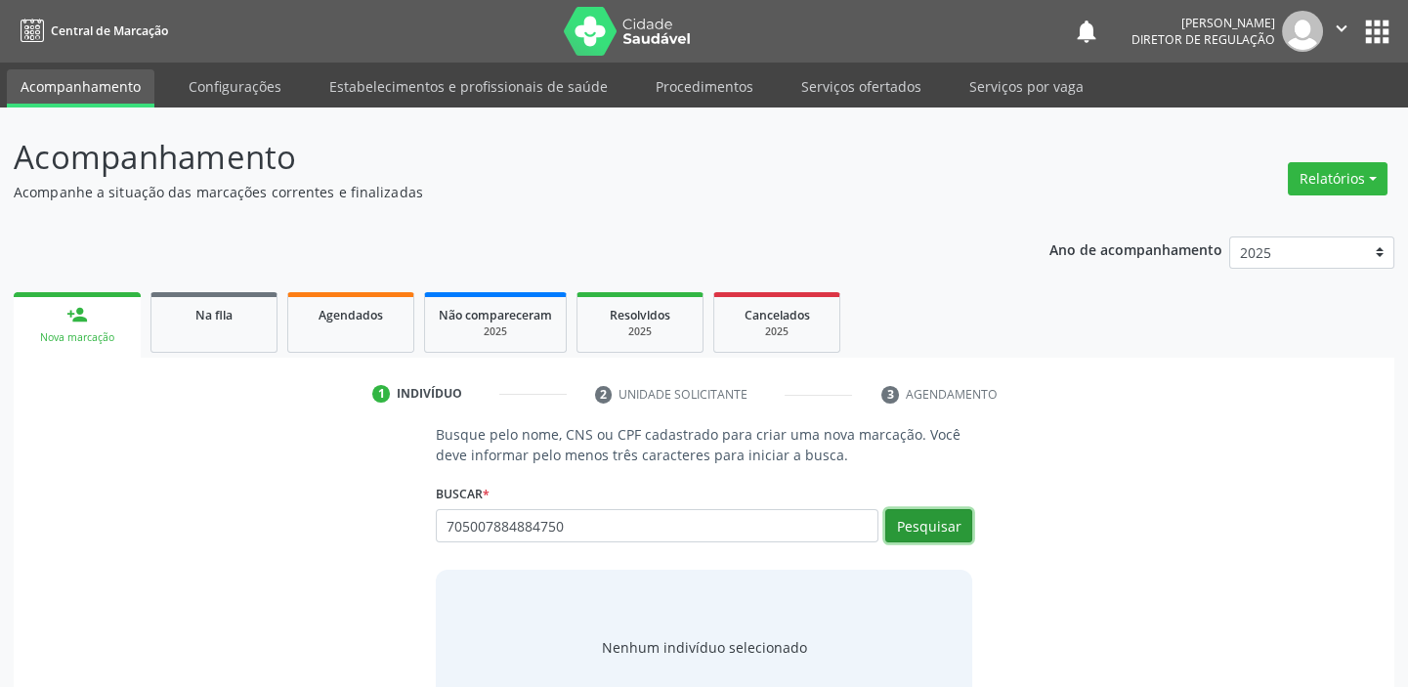
click at [956, 519] on button "Pesquisar" at bounding box center [928, 525] width 87 height 33
type input "705007884884750"
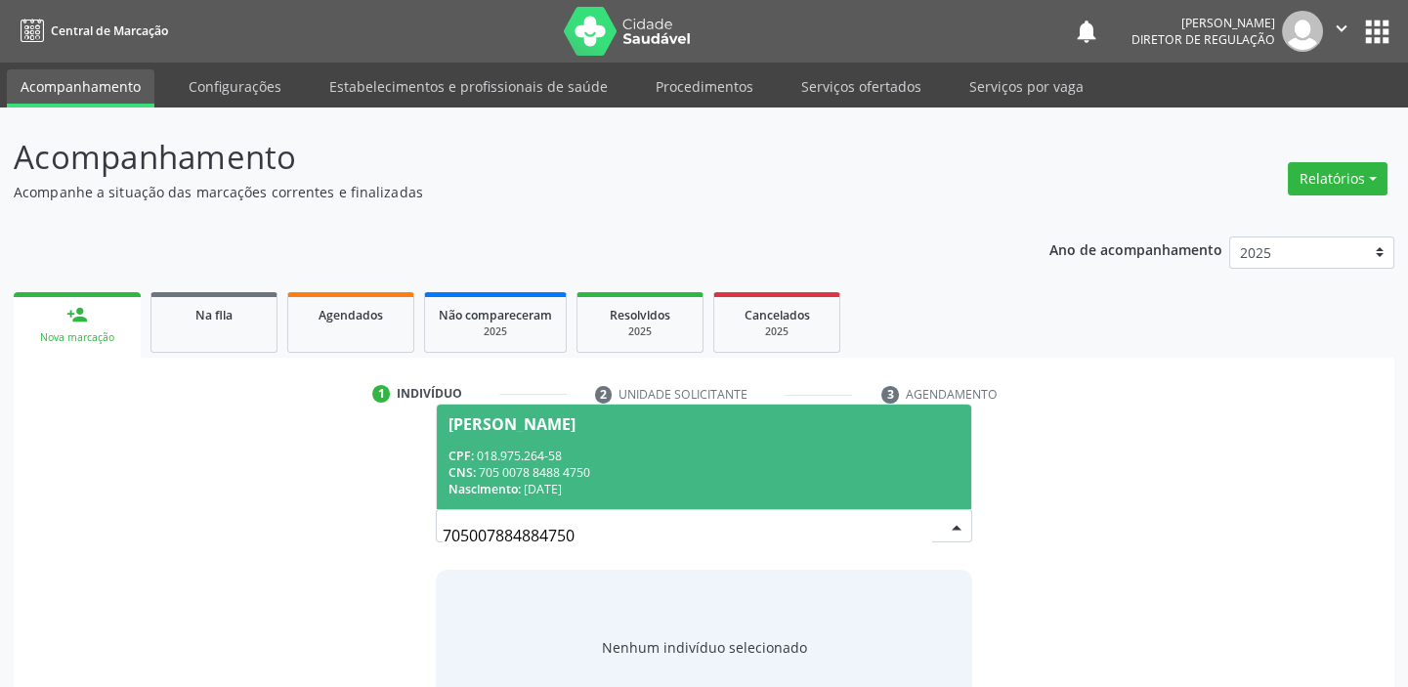
click at [546, 443] on span "[PERSON_NAME] CPF: 018.975.264-58 CNS: 705 0078 8488 4750 Nascimento: [DATE]" at bounding box center [704, 456] width 534 height 105
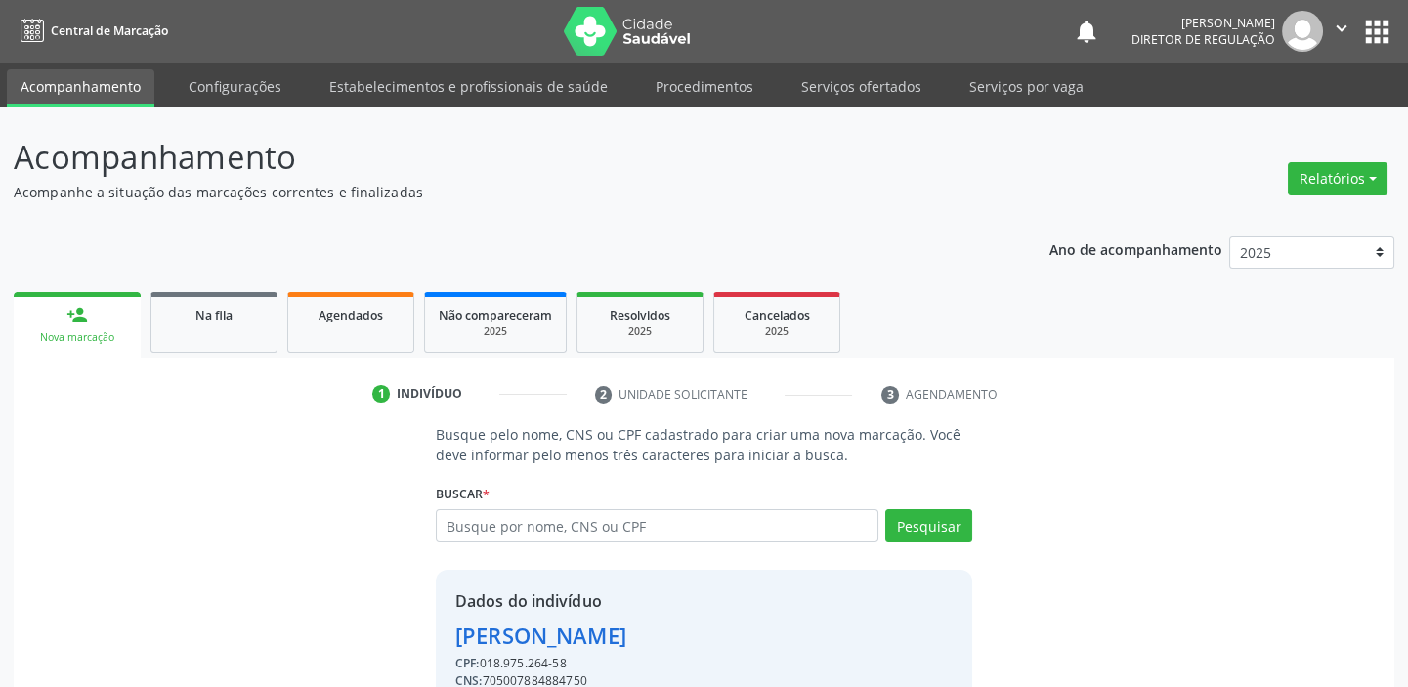
scroll to position [96, 0]
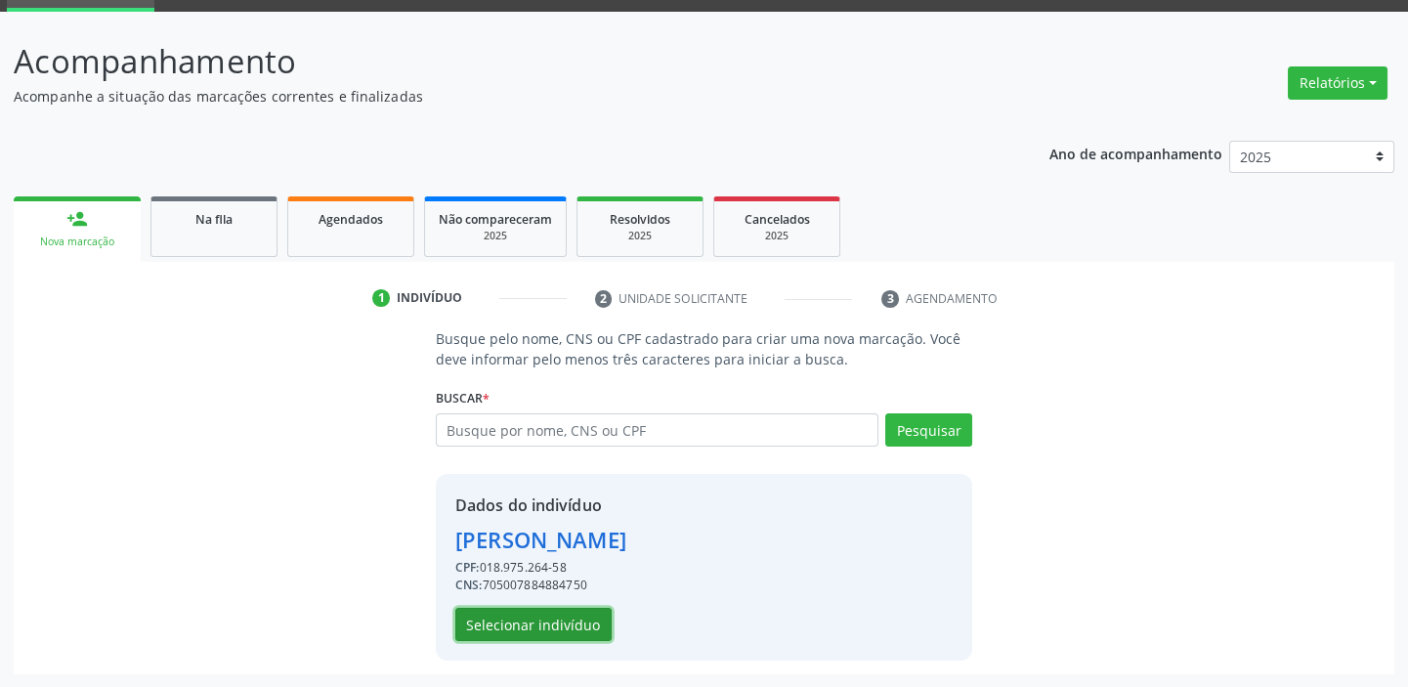
click at [558, 622] on button "Selecionar indivíduo" at bounding box center [533, 624] width 156 height 33
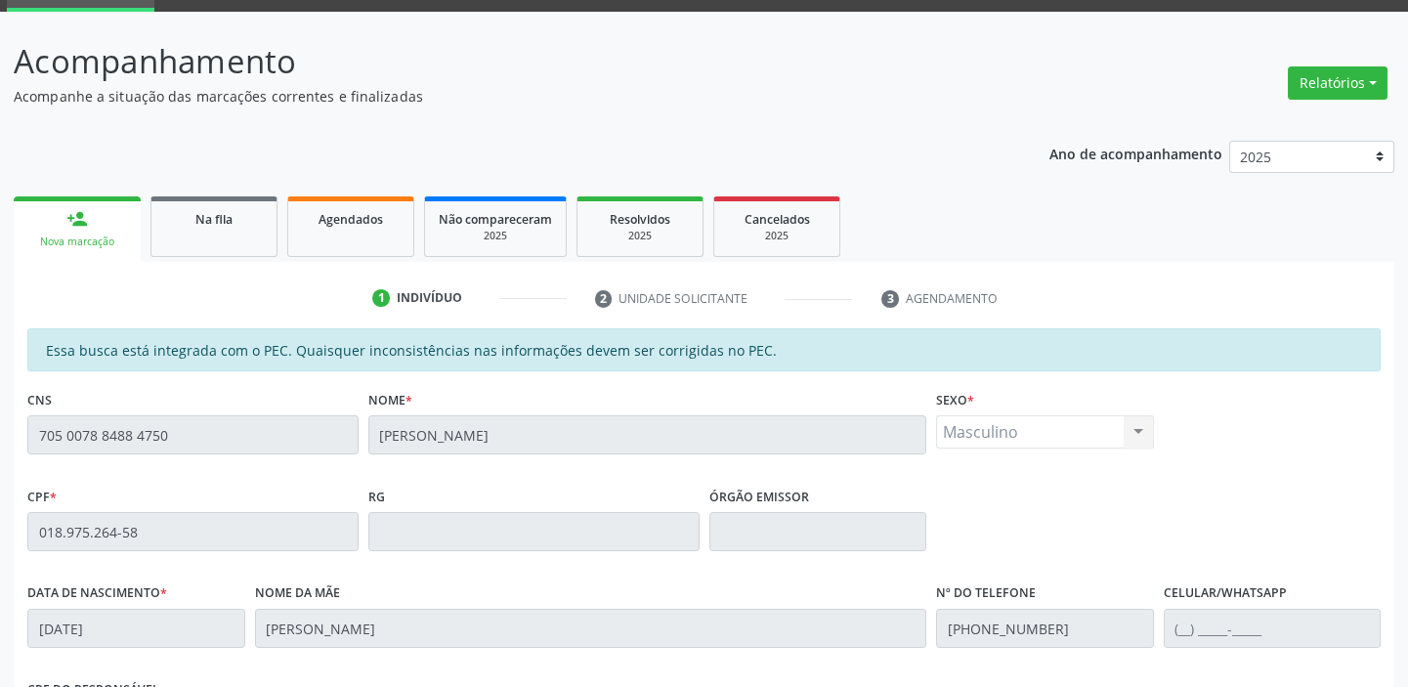
scroll to position [428, 0]
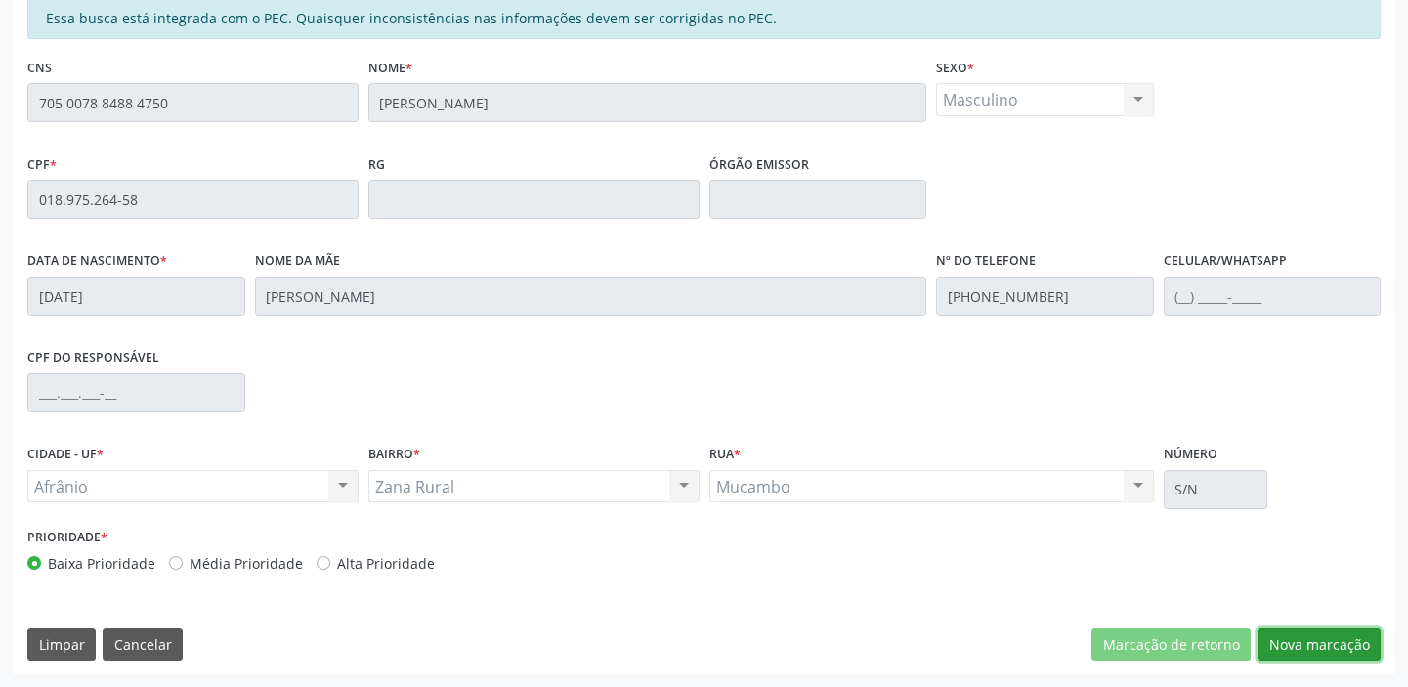
click at [1334, 645] on button "Nova marcação" at bounding box center [1318, 644] width 123 height 33
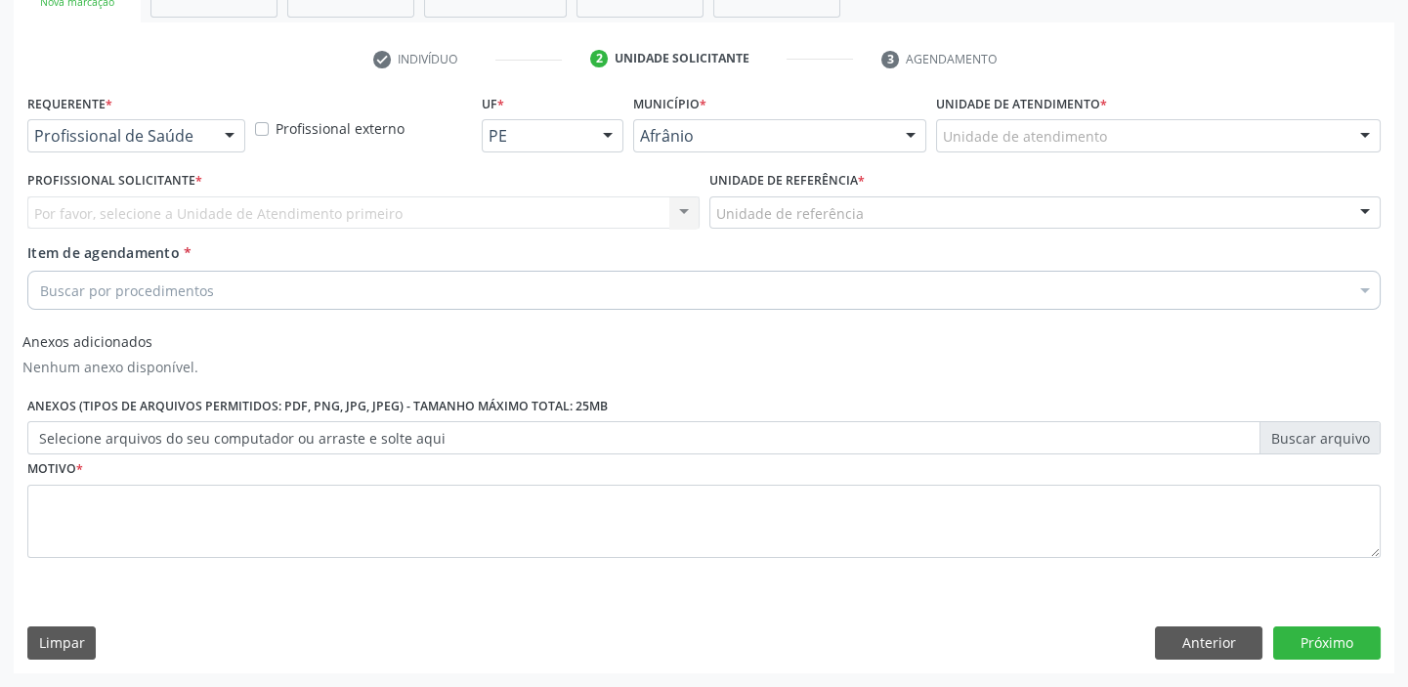
scroll to position [333, 0]
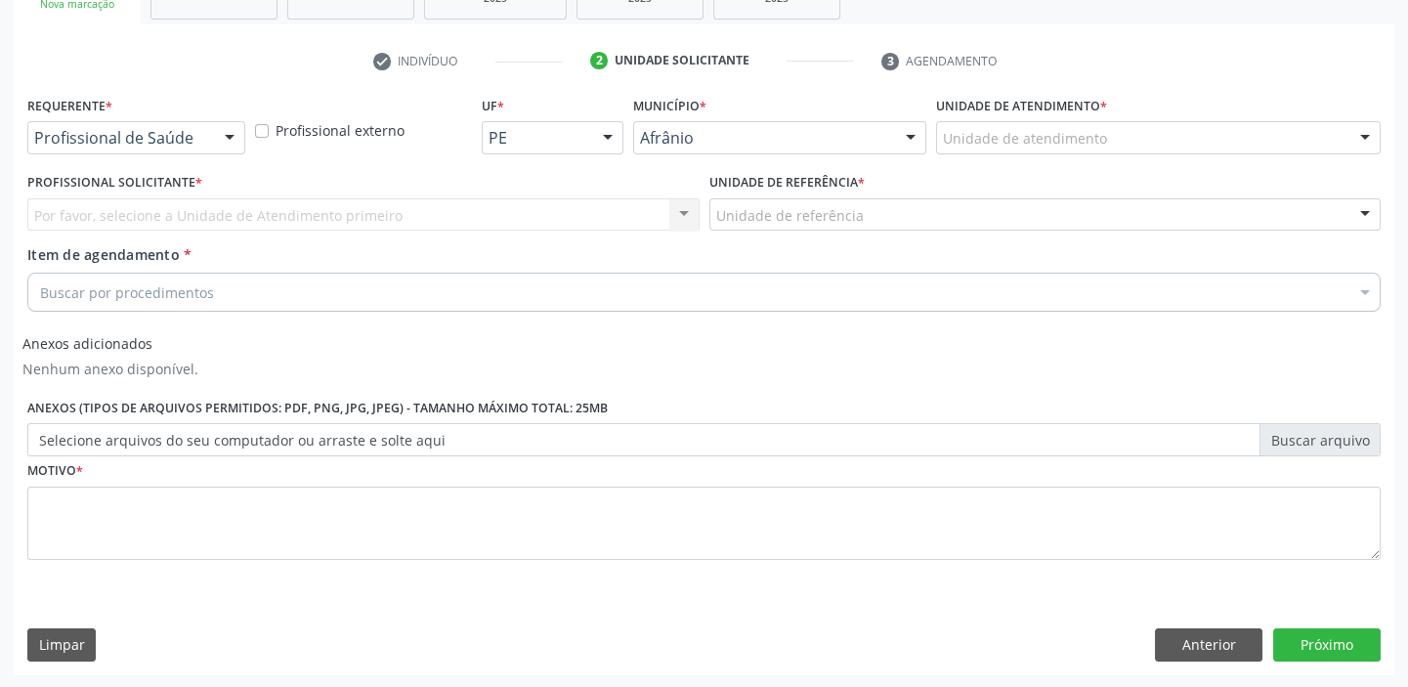
click at [1104, 130] on div "Unidade de atendimento" at bounding box center [1158, 137] width 444 height 33
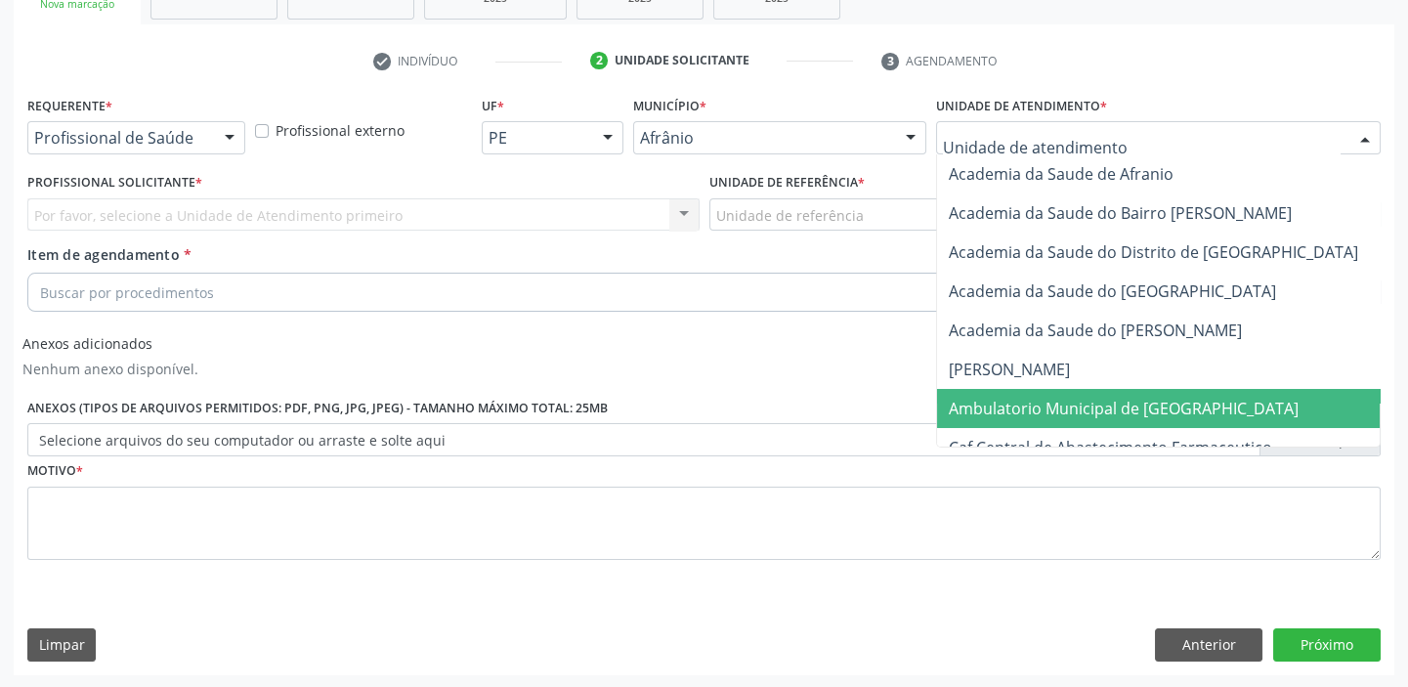
click at [1094, 401] on span "Ambulatorio Municipal de [GEOGRAPHIC_DATA]" at bounding box center [1124, 408] width 350 height 21
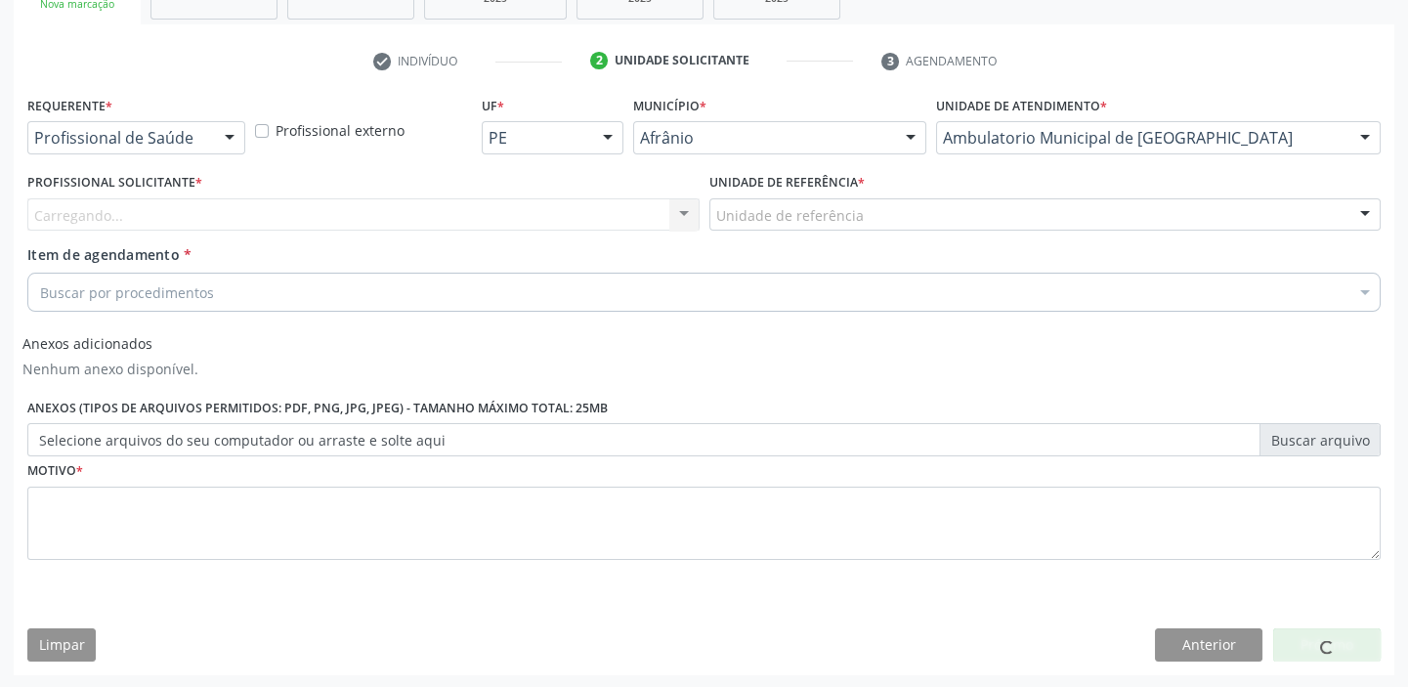
click at [888, 211] on div "Unidade de referência" at bounding box center [1045, 214] width 672 height 33
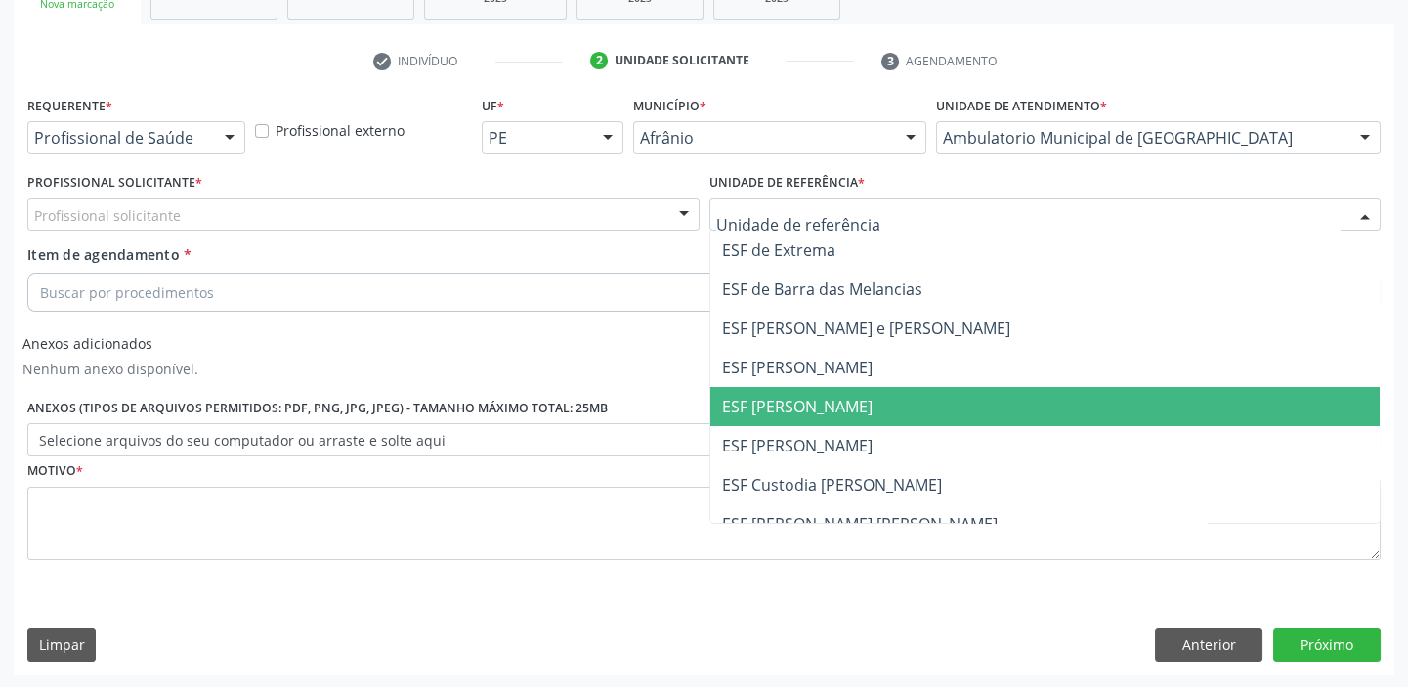
click at [867, 405] on span "ESF [PERSON_NAME]" at bounding box center [1045, 406] width 670 height 39
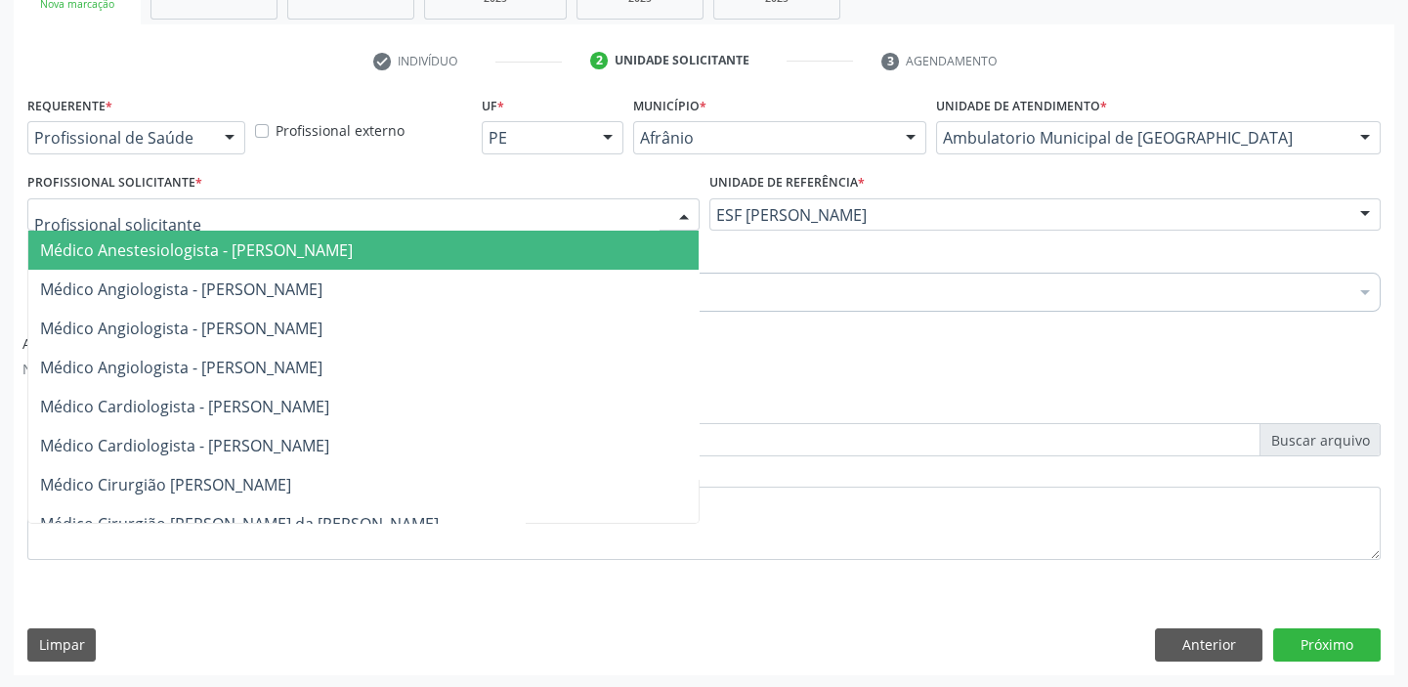
click at [533, 210] on div at bounding box center [363, 214] width 672 height 33
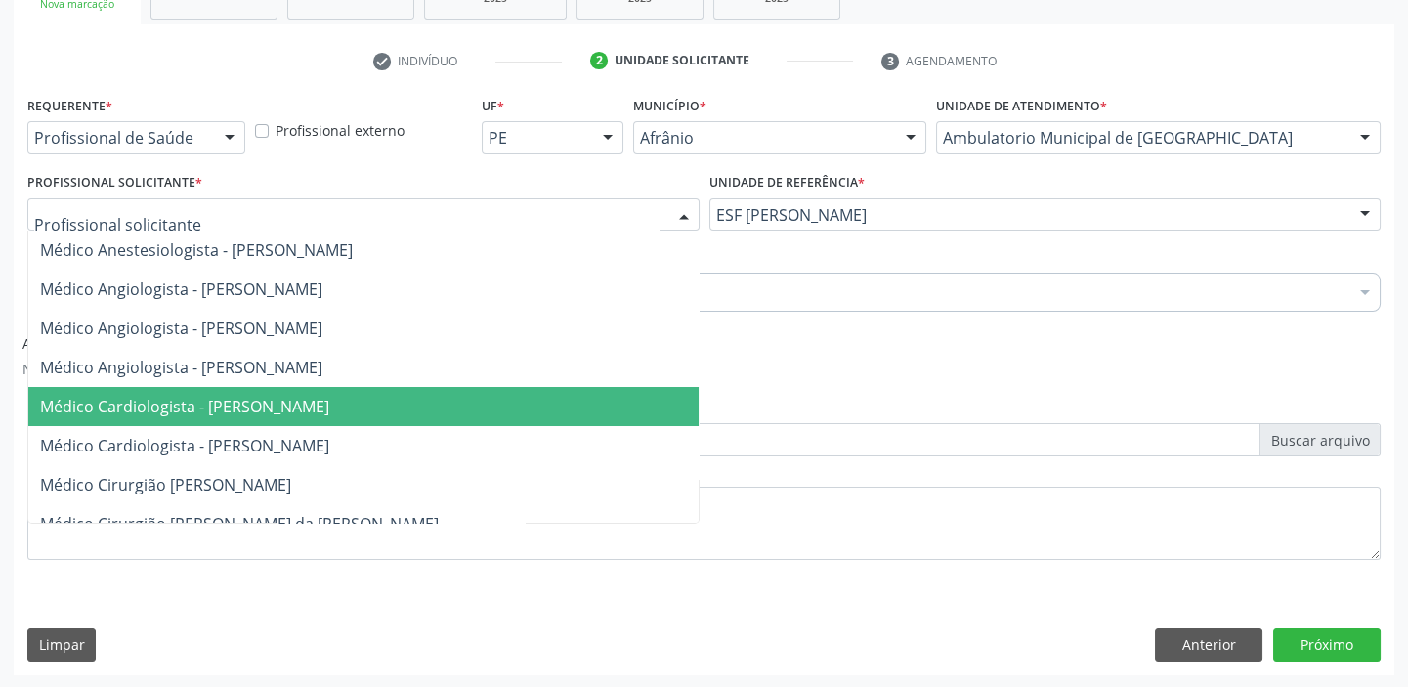
click at [517, 402] on span "Médico Cardiologista - [PERSON_NAME]" at bounding box center [363, 406] width 670 height 39
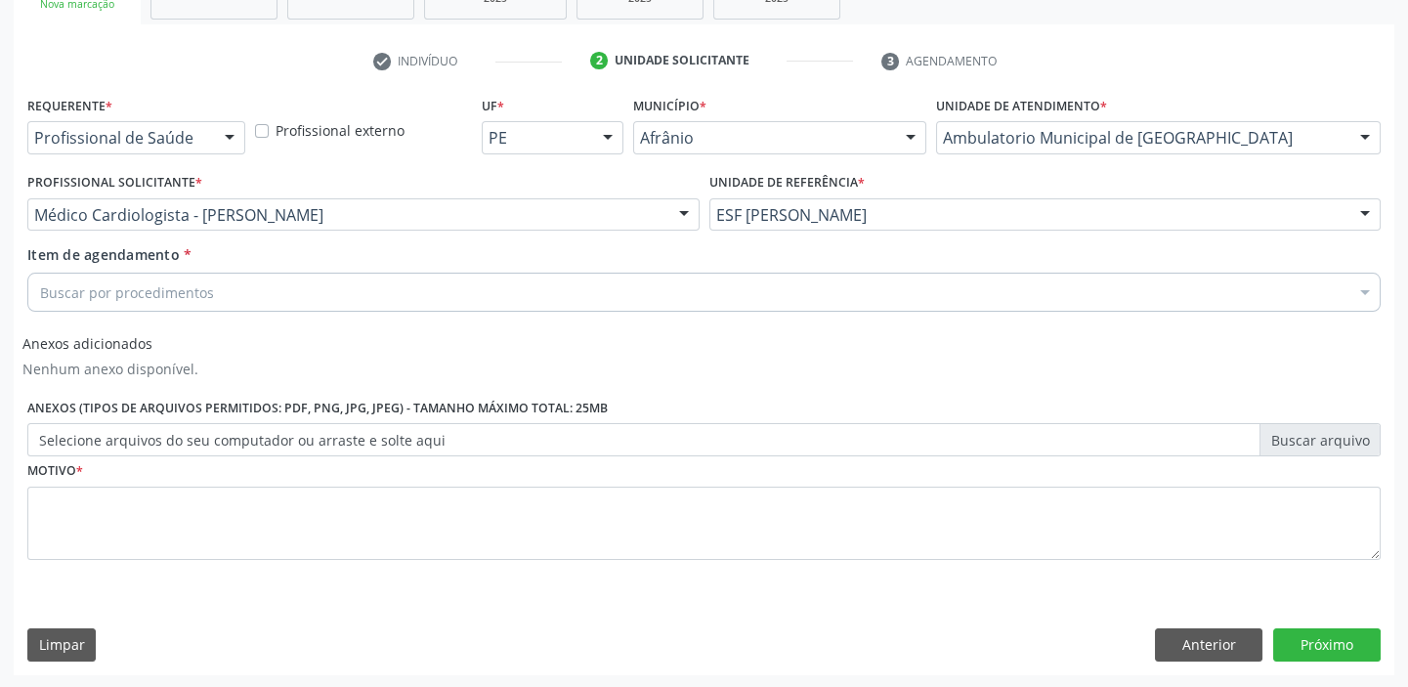
click at [439, 284] on div "Buscar por procedimentos" at bounding box center [703, 292] width 1353 height 39
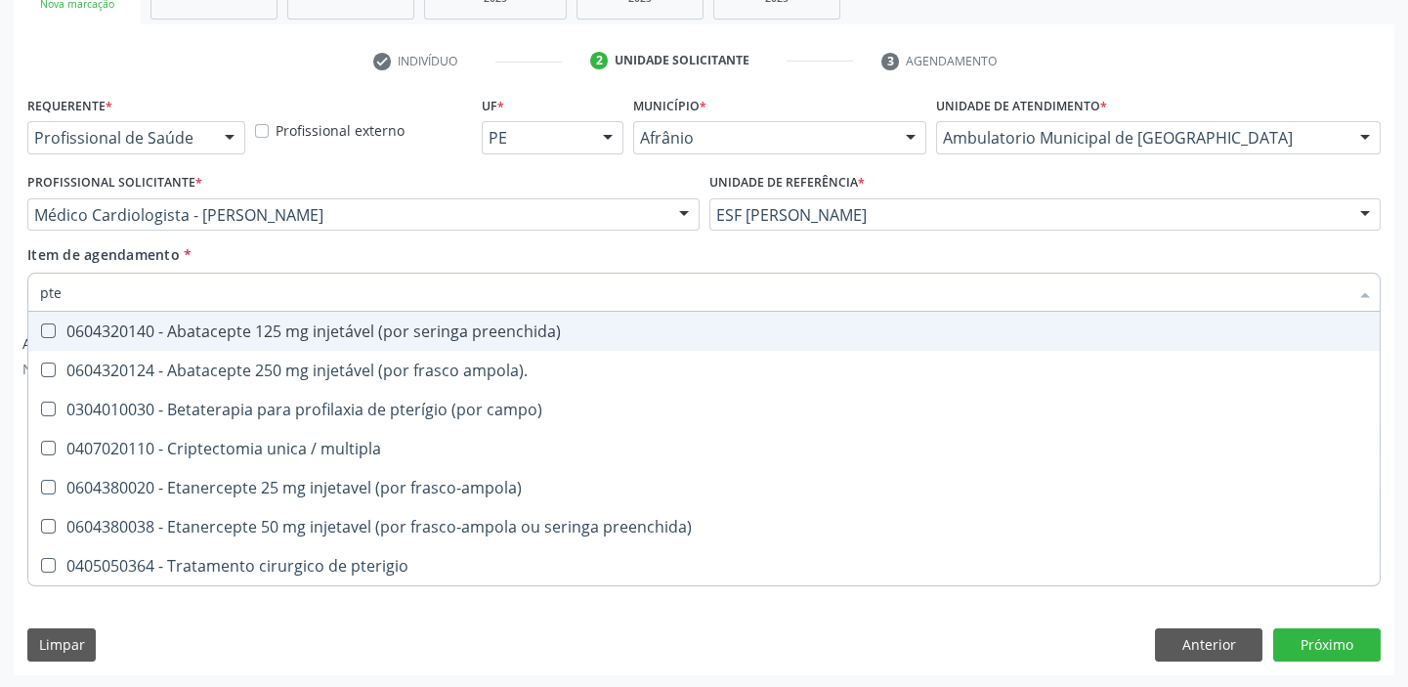
type input "pter"
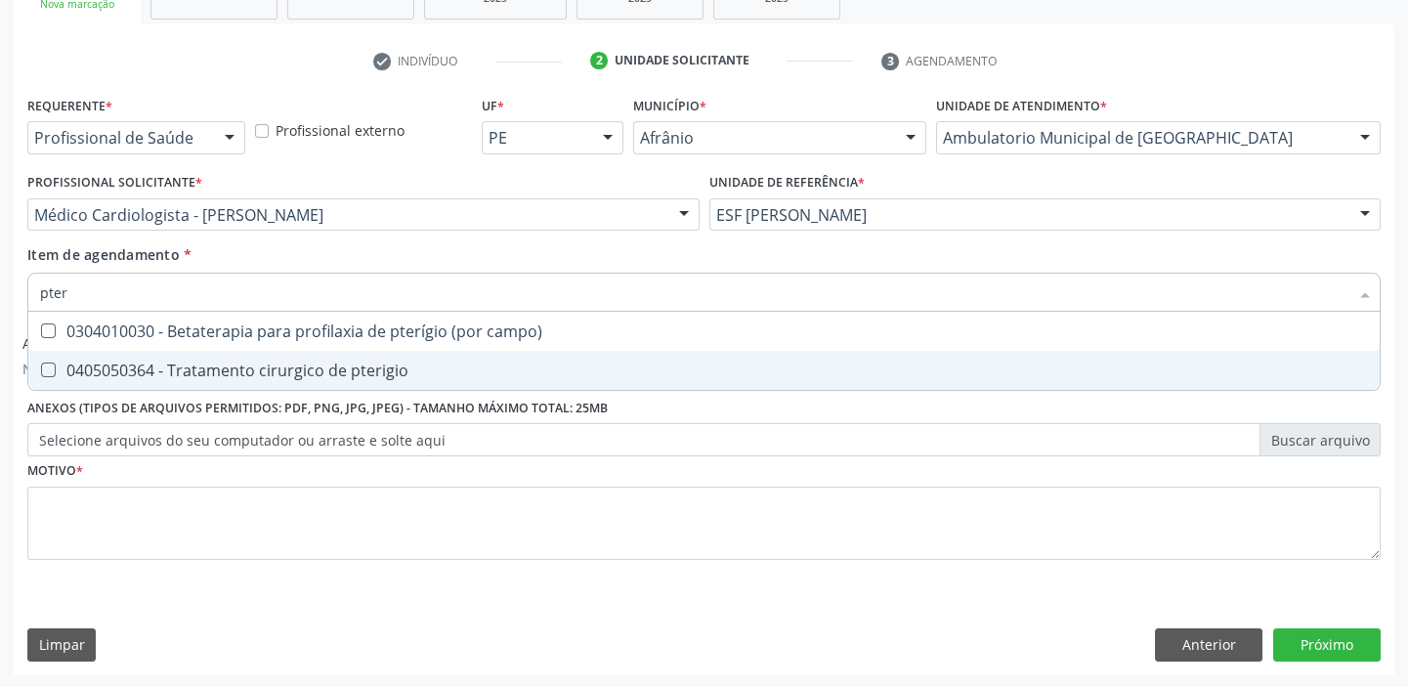
click at [410, 371] on div "0405050364 - Tratamento cirurgico de pterigio" at bounding box center [704, 370] width 1328 height 16
checkbox pterigio "true"
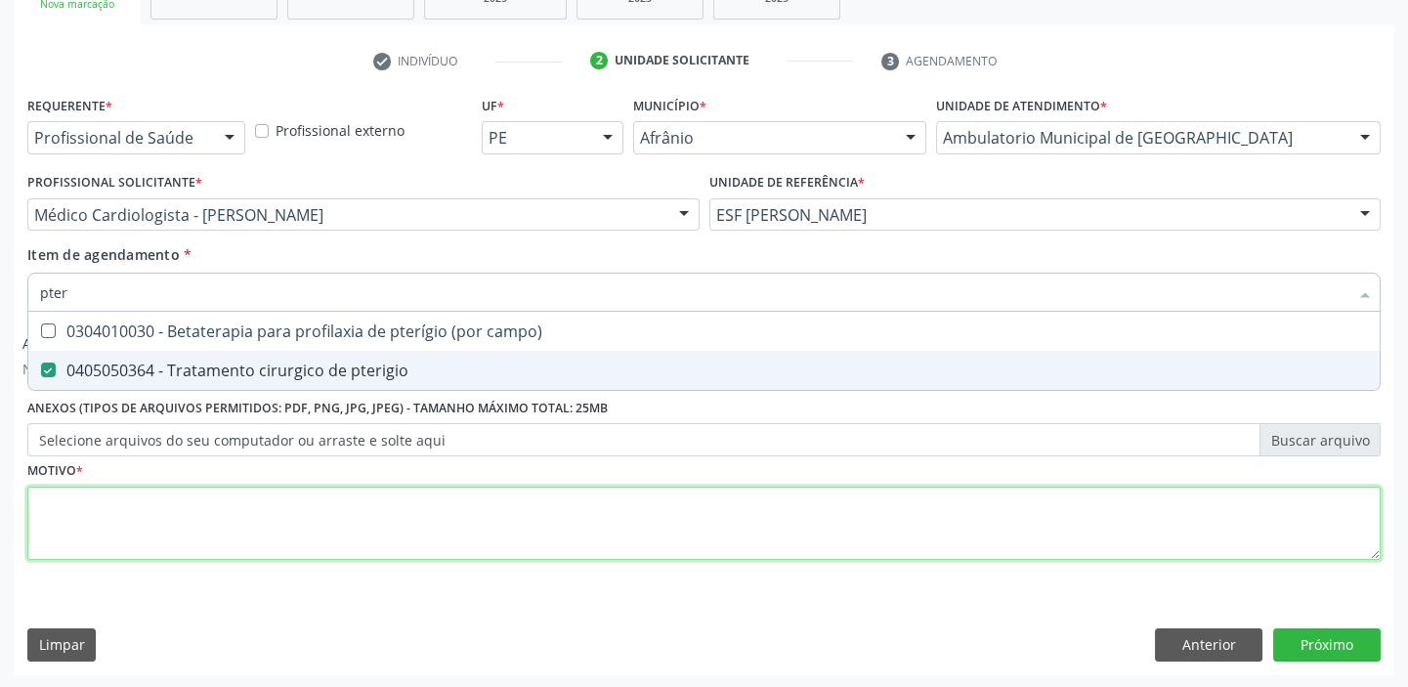
click at [373, 518] on div "Requerente * Profissional de Saúde Profissional de Saúde Paciente Nenhum result…" at bounding box center [703, 339] width 1353 height 496
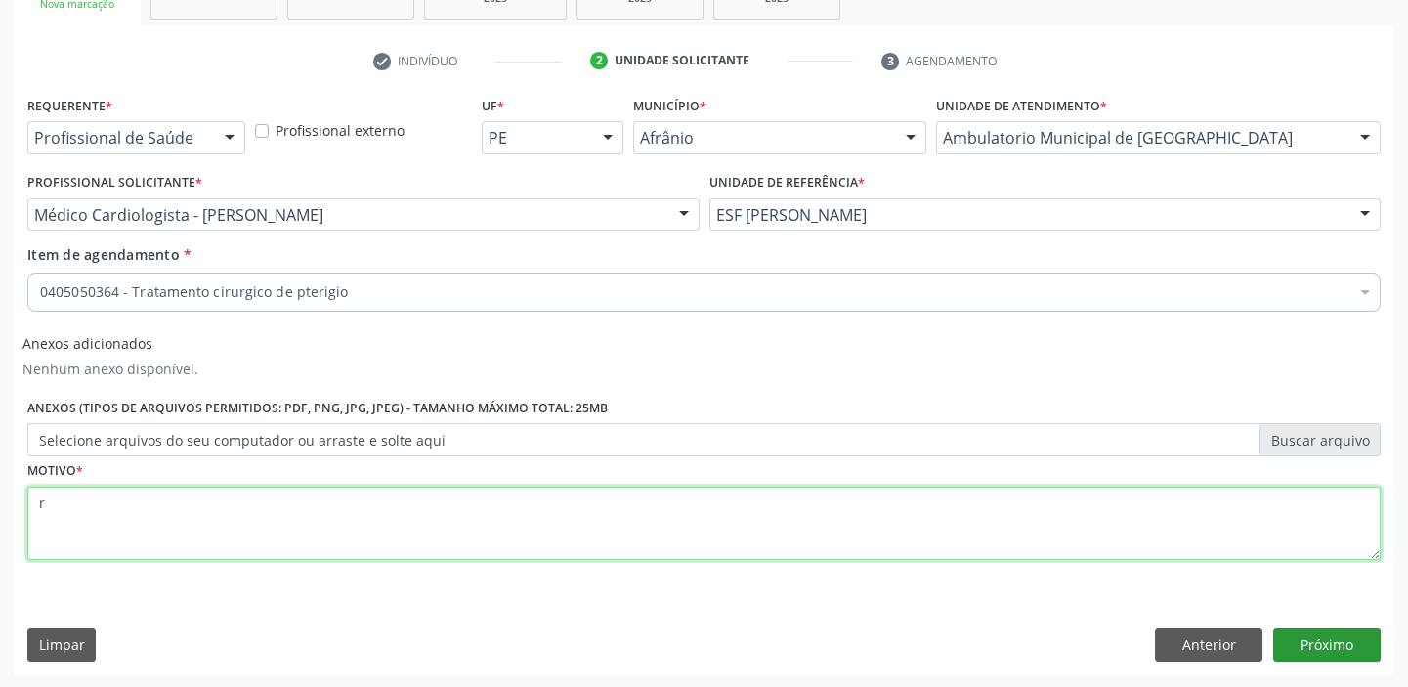
type textarea "r"
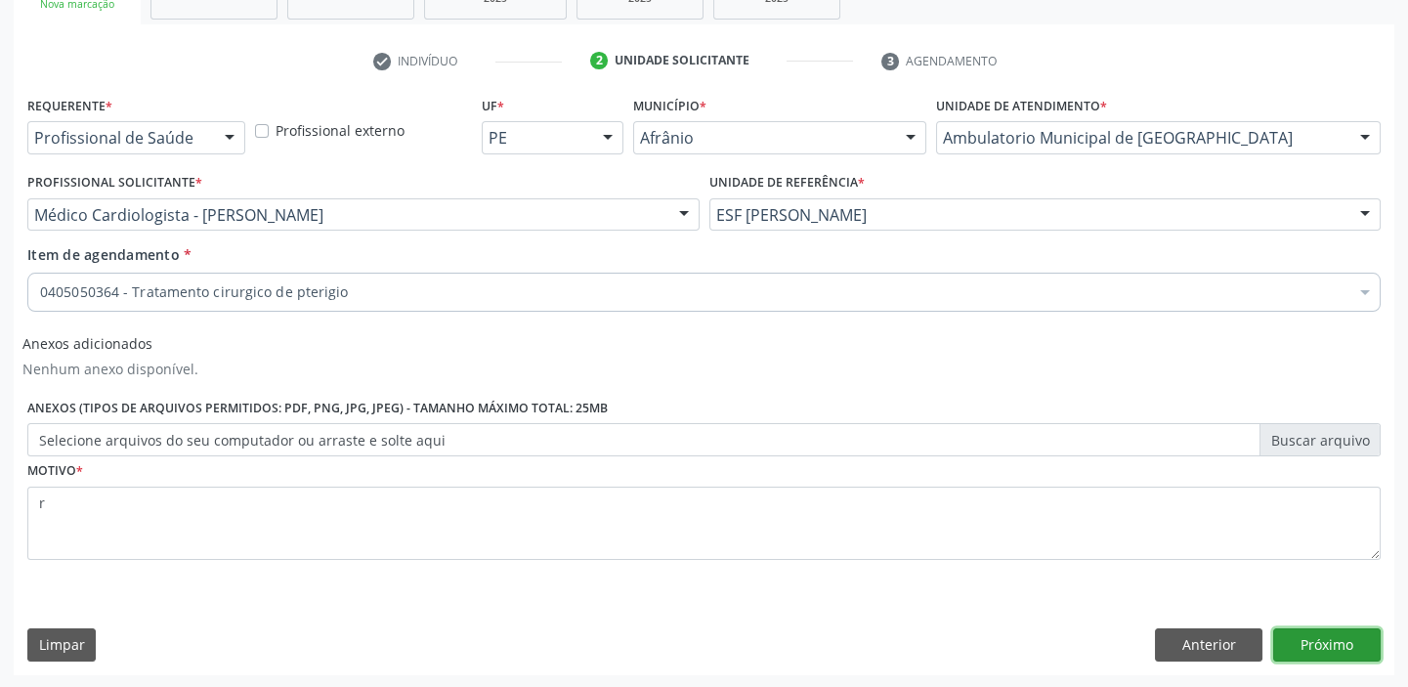
click at [1323, 642] on button "Próximo" at bounding box center [1326, 644] width 107 height 33
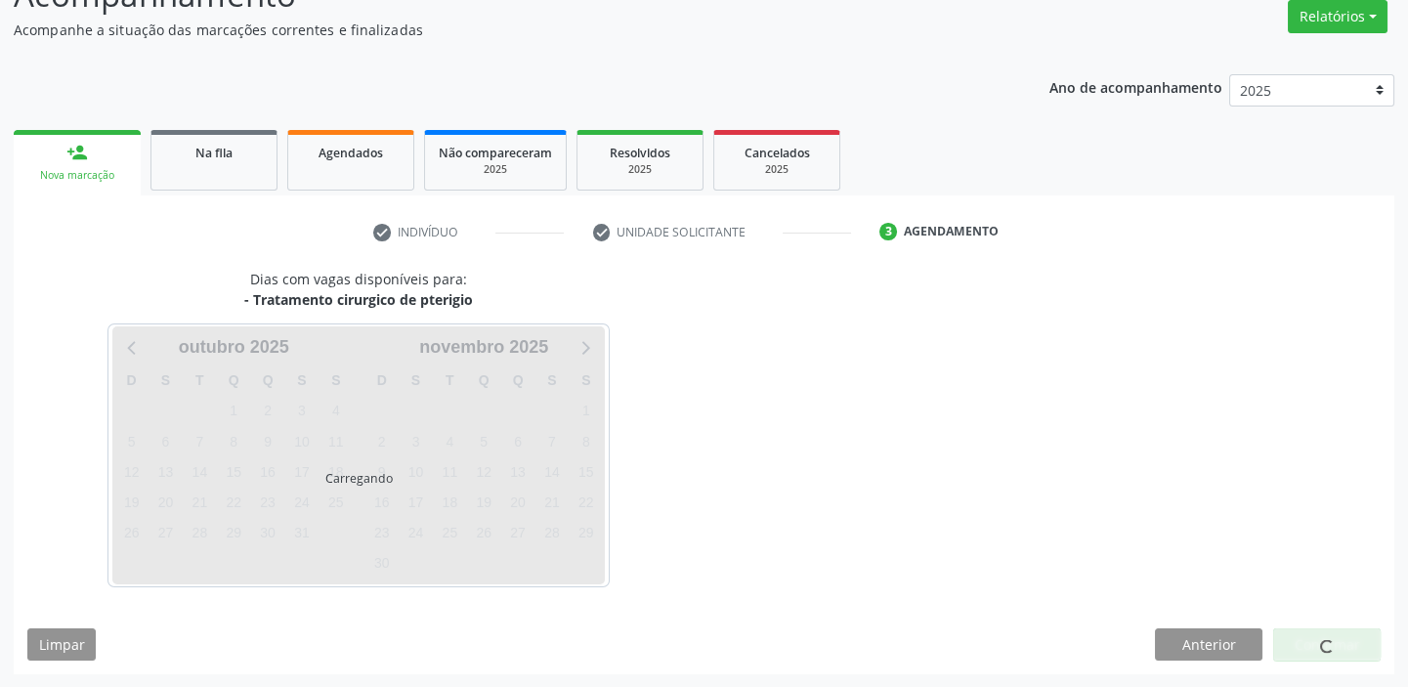
scroll to position [162, 0]
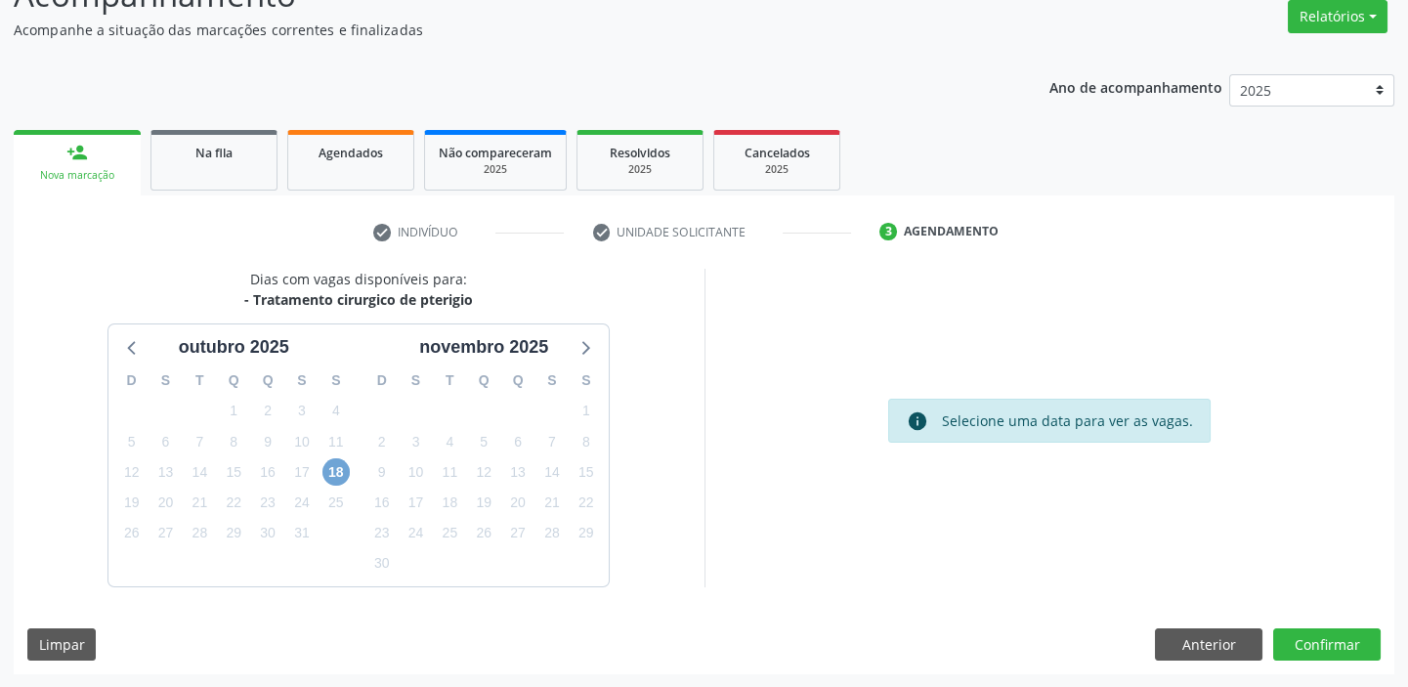
click at [336, 468] on span "18" at bounding box center [335, 471] width 27 height 27
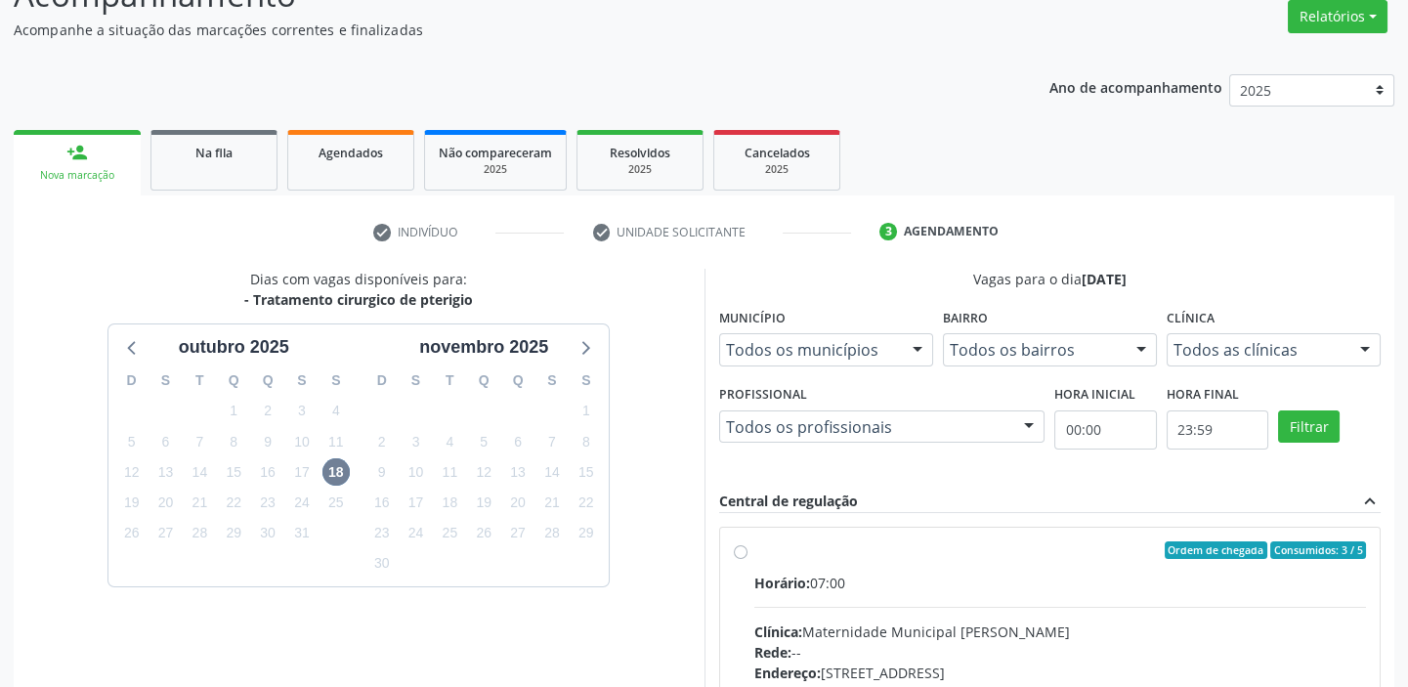
click at [801, 558] on label "Ordem de chegada Consumidos: 3 / 5 Horário: 07:00 Clínica: Maternidade Municipa…" at bounding box center [1060, 691] width 612 height 300
radio input "true"
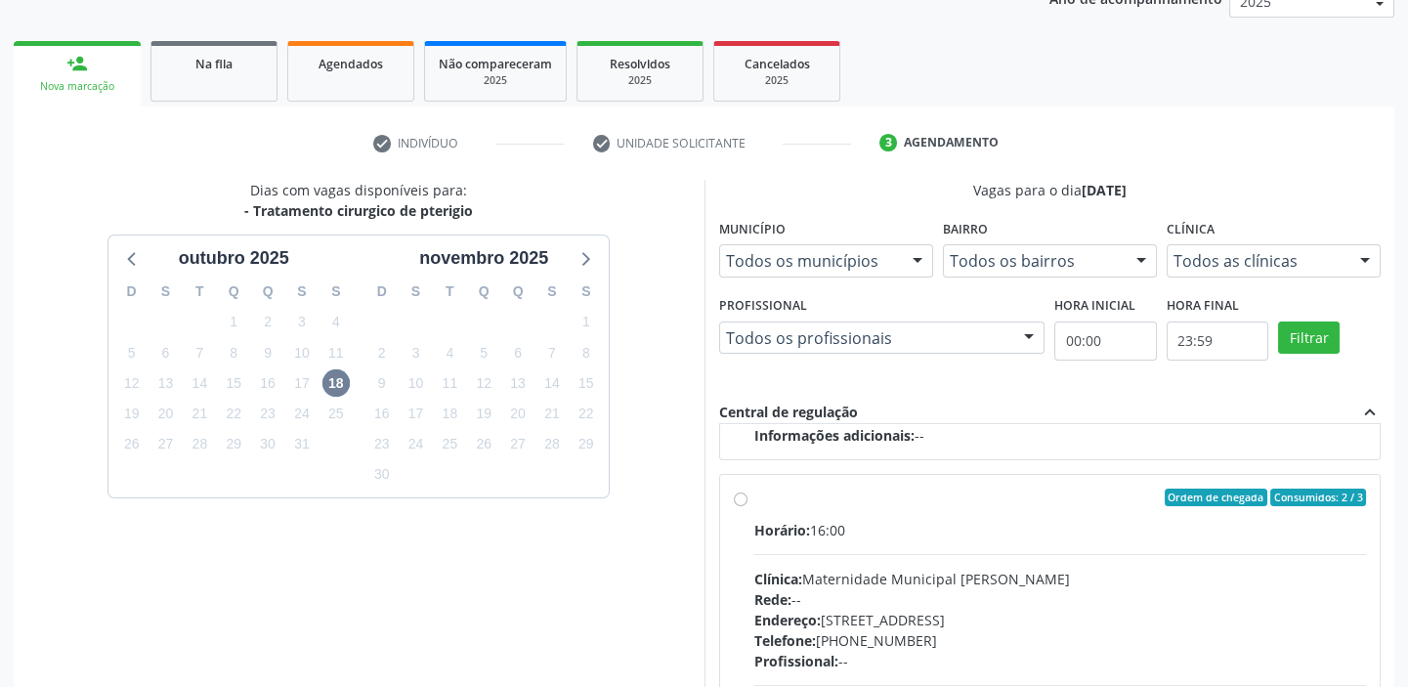
scroll to position [479, 0]
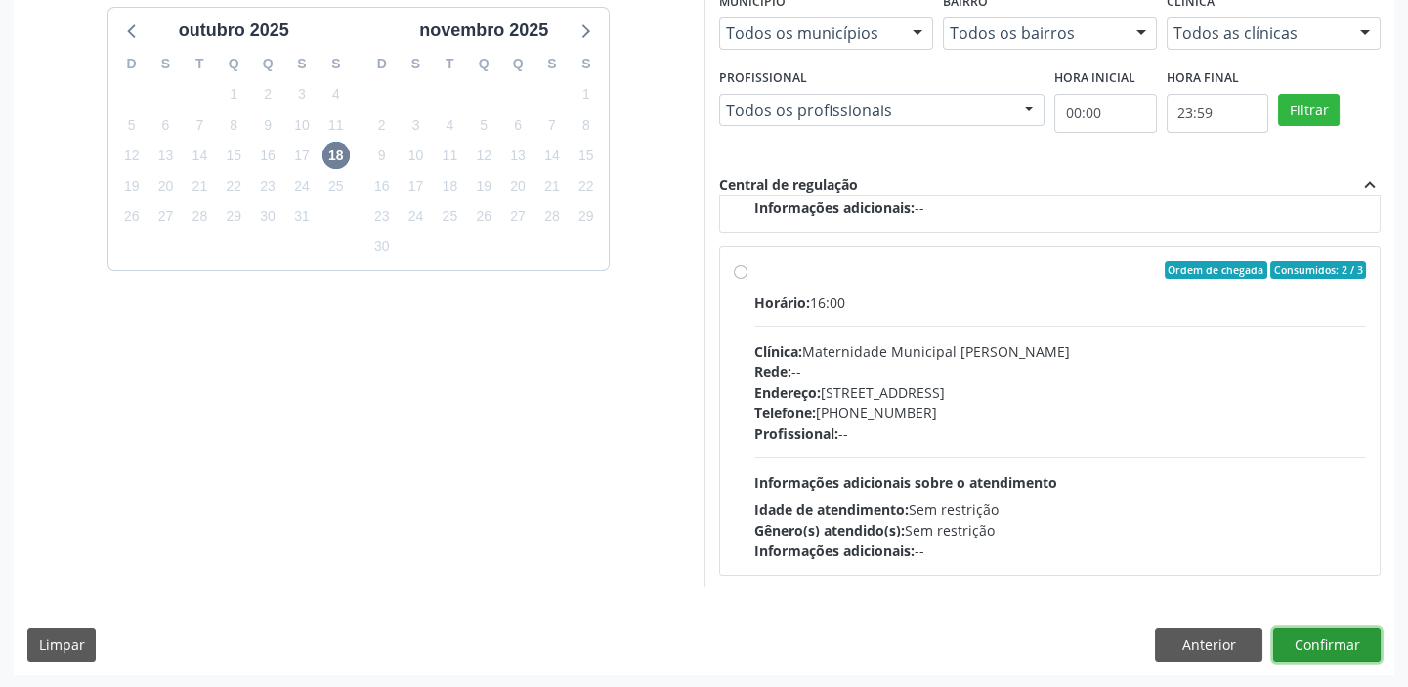
click at [1327, 638] on button "Confirmar" at bounding box center [1326, 644] width 107 height 33
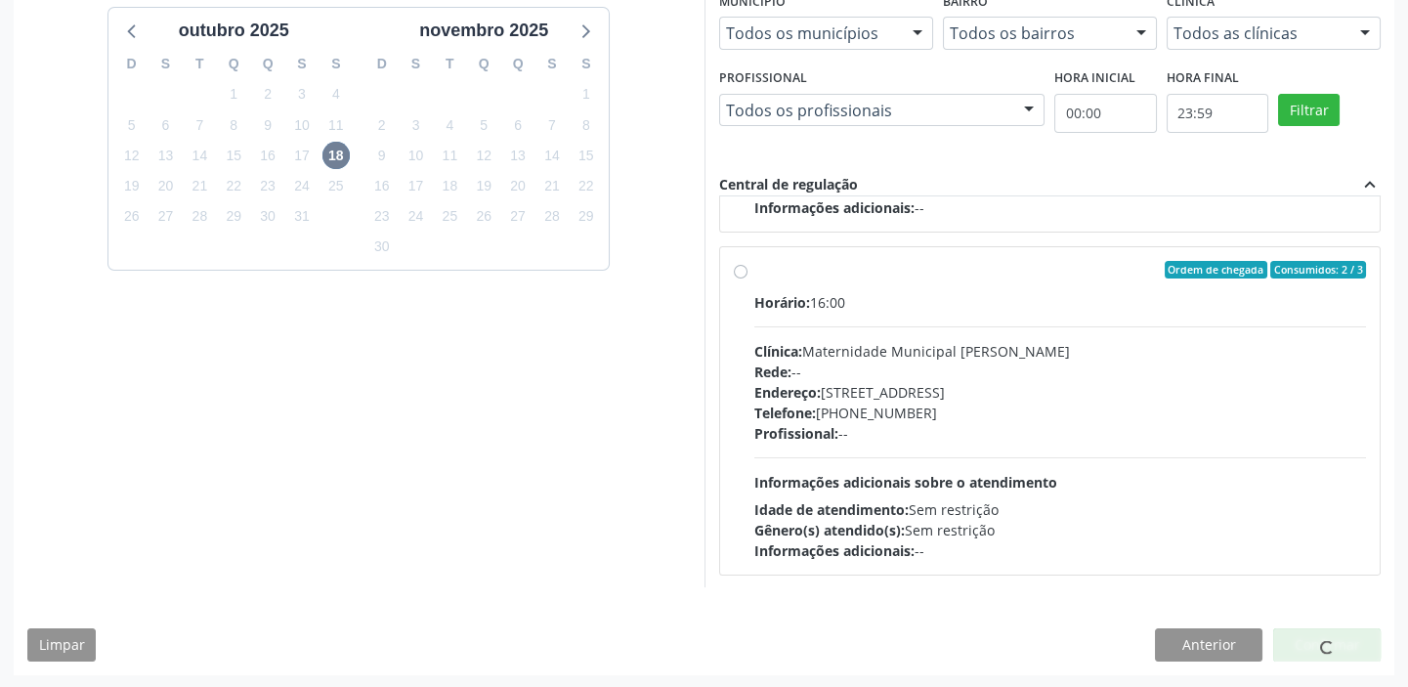
scroll to position [0, 0]
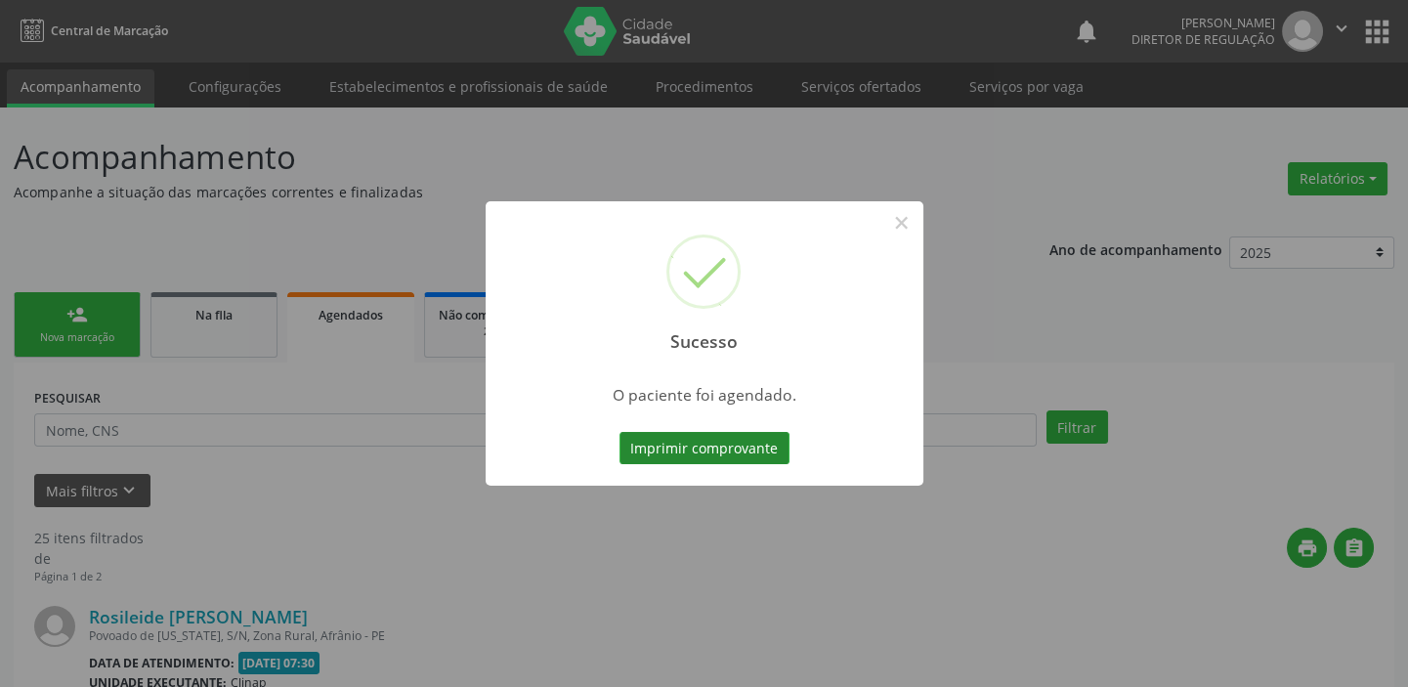
click at [744, 448] on button "Imprimir comprovante" at bounding box center [704, 448] width 170 height 33
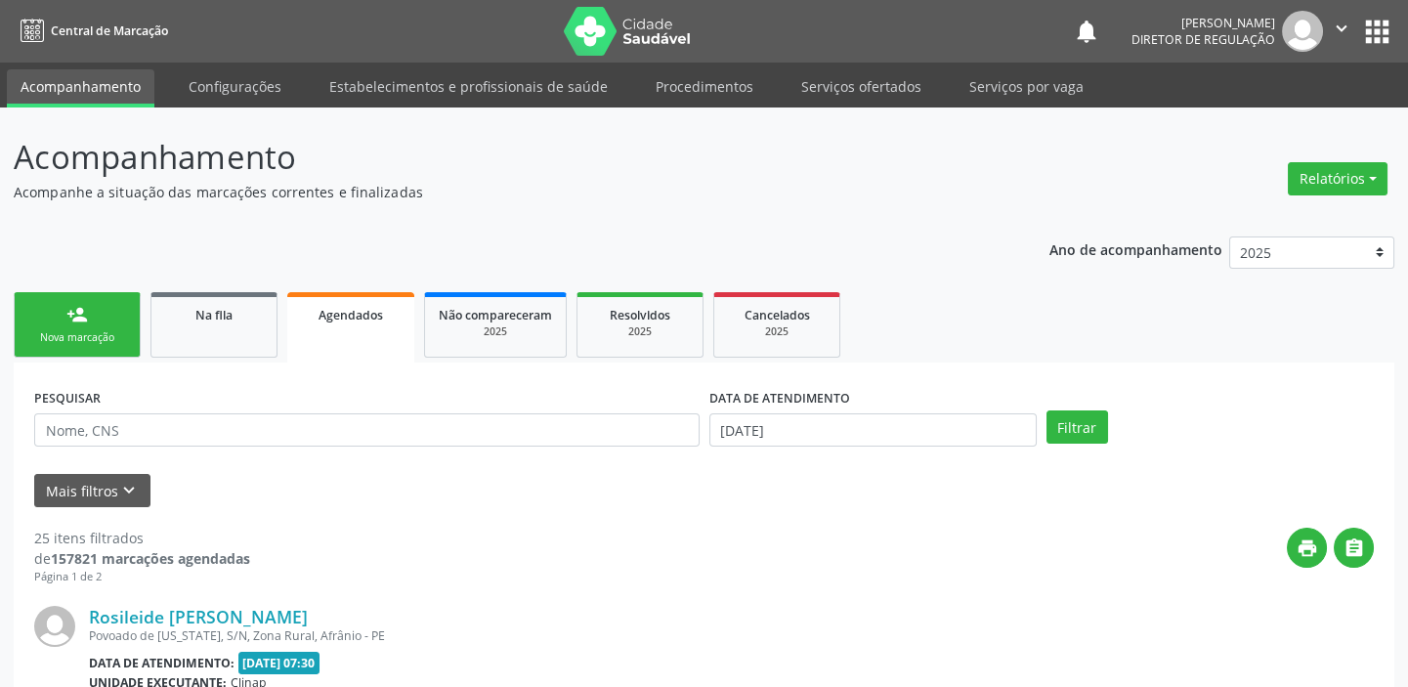
click at [89, 333] on div "Nova marcação" at bounding box center [77, 337] width 98 height 15
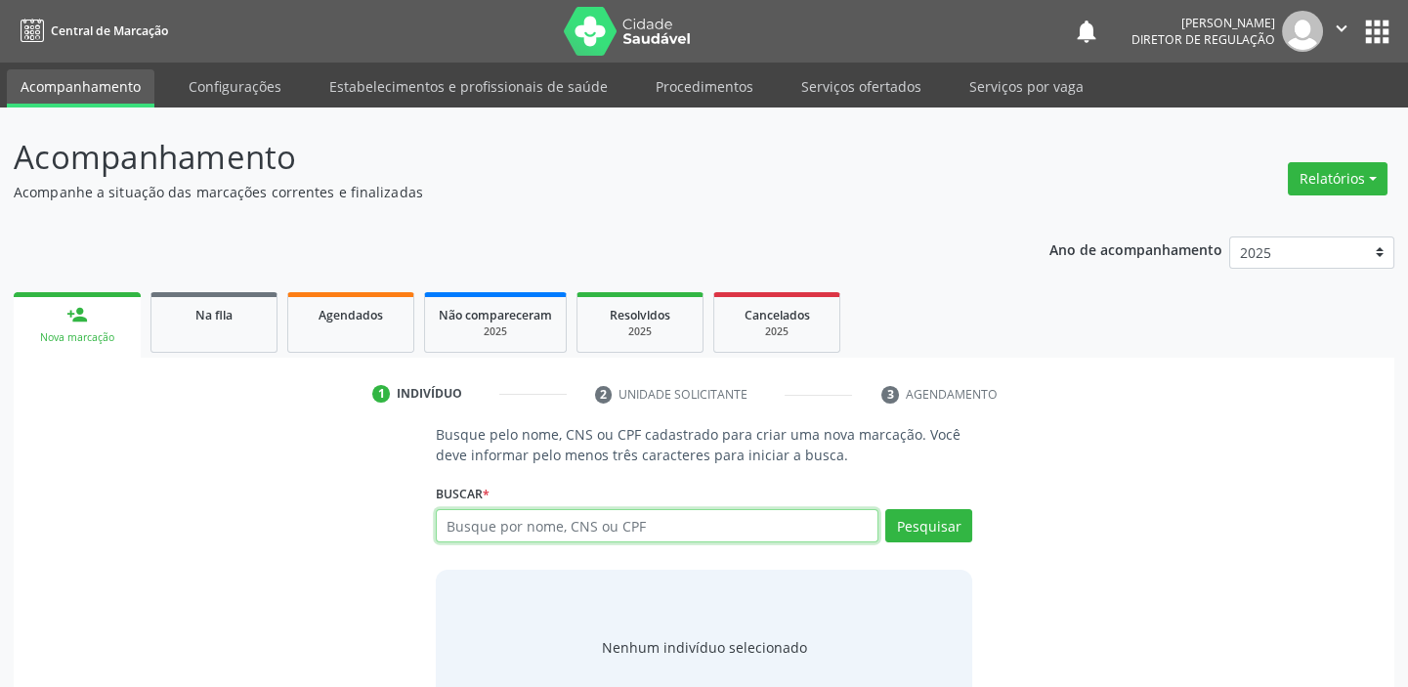
click at [494, 522] on input "text" at bounding box center [657, 525] width 443 height 33
